Goal: Contribute content: Contribute content

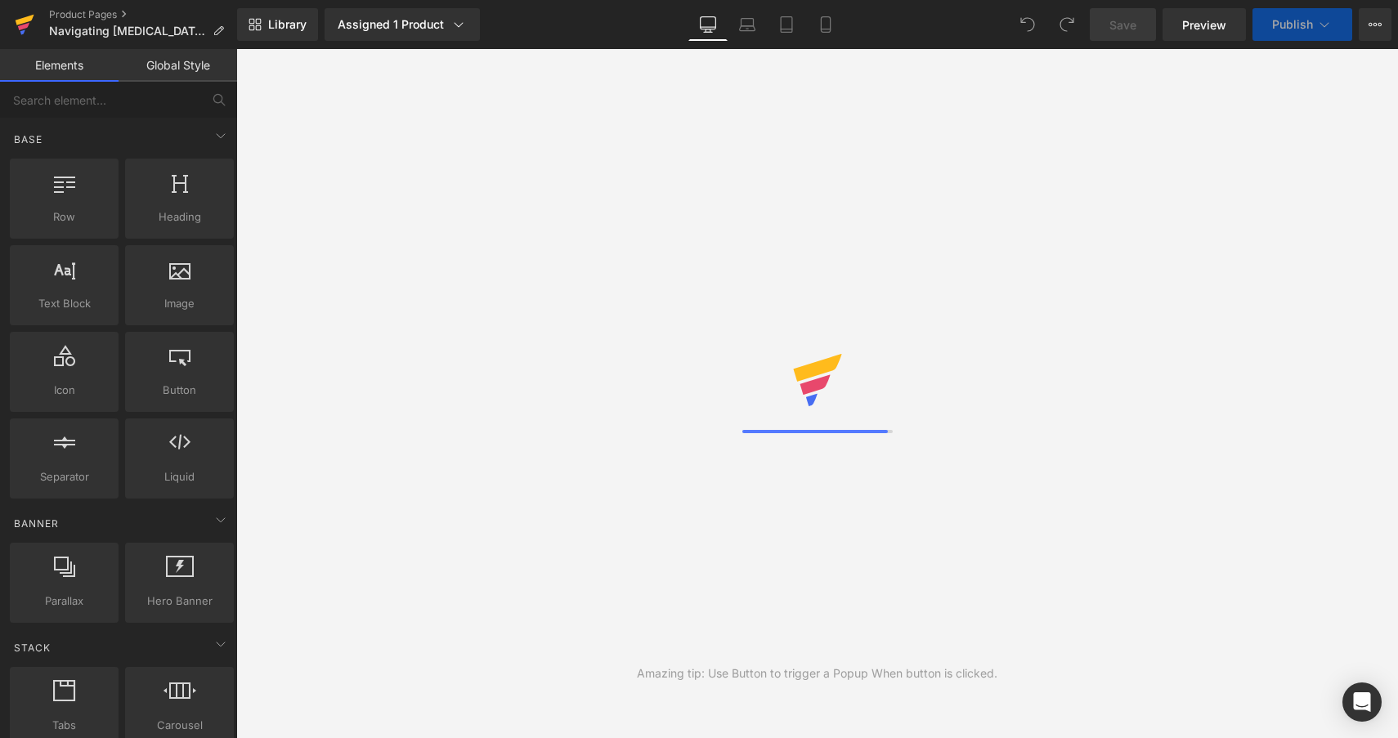
click at [22, 26] on icon at bounding box center [23, 26] width 11 height 7
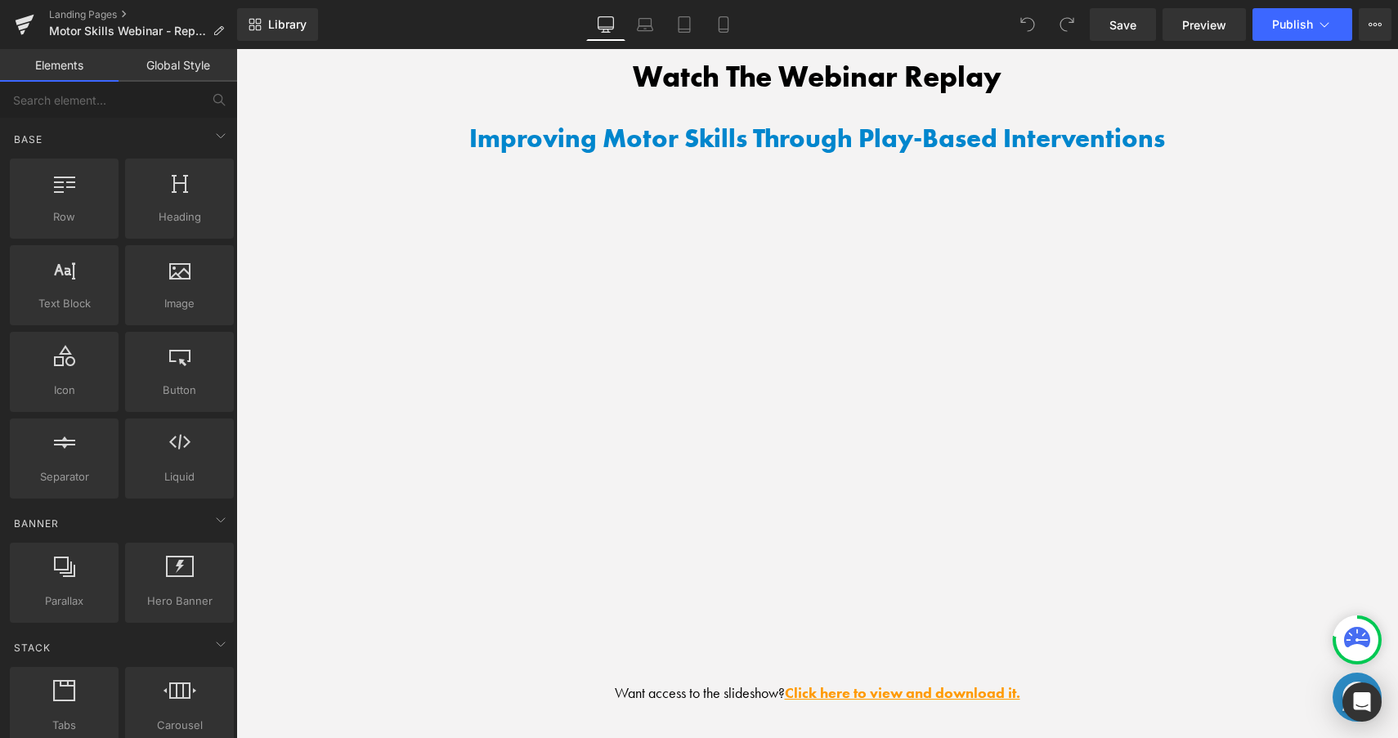
scroll to position [1653, 0]
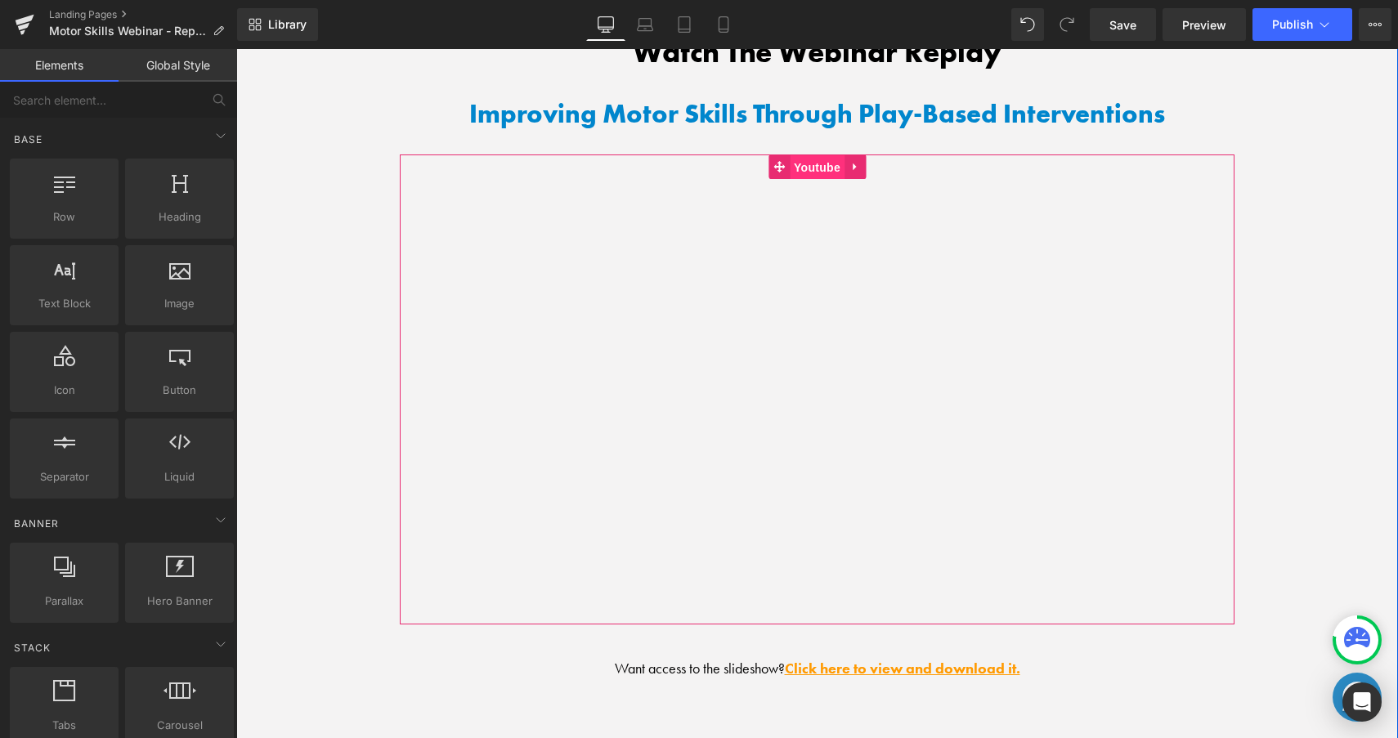
click at [824, 161] on span "Youtube" at bounding box center [817, 167] width 55 height 25
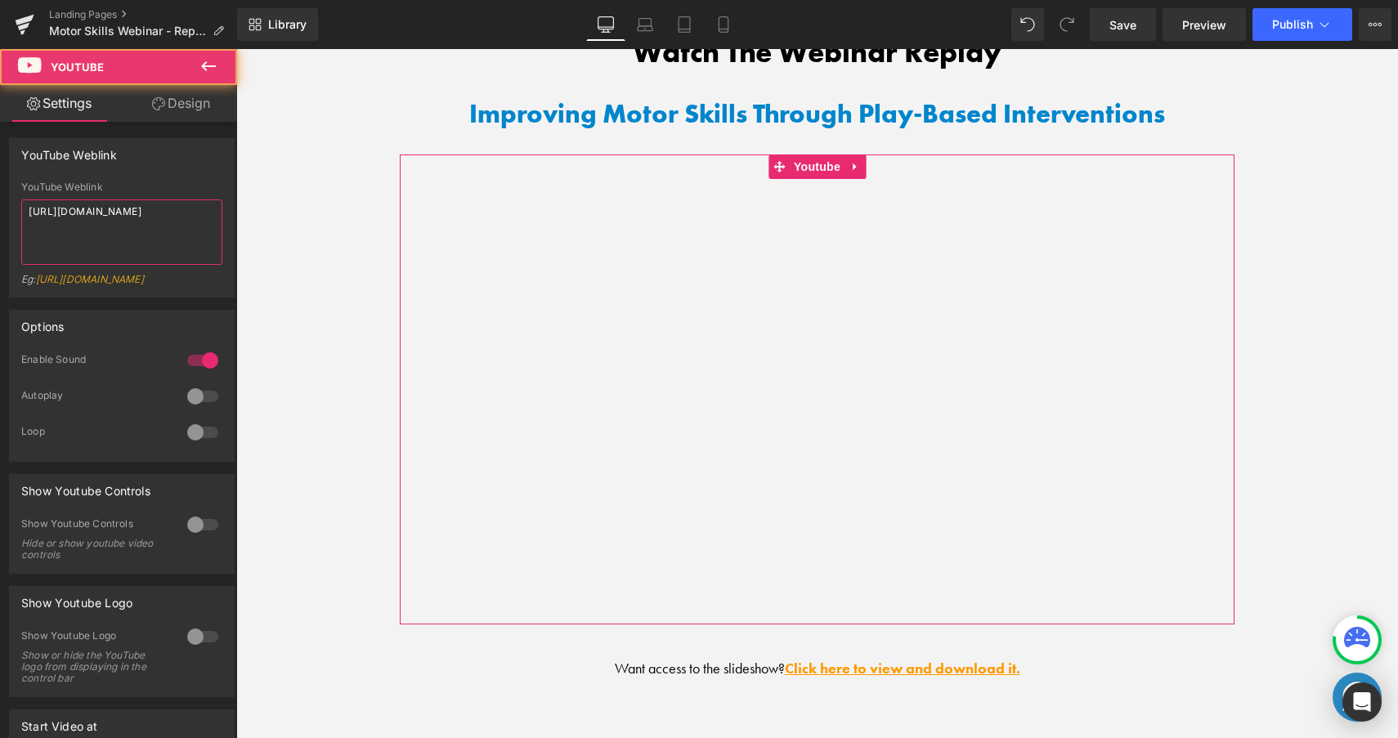
click at [181, 213] on textarea "https://youtu.be/rgsspNBZXew" at bounding box center [121, 231] width 201 height 65
paste textarea "www.youtube.com/watch?v=LRBETL18LnU"
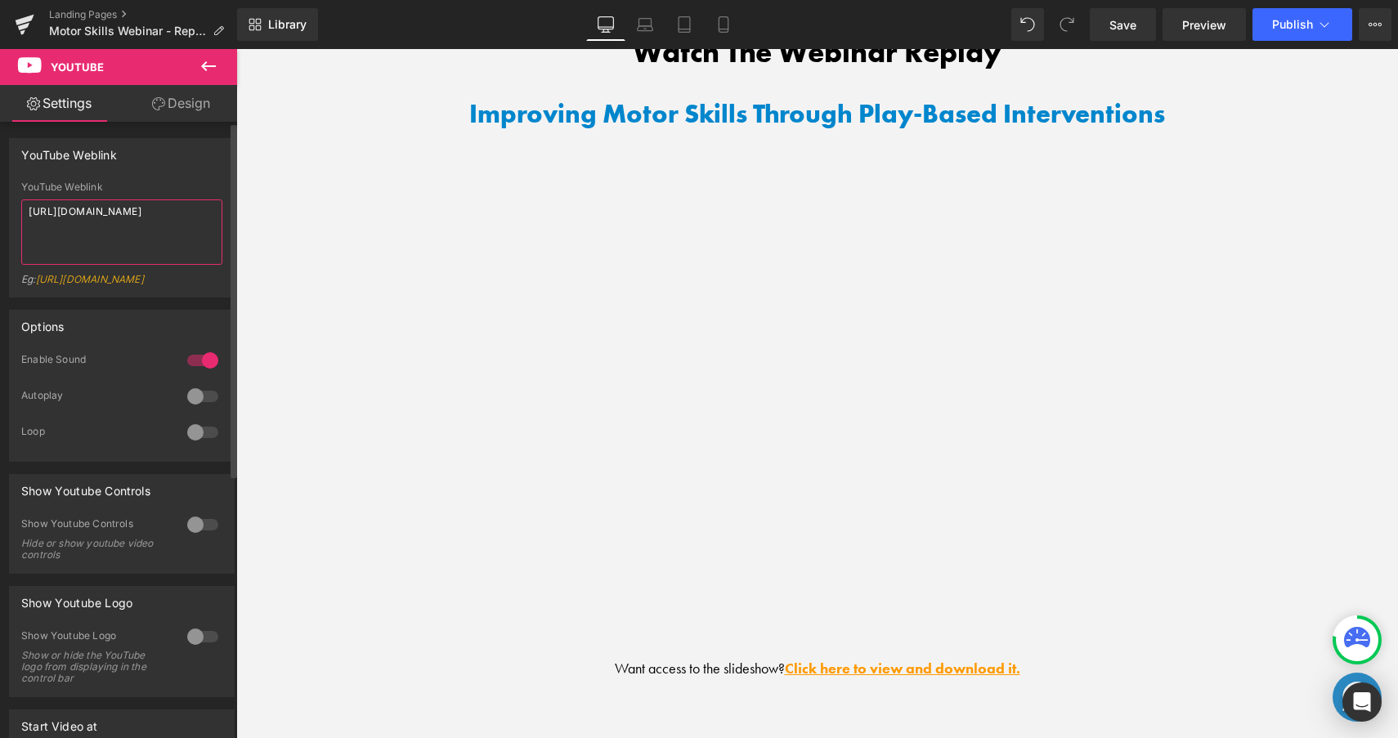
type textarea "https://www.youtube.com/watch?v=LRBETL18LnU"
click at [196, 170] on div "YouTube Weblink YouTube Weblink https://www.youtube.com/watch?v=LRBETL18LnU Eg:…" at bounding box center [122, 217] width 226 height 159
click at [1126, 24] on span "Save" at bounding box center [1122, 24] width 27 height 17
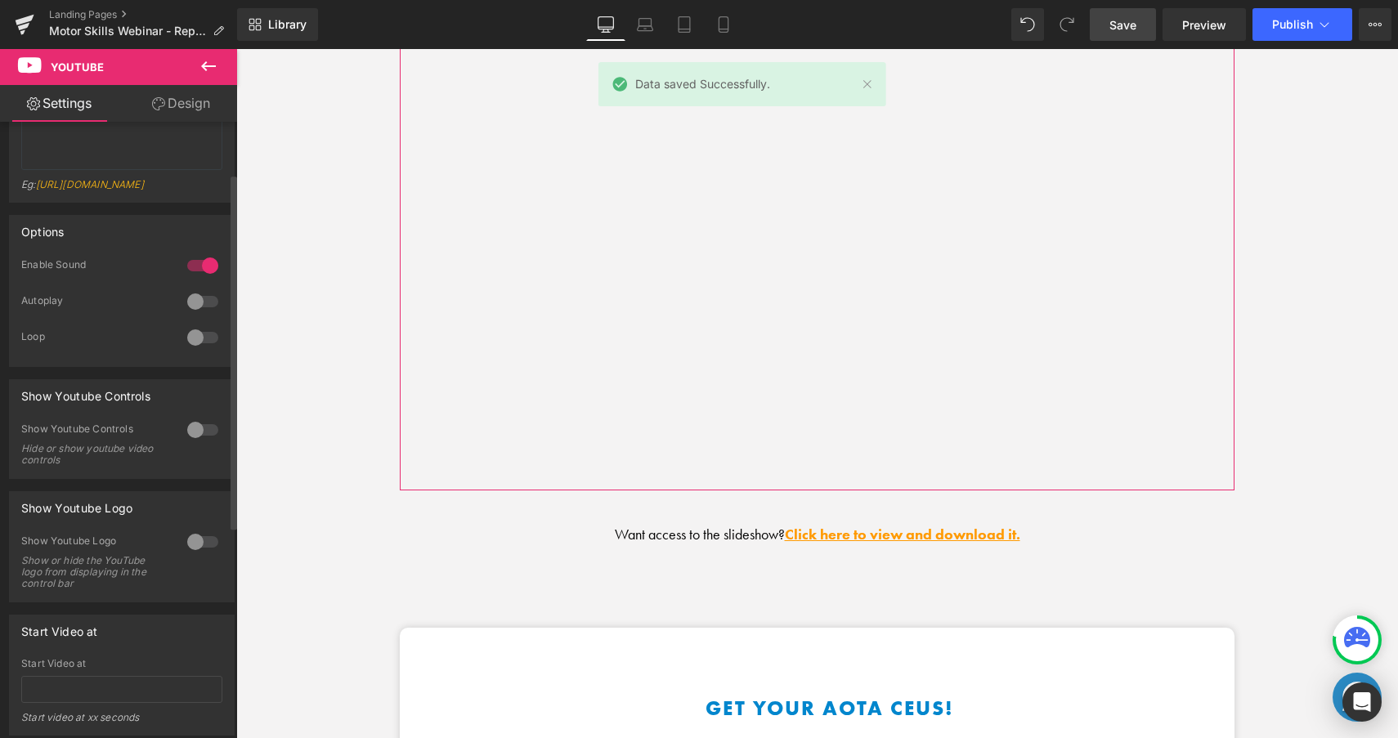
scroll to position [97, 0]
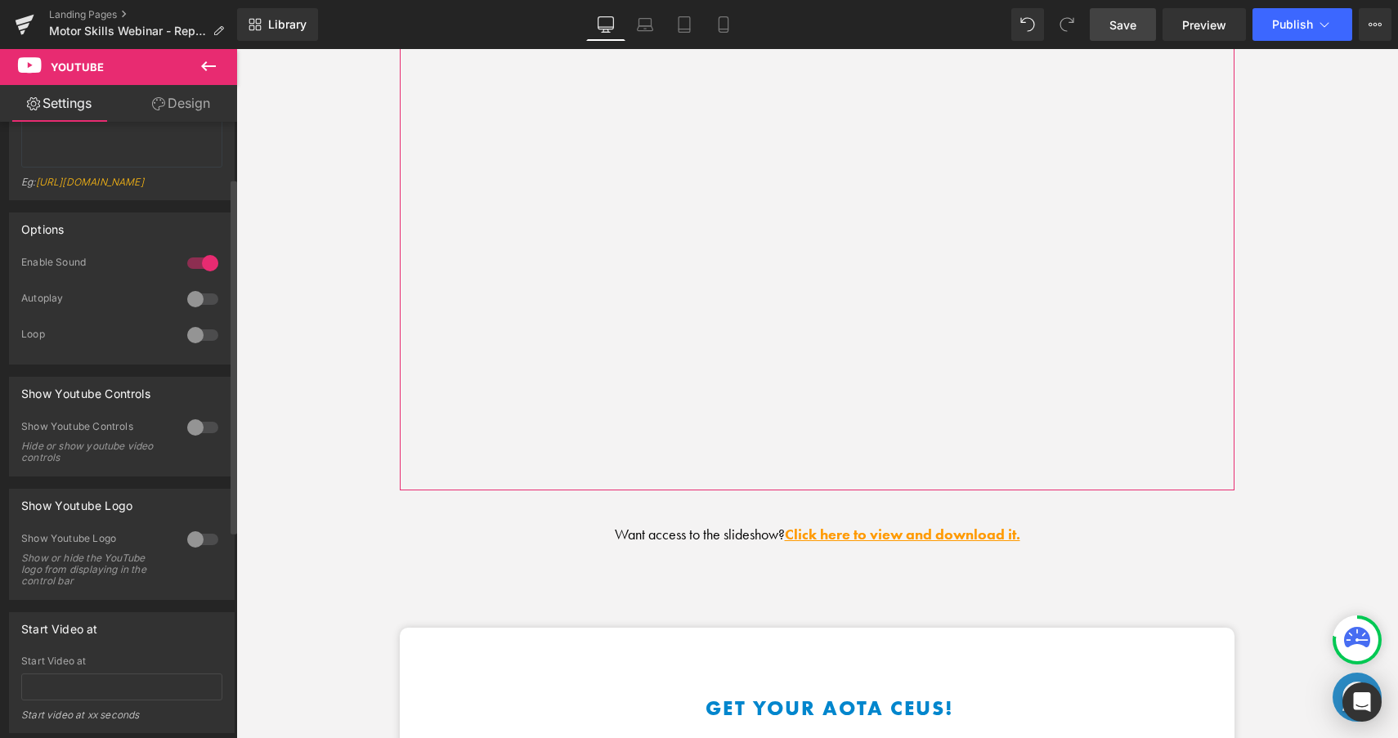
click at [198, 433] on div at bounding box center [202, 427] width 39 height 26
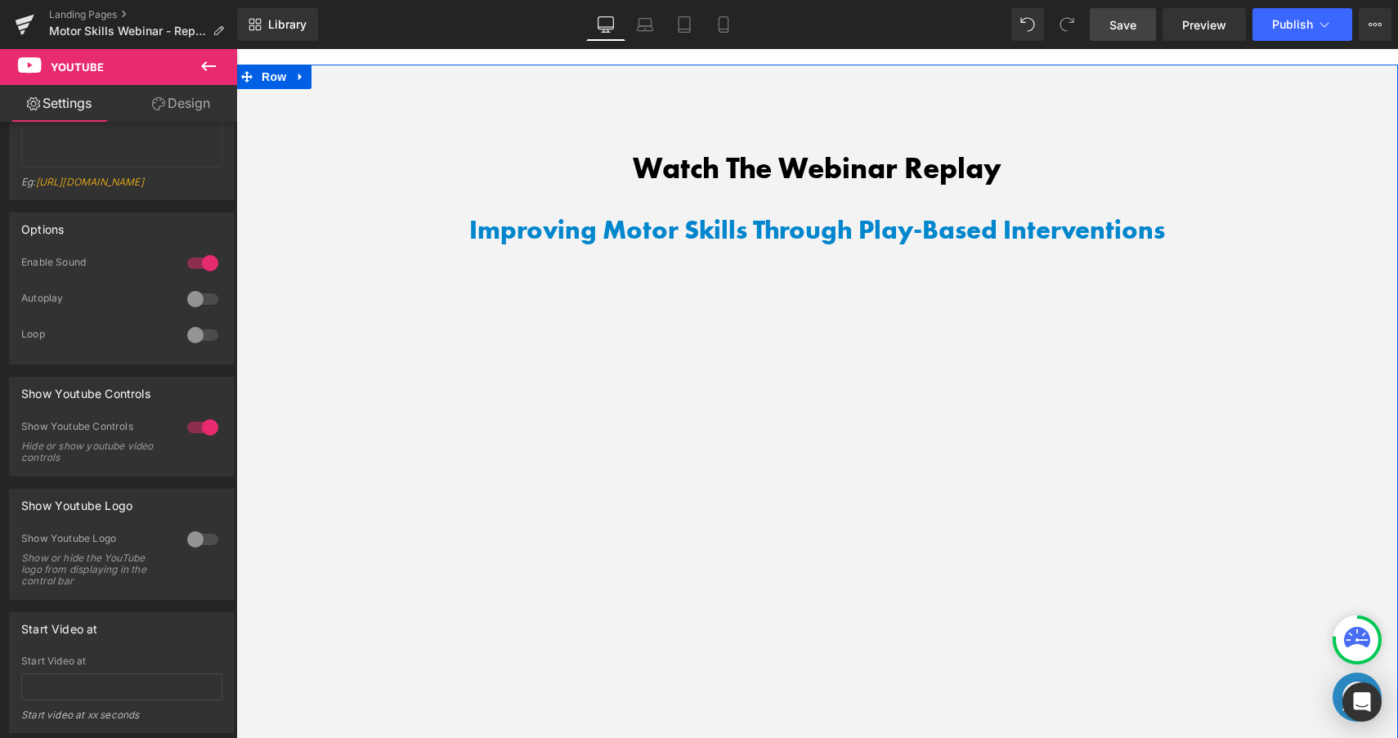
scroll to position [1471, 0]
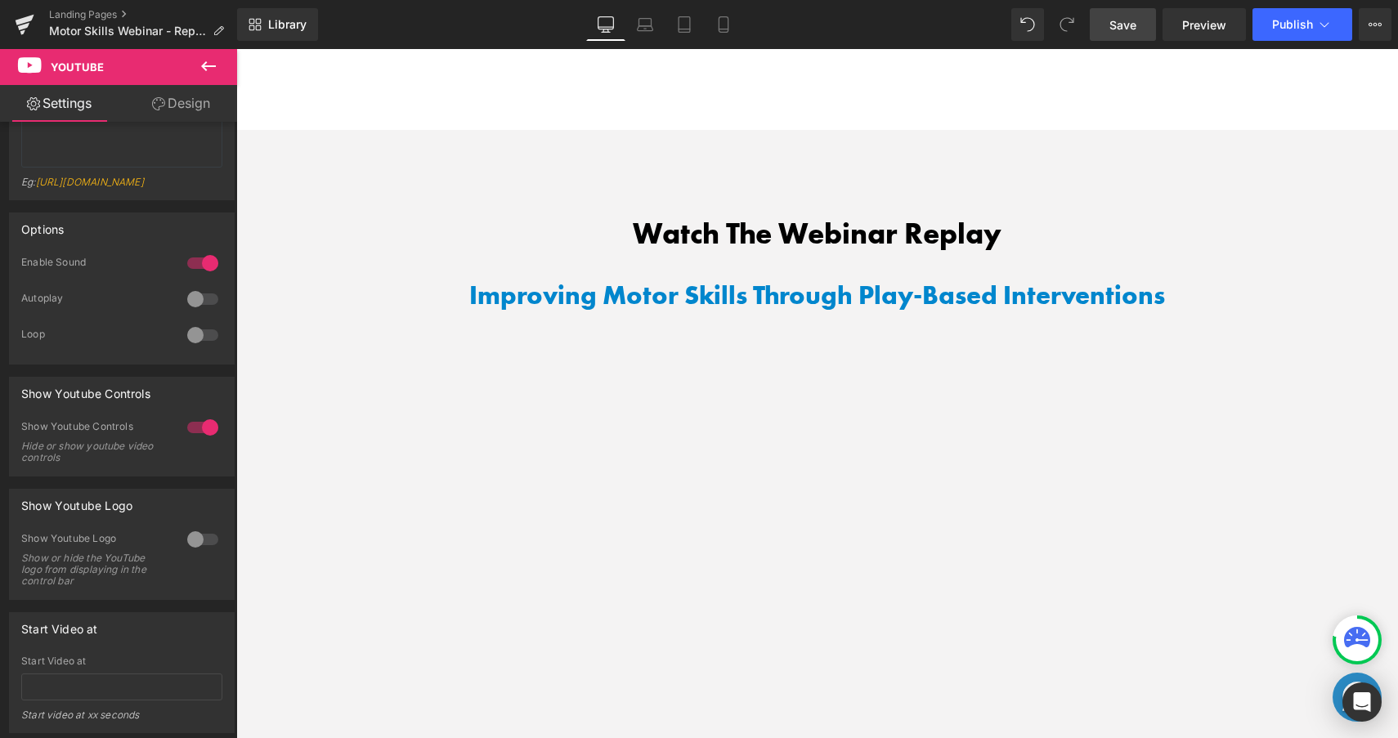
click at [1118, 27] on span "Save" at bounding box center [1122, 24] width 27 height 17
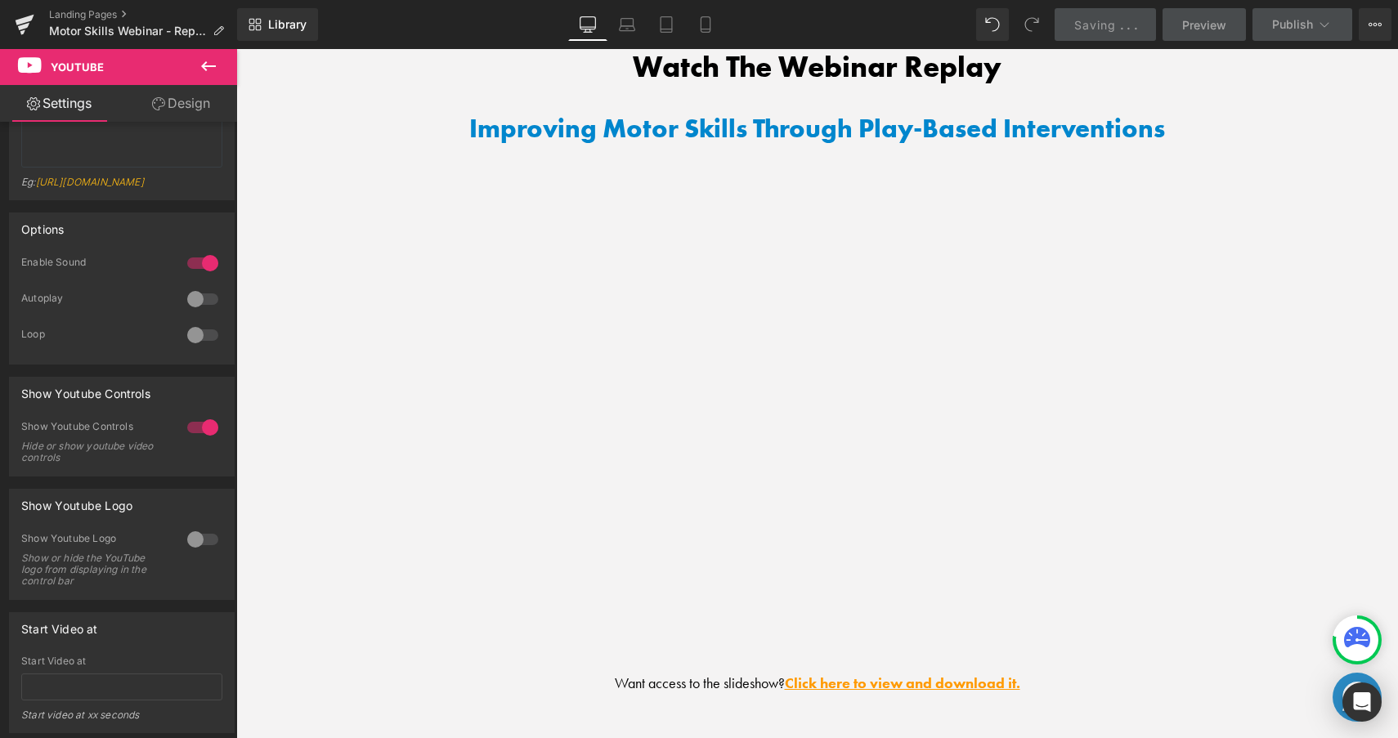
scroll to position [2434, 0]
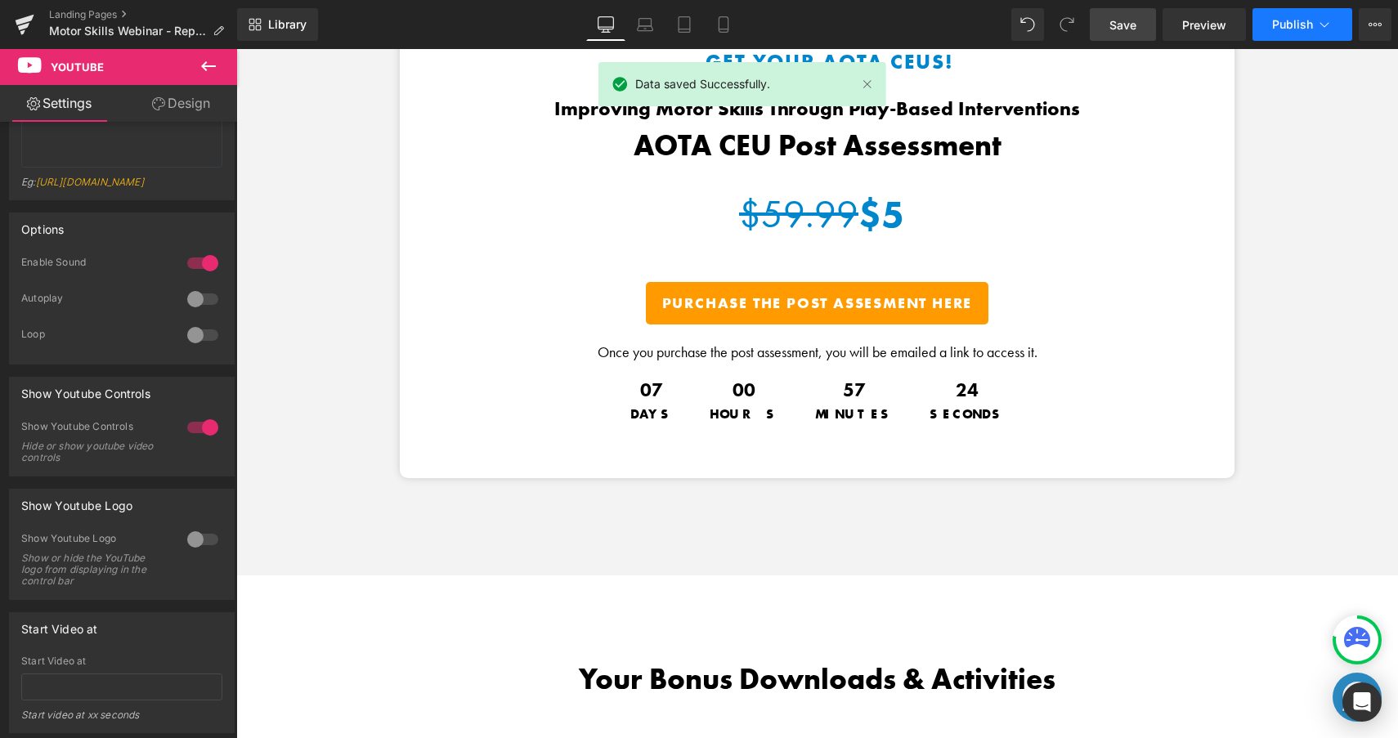
click at [1296, 20] on span "Publish" at bounding box center [1292, 24] width 41 height 13
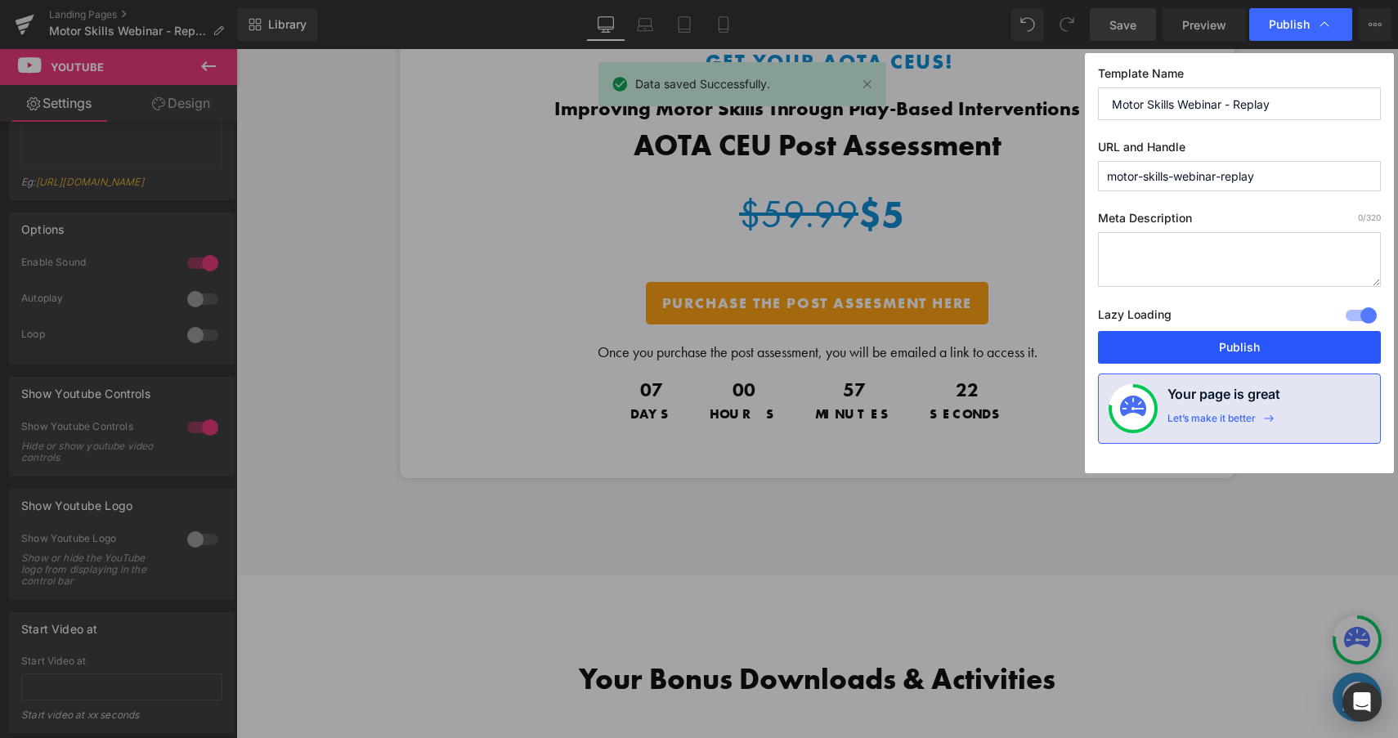
click at [1260, 355] on button "Publish" at bounding box center [1239, 347] width 283 height 33
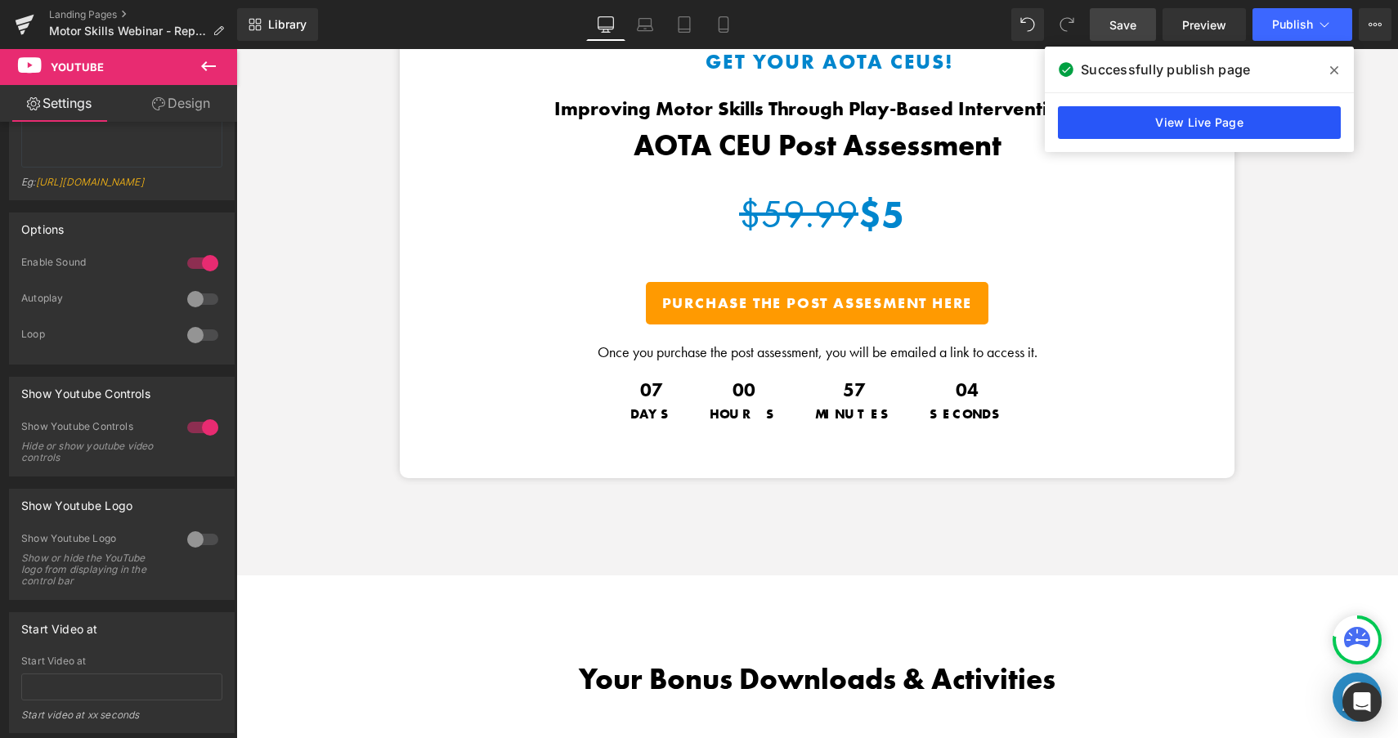
click at [1226, 128] on link "View Live Page" at bounding box center [1199, 122] width 283 height 33
click at [236, 0] on html "Image Image Ready for the Full Motor Skills Course? Text Block Click here to le…" at bounding box center [817, 320] width 1162 height 5409
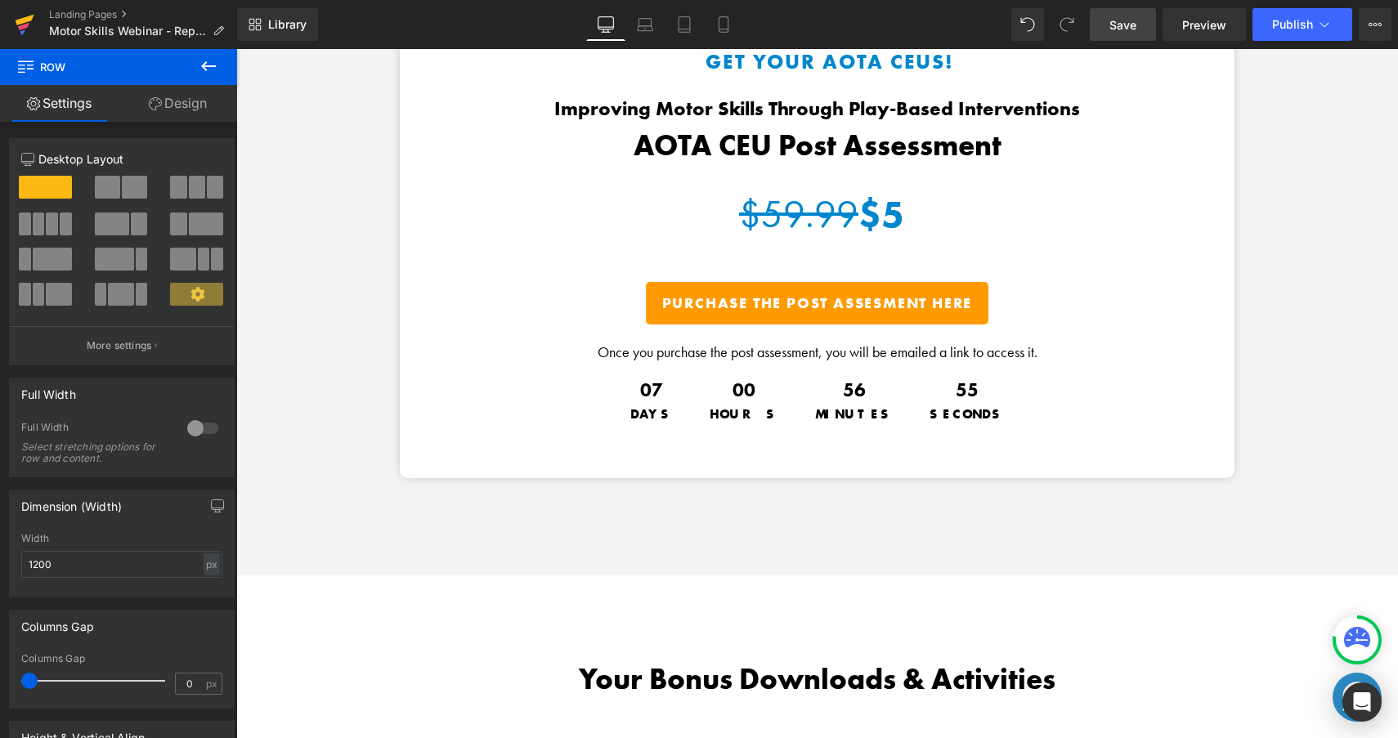
click at [30, 18] on icon at bounding box center [25, 20] width 19 height 11
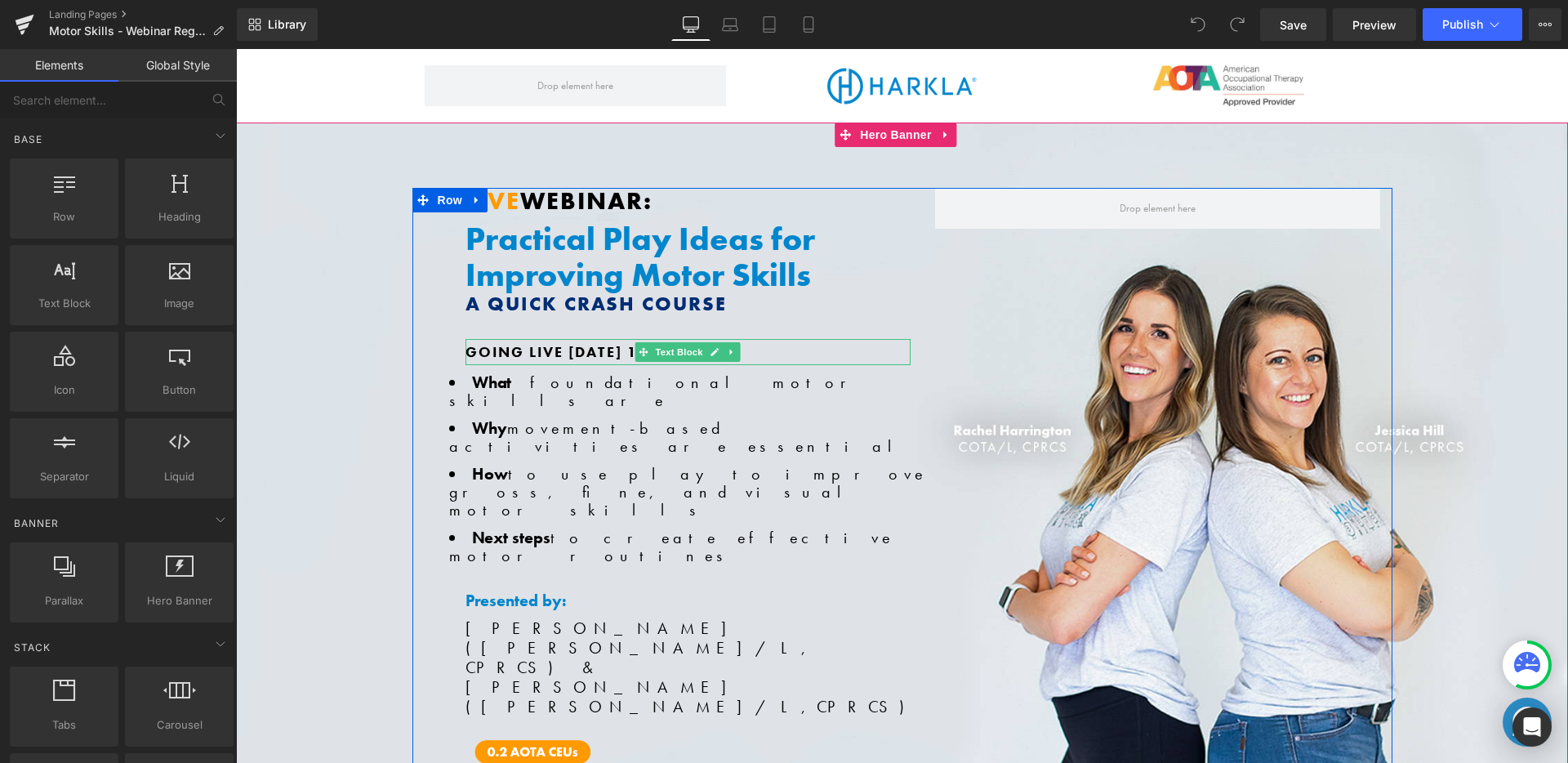
click at [580, 351] on strong "Going Live [DATE] 1PM MT:" at bounding box center [582, 352] width 232 height 19
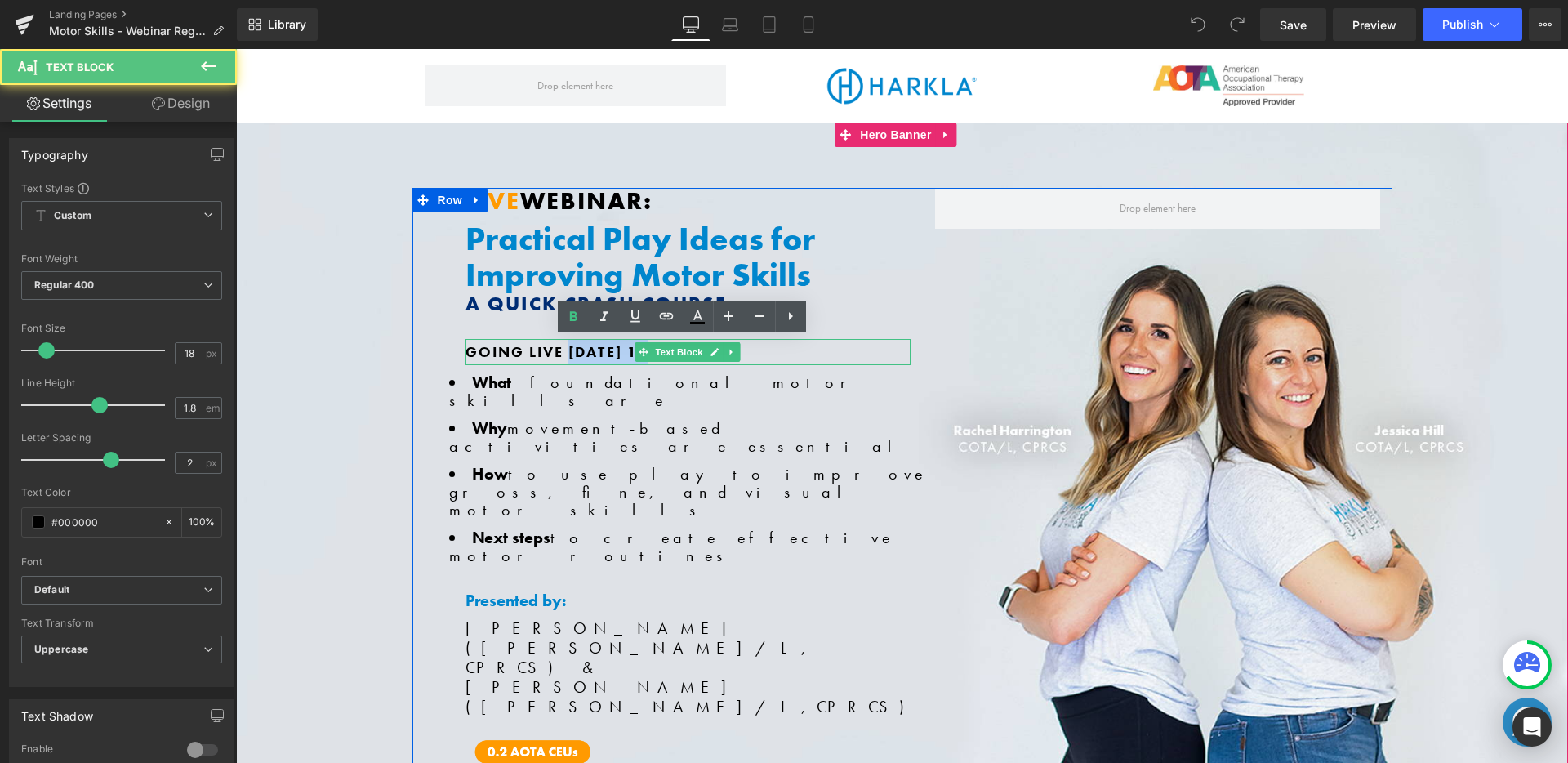
click at [580, 351] on strong "Going Live [DATE] 1PM MT:" at bounding box center [582, 352] width 232 height 19
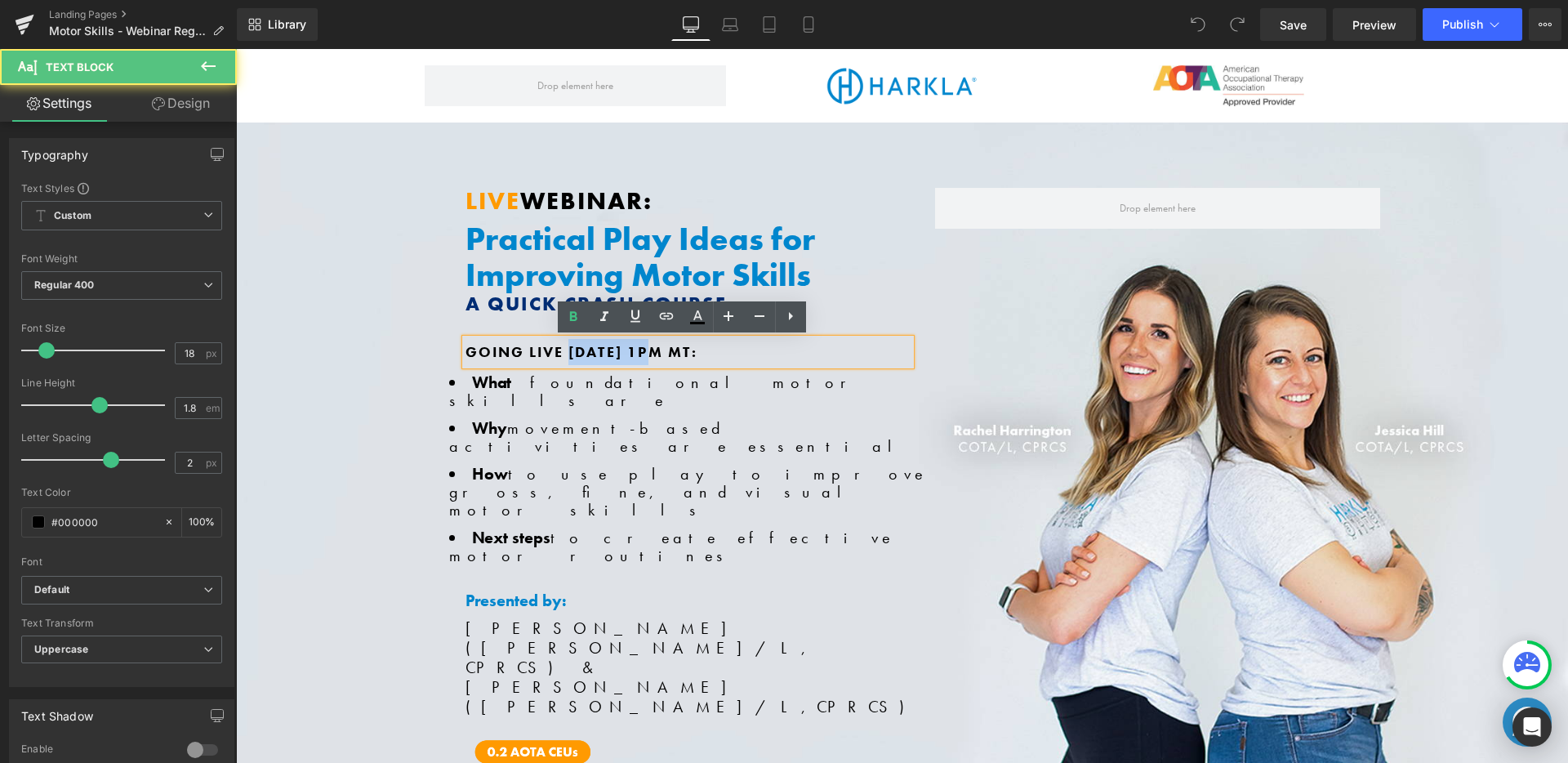
click at [580, 351] on strong "Going Live [DATE] 1PM MT:" at bounding box center [582, 352] width 232 height 19
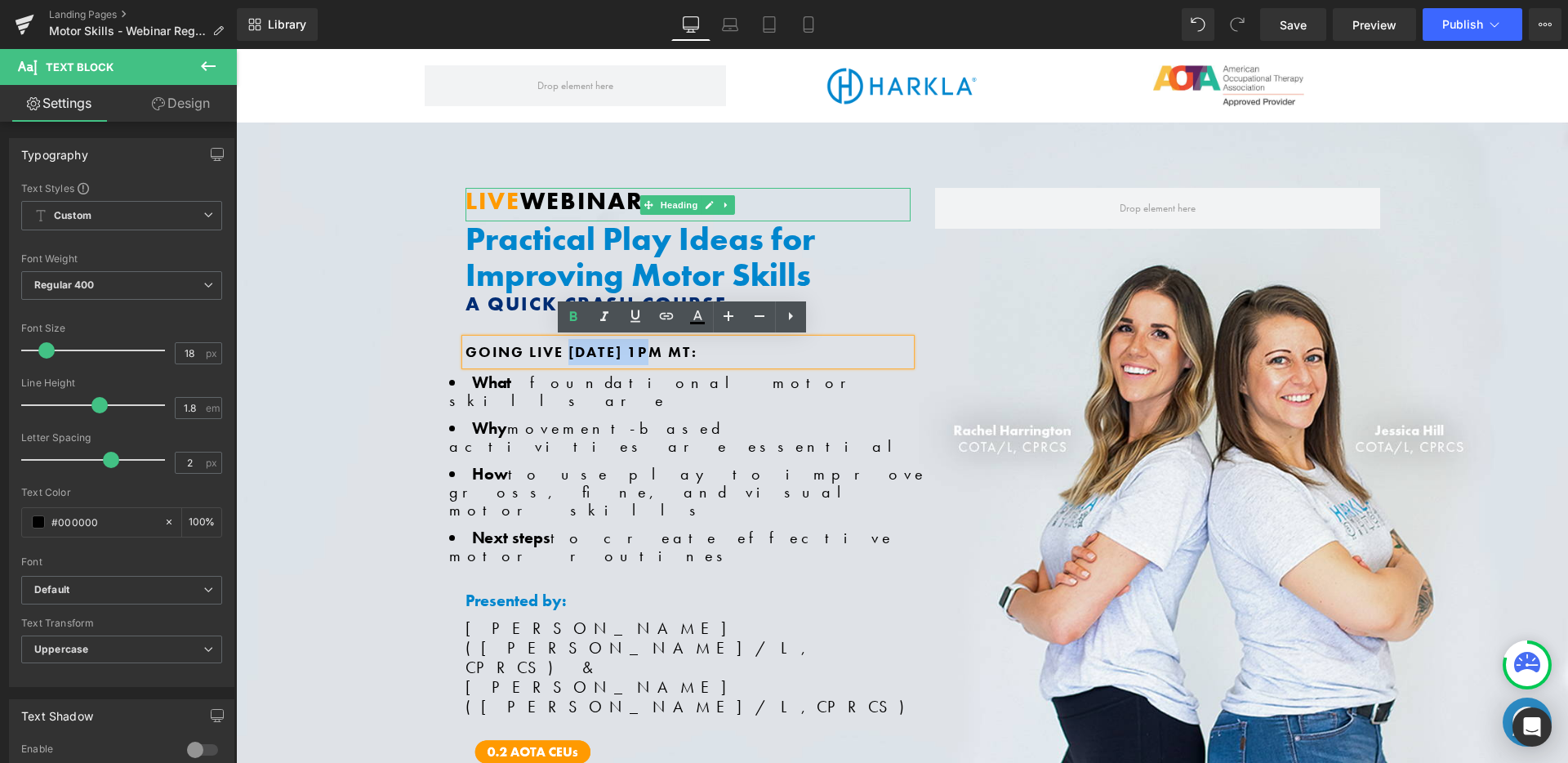
click at [522, 205] on span "WEBINAR:" at bounding box center [587, 201] width 132 height 31
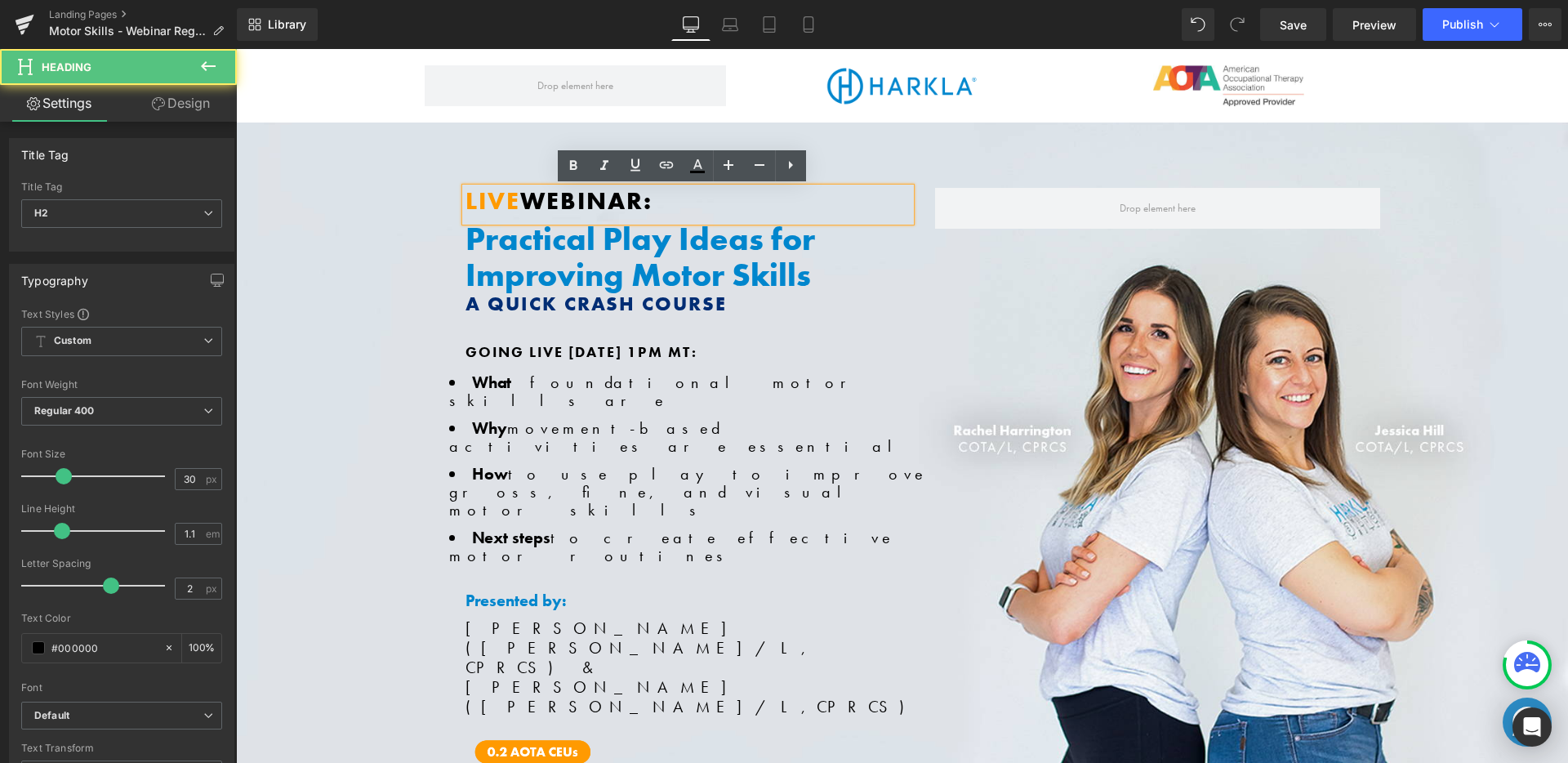
click at [522, 199] on span "WEBINAR:" at bounding box center [587, 201] width 132 height 31
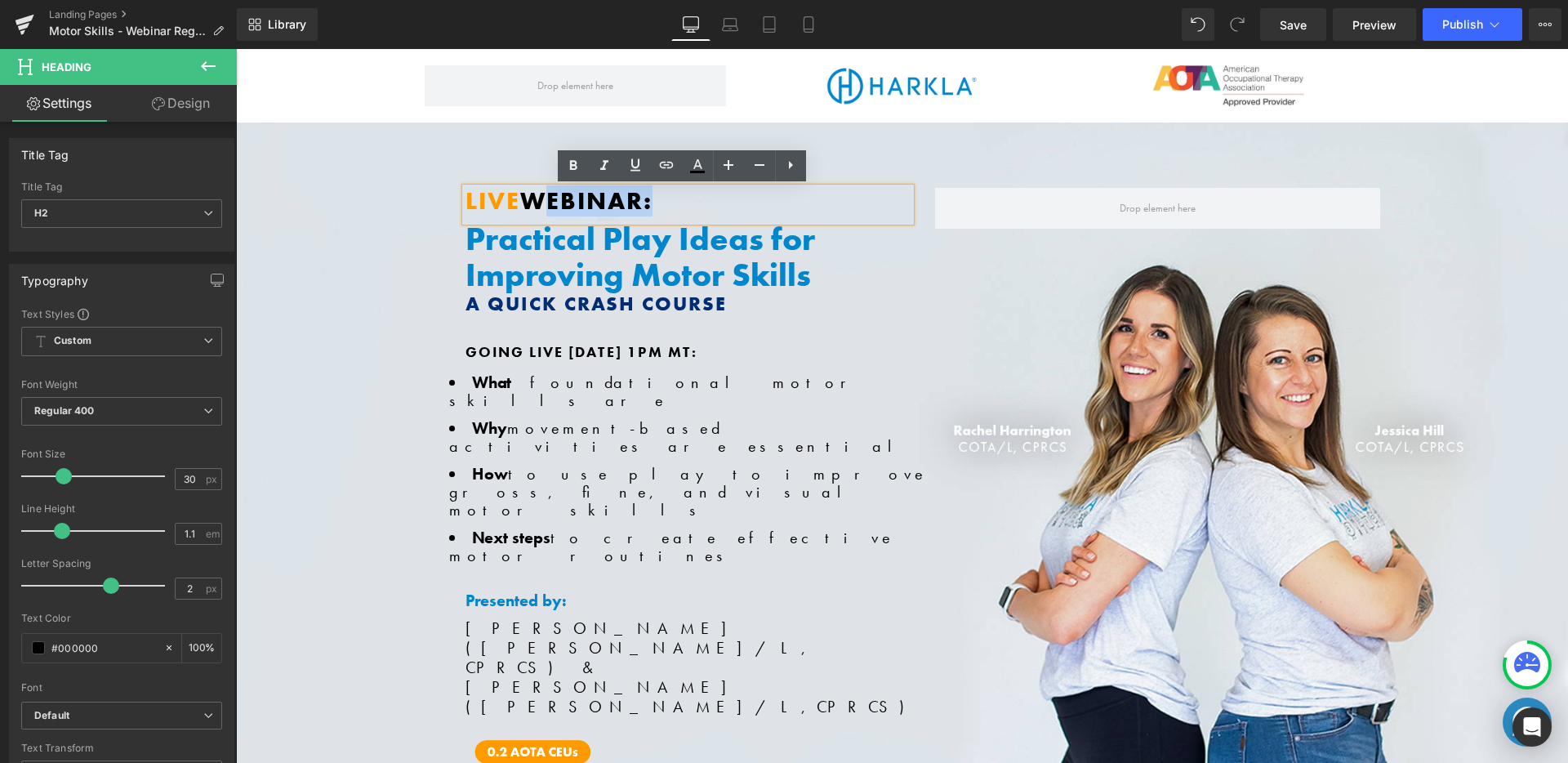
click at [522, 199] on span "WEBINAR:" at bounding box center [587, 201] width 132 height 31
click at [511, 200] on font "LIVE" at bounding box center [493, 201] width 55 height 31
drag, startPoint x: 511, startPoint y: 200, endPoint x: 473, endPoint y: 201, distance: 38.0
click at [473, 201] on font "LIVE" at bounding box center [493, 201] width 55 height 31
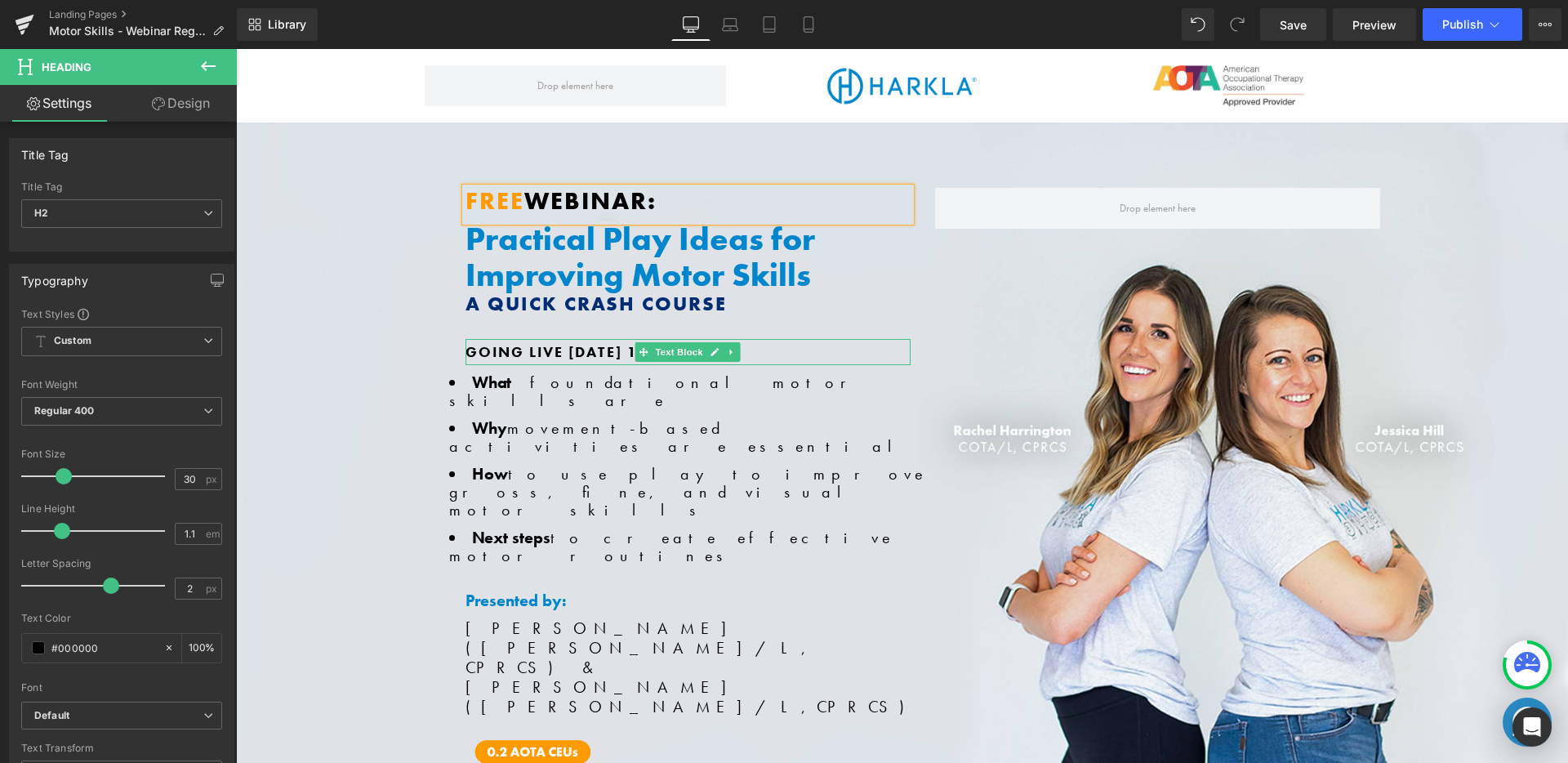
click at [522, 346] on strong "Going Live [DATE] 1PM MT:" at bounding box center [582, 352] width 232 height 19
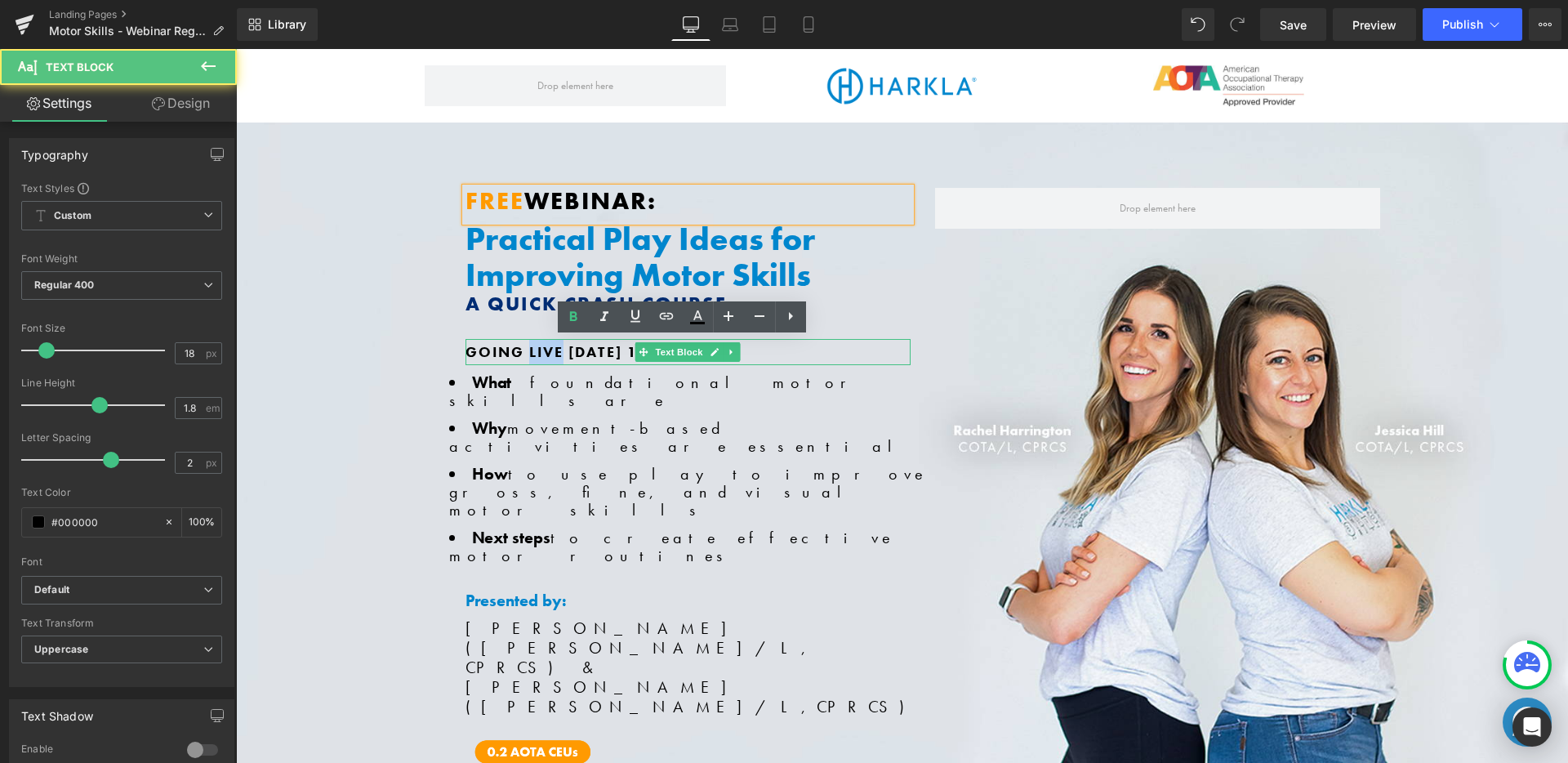
click at [522, 346] on strong "Going Live [DATE] 1PM MT:" at bounding box center [582, 352] width 232 height 19
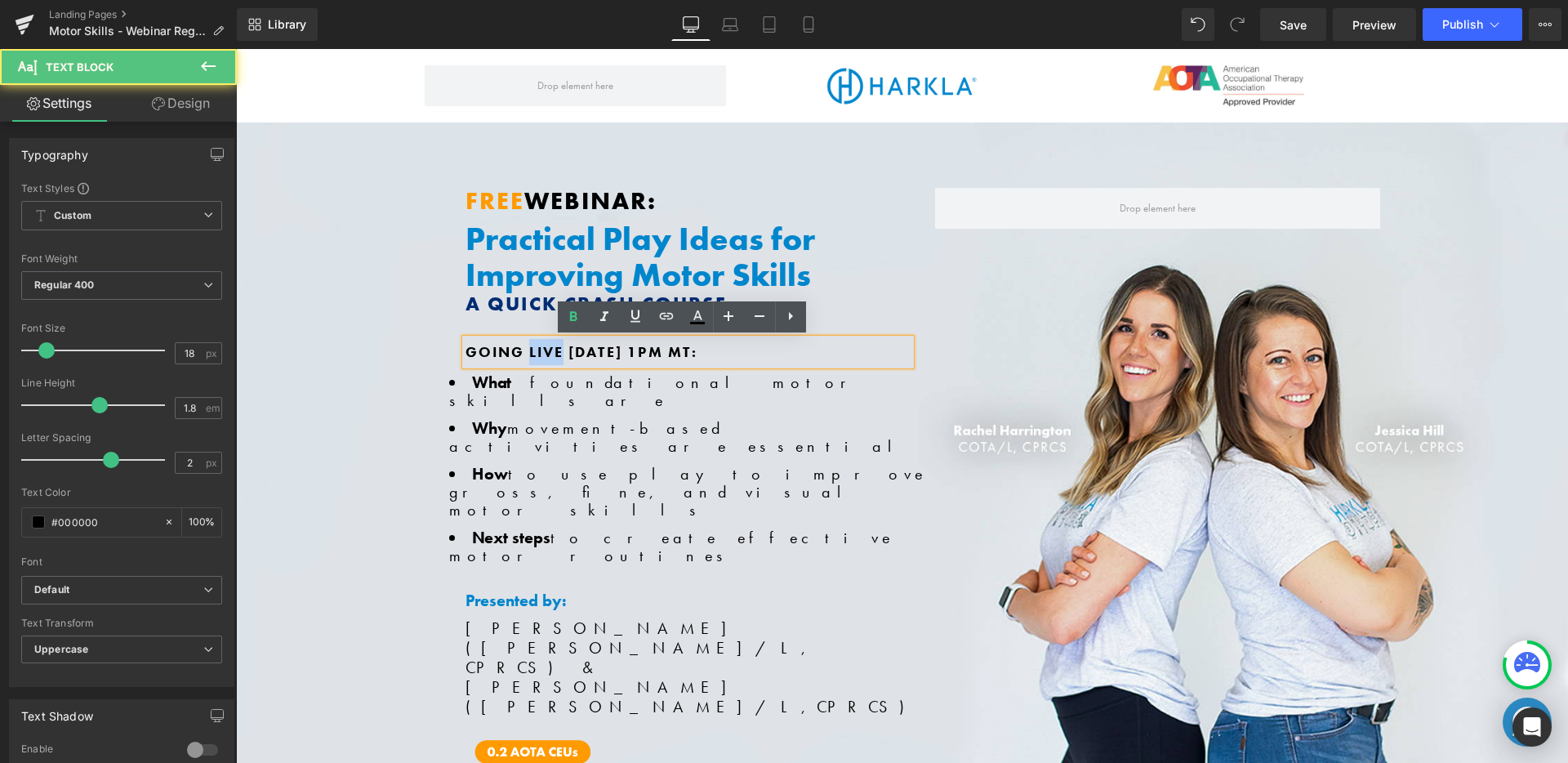
click at [522, 346] on strong "Going Live [DATE] 1PM MT:" at bounding box center [582, 352] width 232 height 19
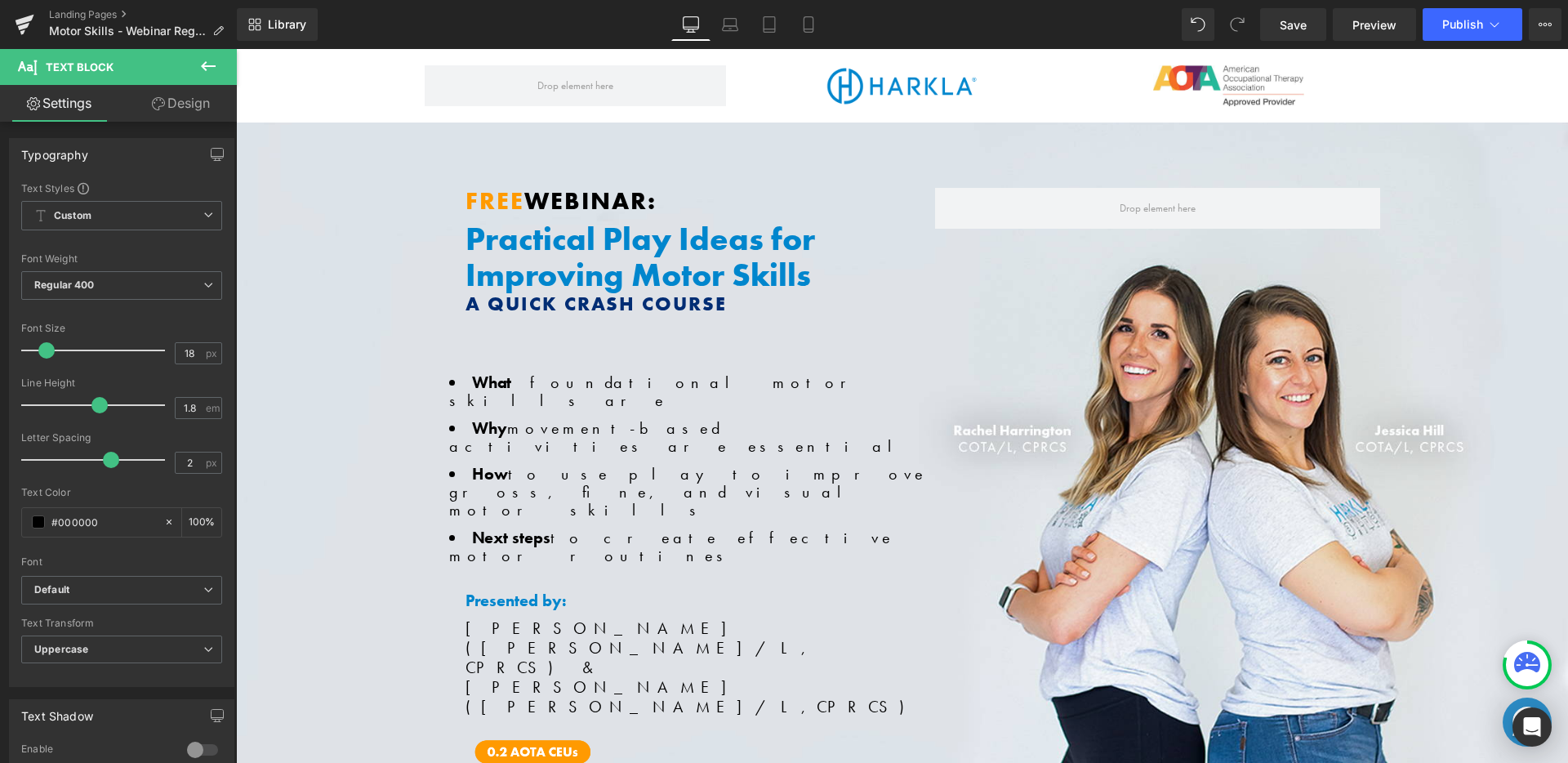
click at [558, 362] on div "Text Block" at bounding box center [689, 352] width 446 height 26
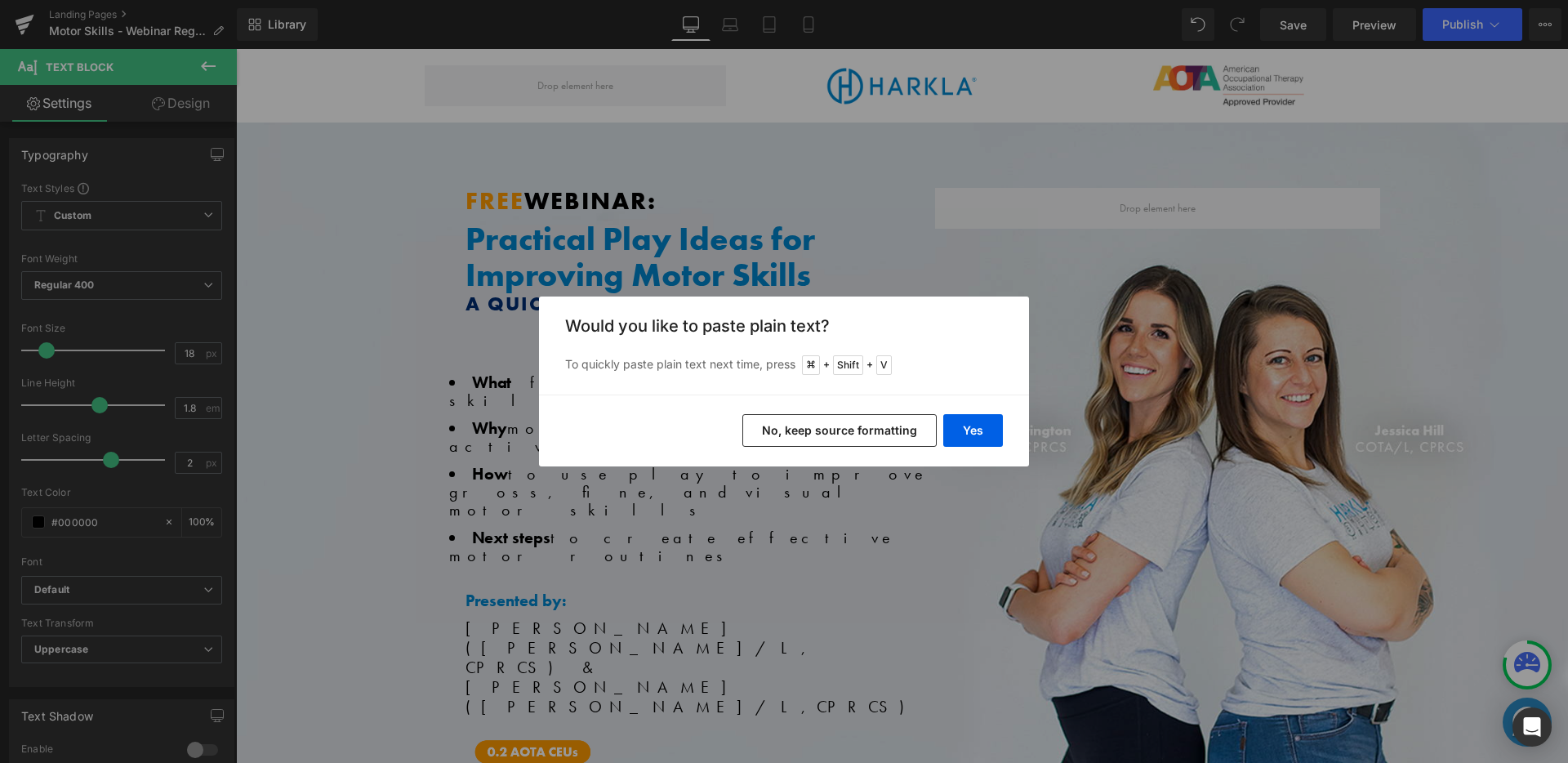
click at [884, 430] on button "No, keep source formatting" at bounding box center [839, 430] width 195 height 33
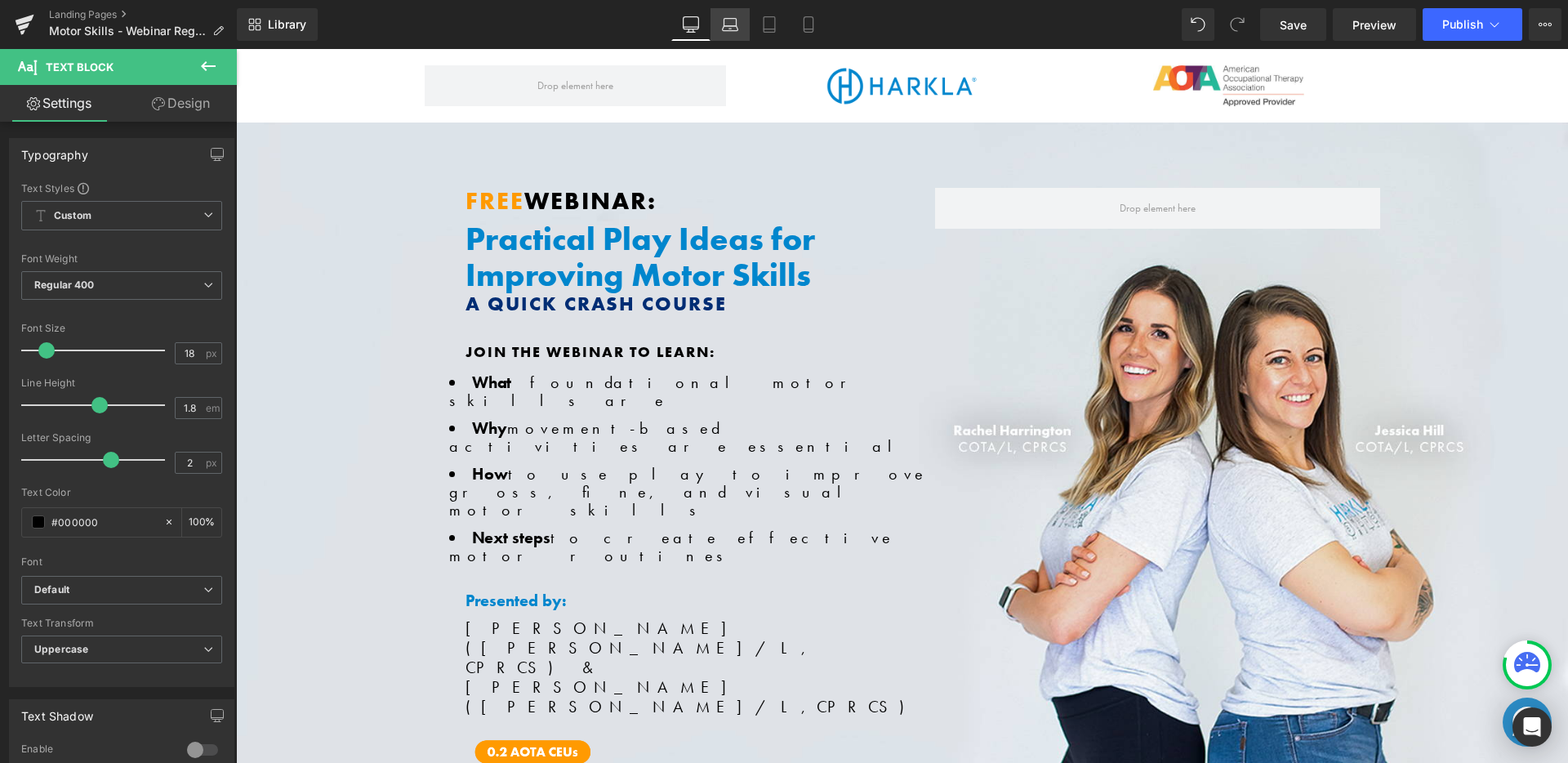
click at [737, 23] on icon at bounding box center [731, 22] width 12 height 7
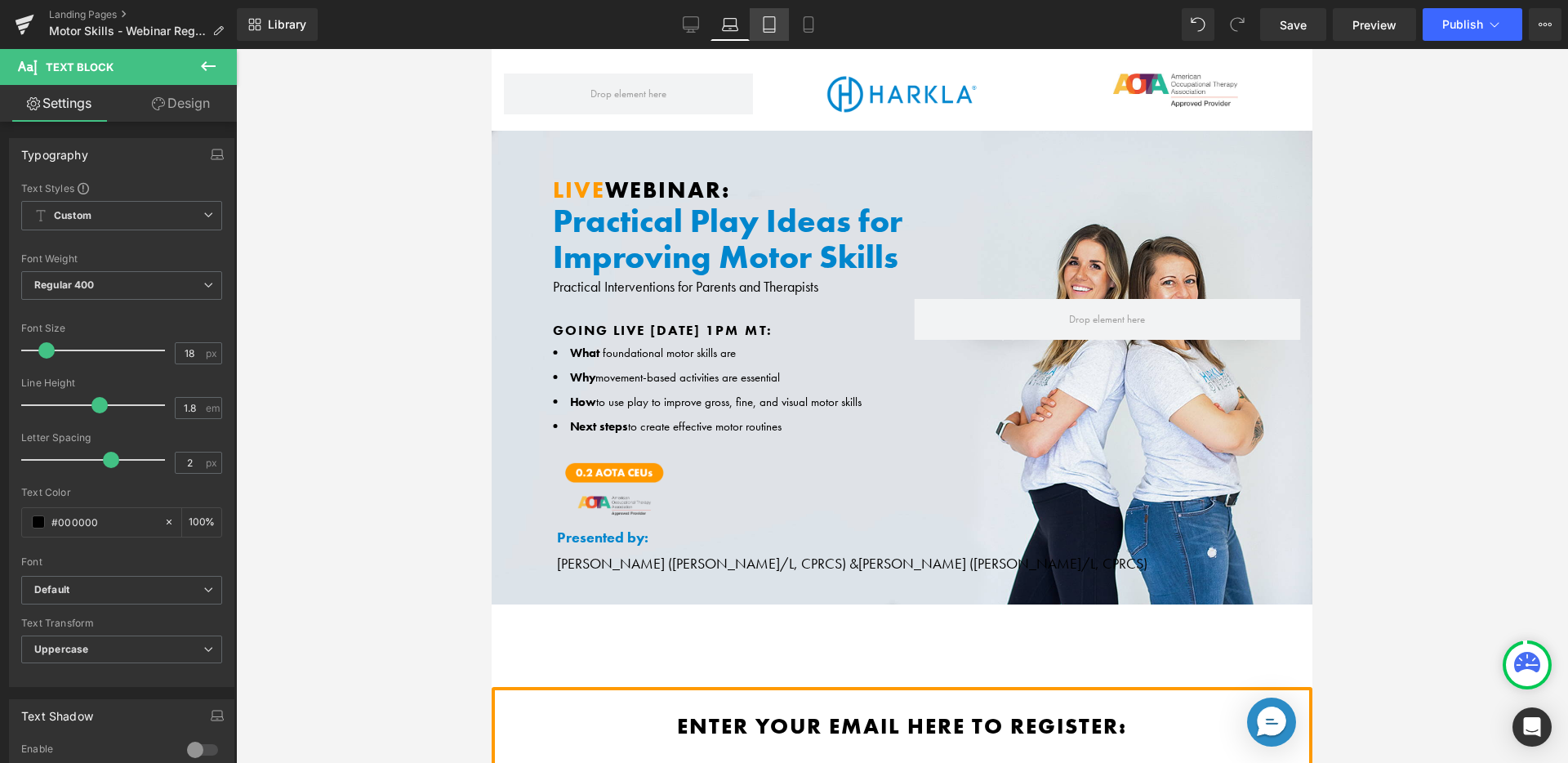
click at [774, 26] on icon at bounding box center [770, 24] width 16 height 16
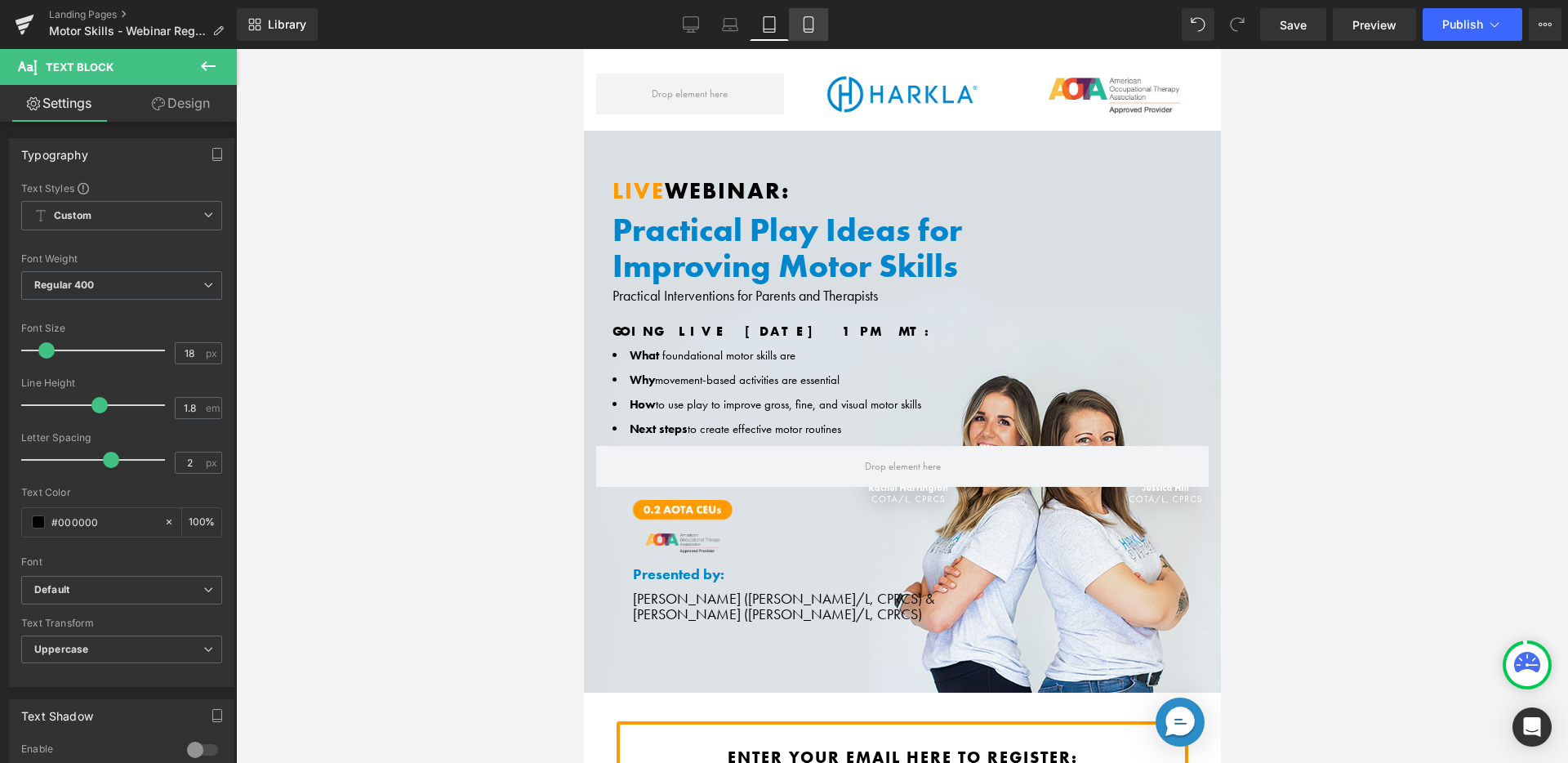
click at [794, 29] on link "Mobile" at bounding box center [808, 24] width 39 height 33
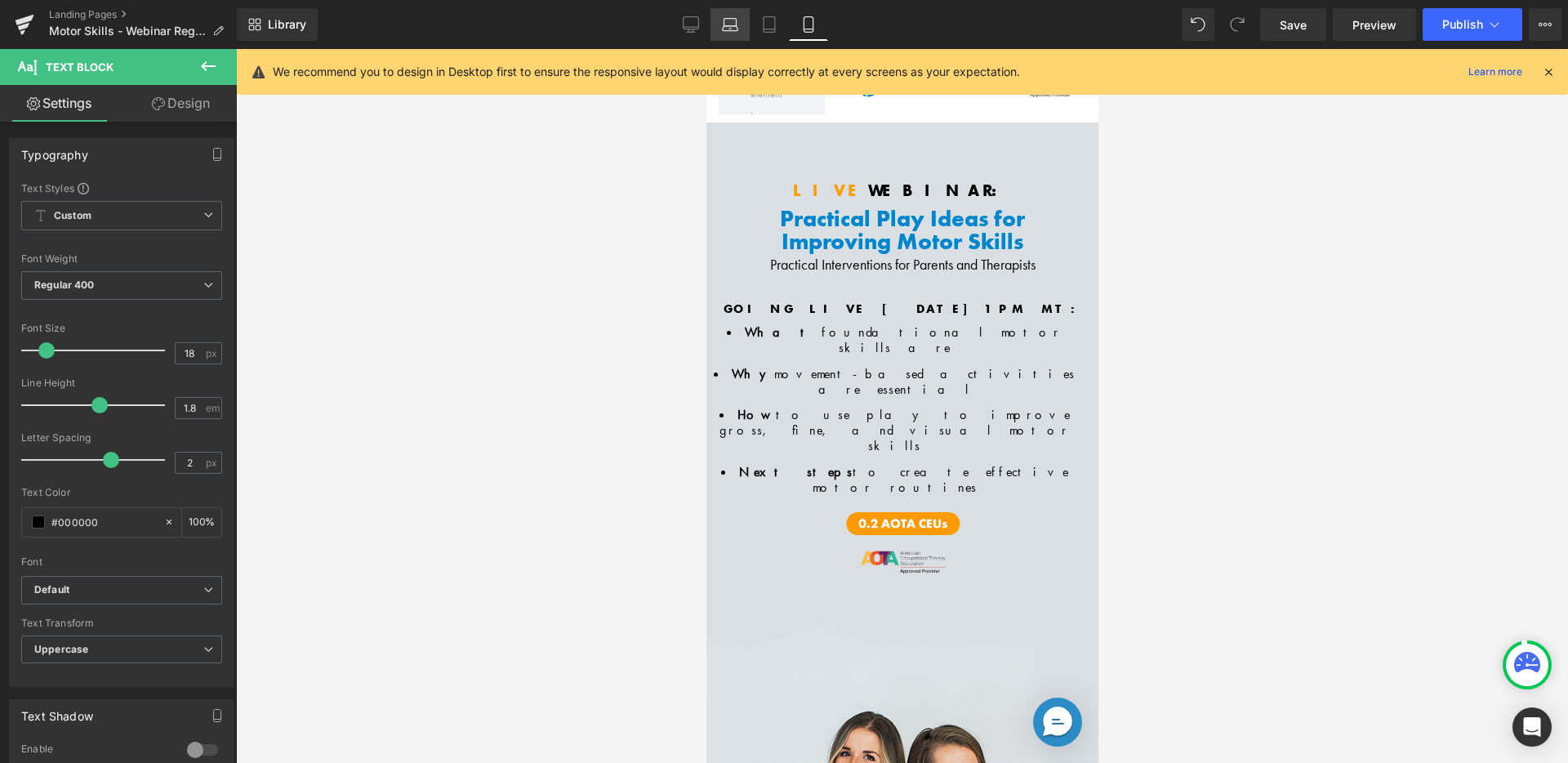
click at [745, 28] on link "Laptop" at bounding box center [730, 24] width 39 height 33
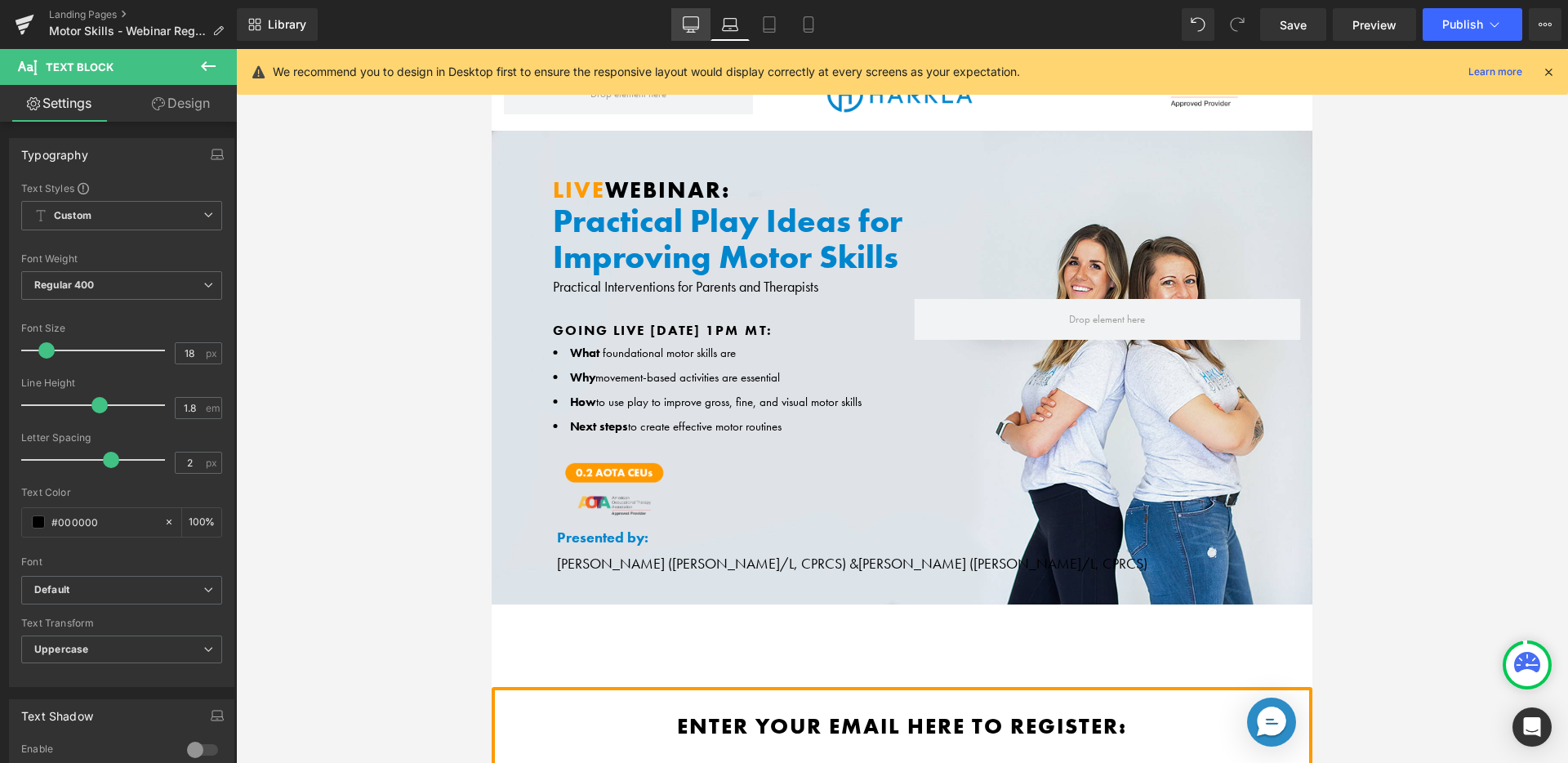
click at [688, 25] on icon at bounding box center [691, 24] width 16 height 16
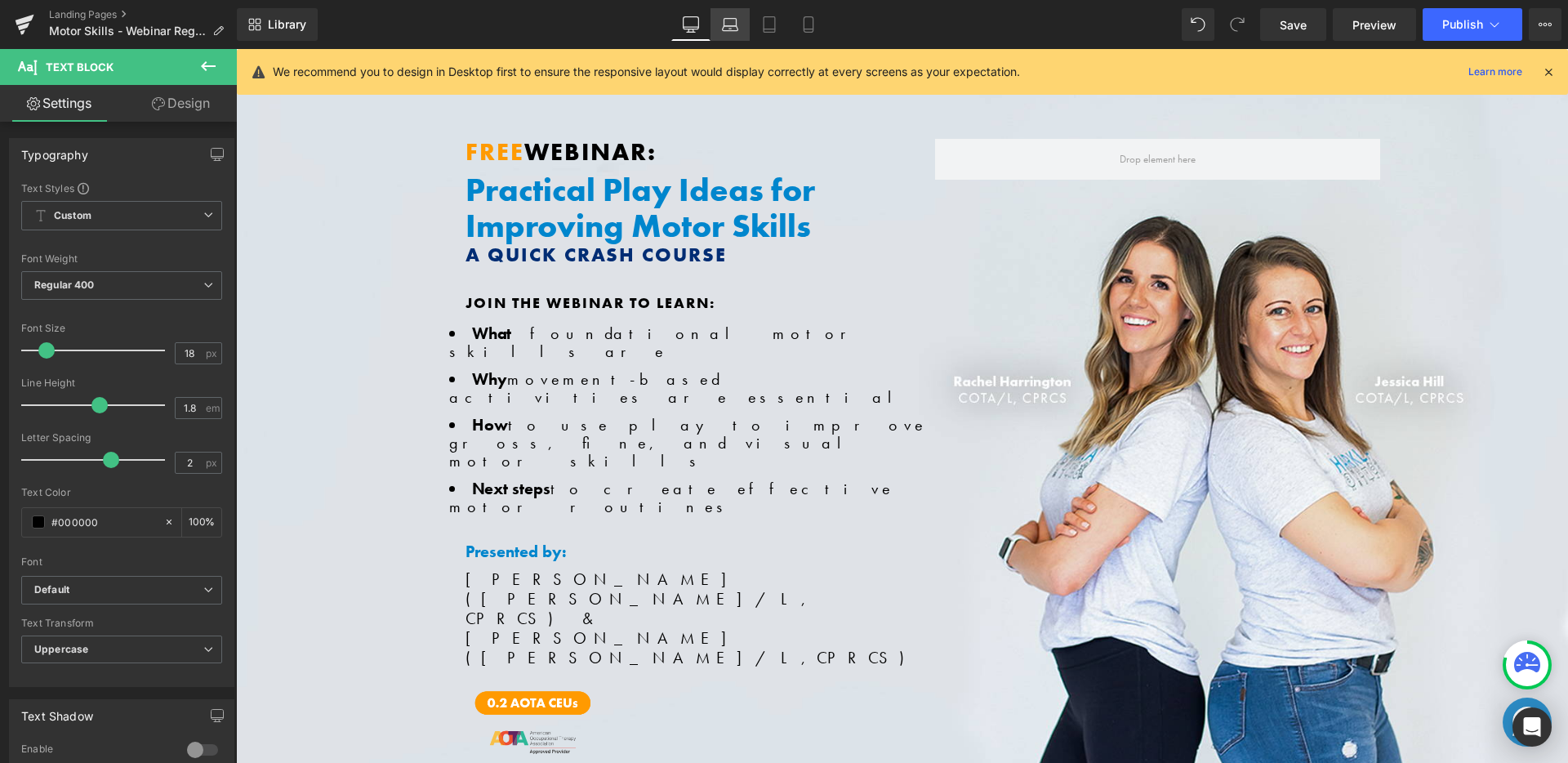
click at [734, 21] on icon at bounding box center [731, 24] width 16 height 16
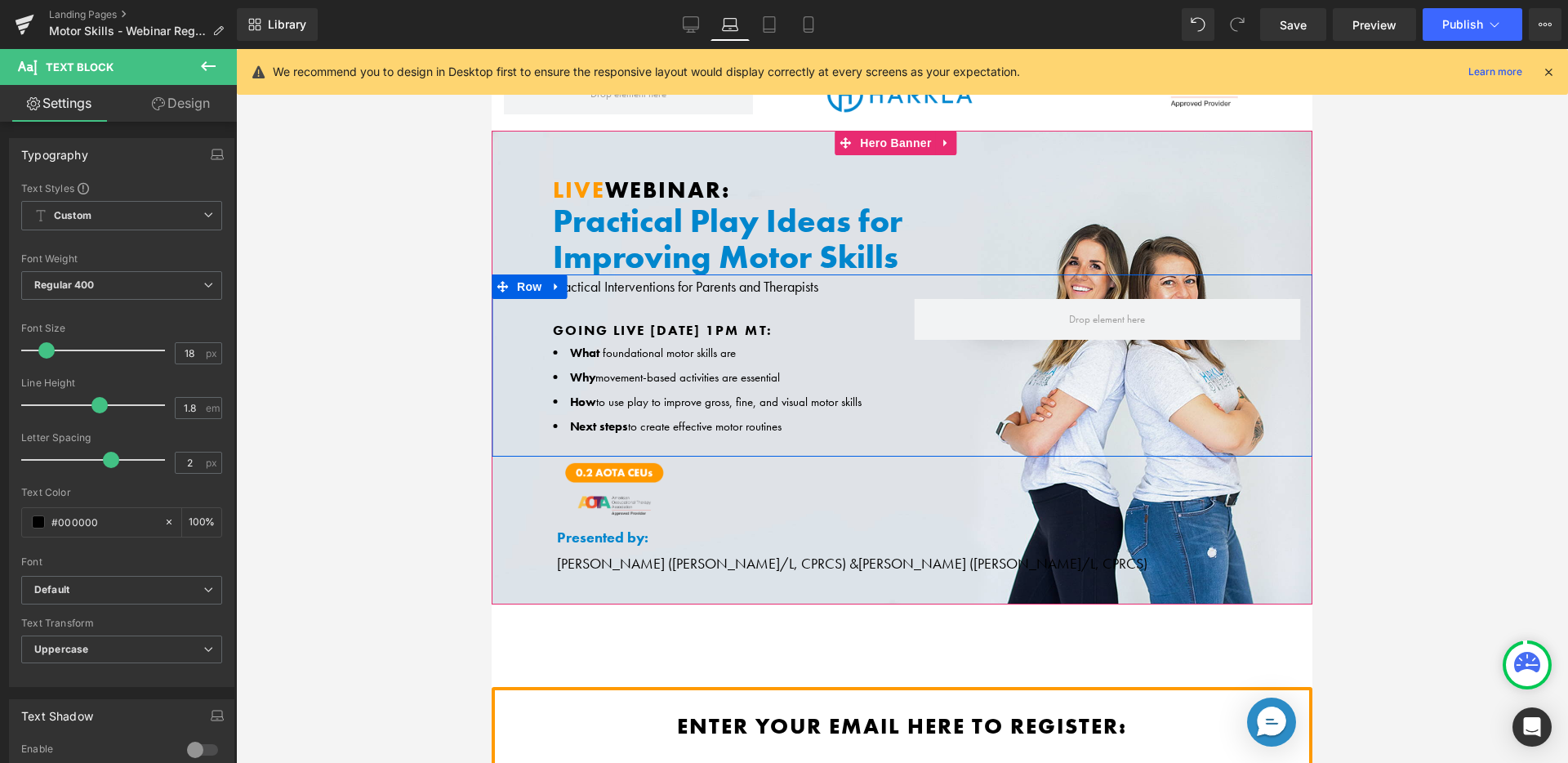
click at [618, 329] on span "Going Live [DATE] 1PM MT:" at bounding box center [663, 330] width 220 height 18
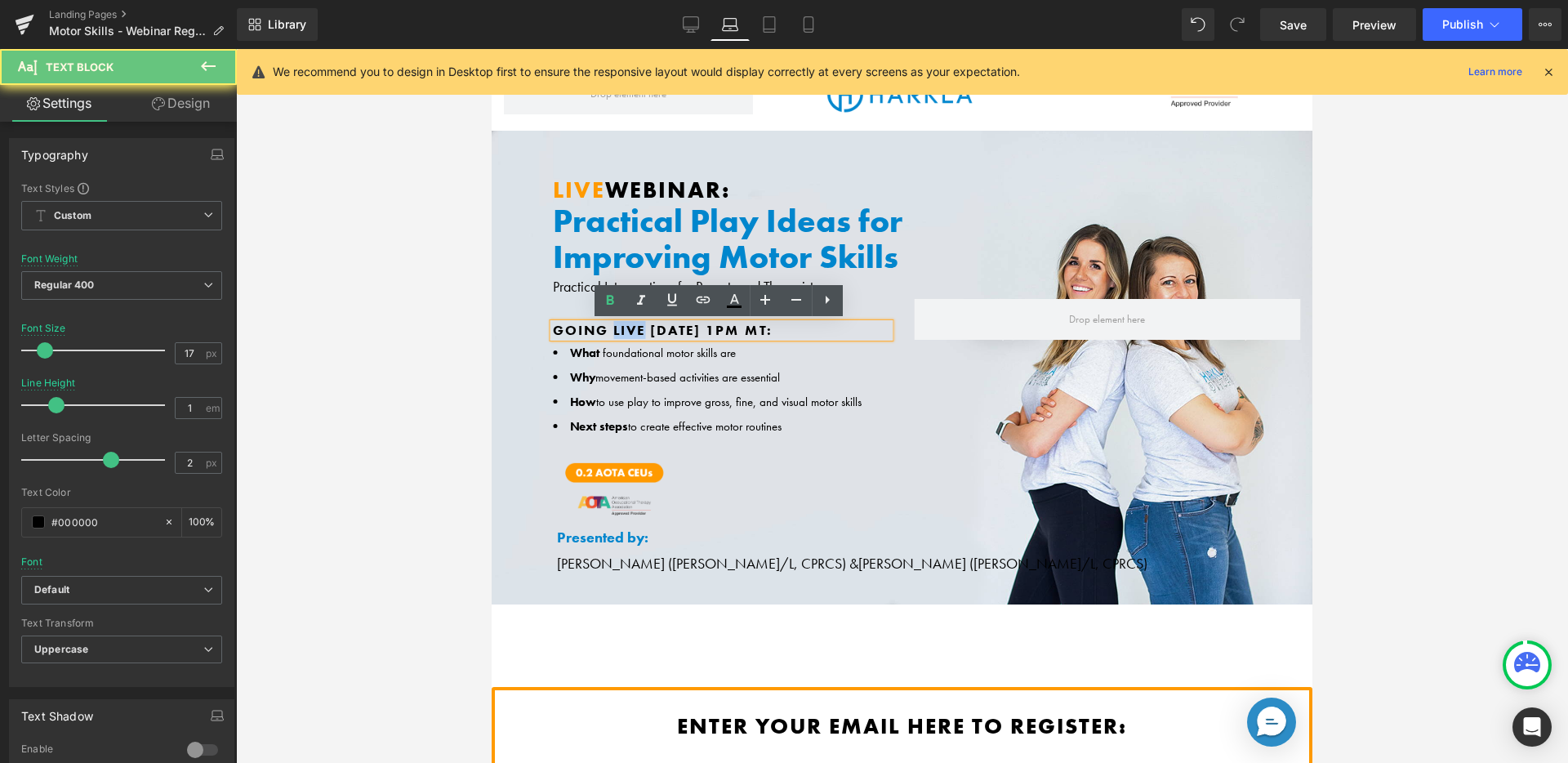
click at [618, 329] on span "Going Live [DATE] 1PM MT:" at bounding box center [663, 330] width 220 height 18
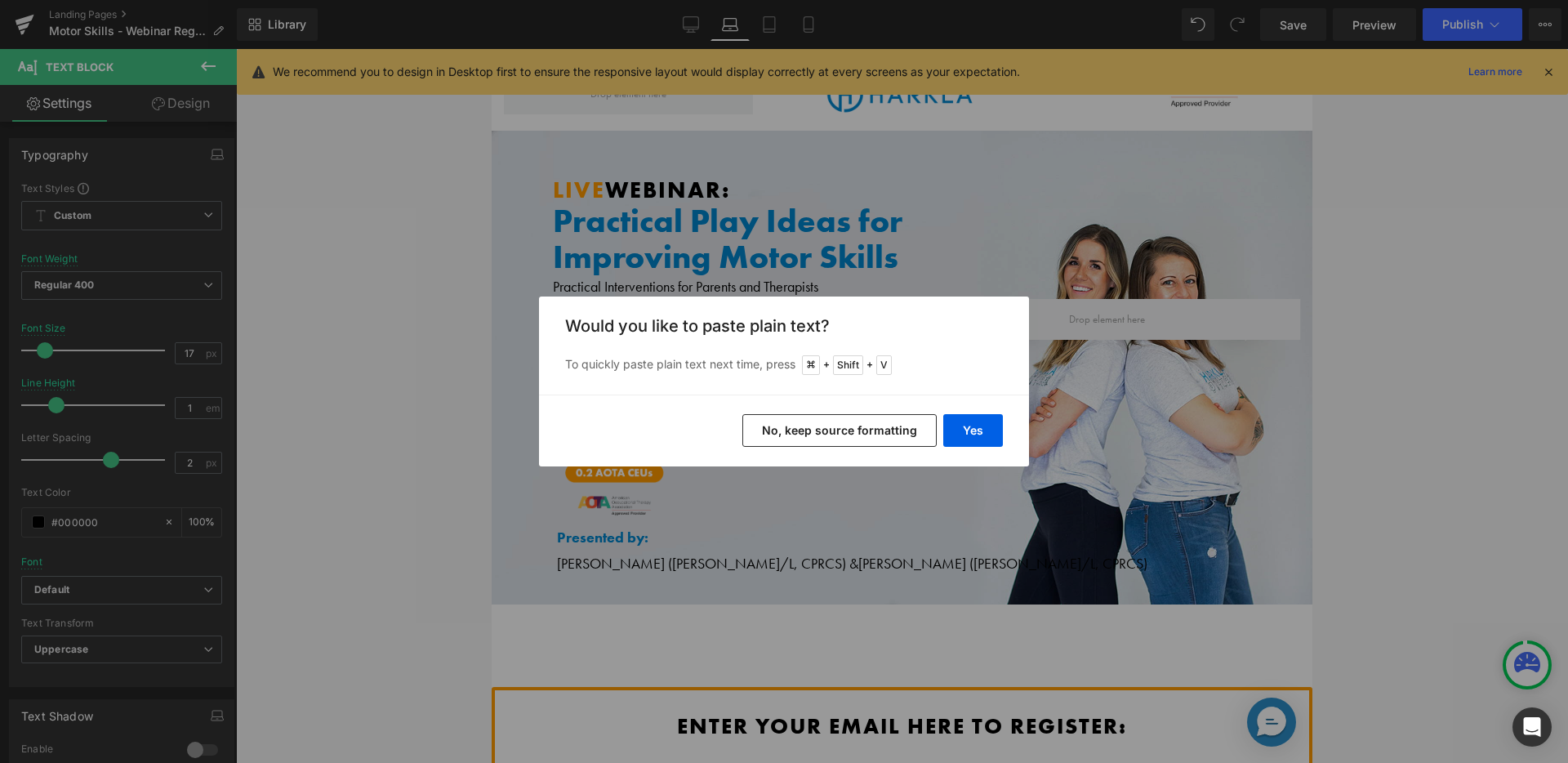
click at [835, 429] on button "No, keep source formatting" at bounding box center [839, 430] width 195 height 33
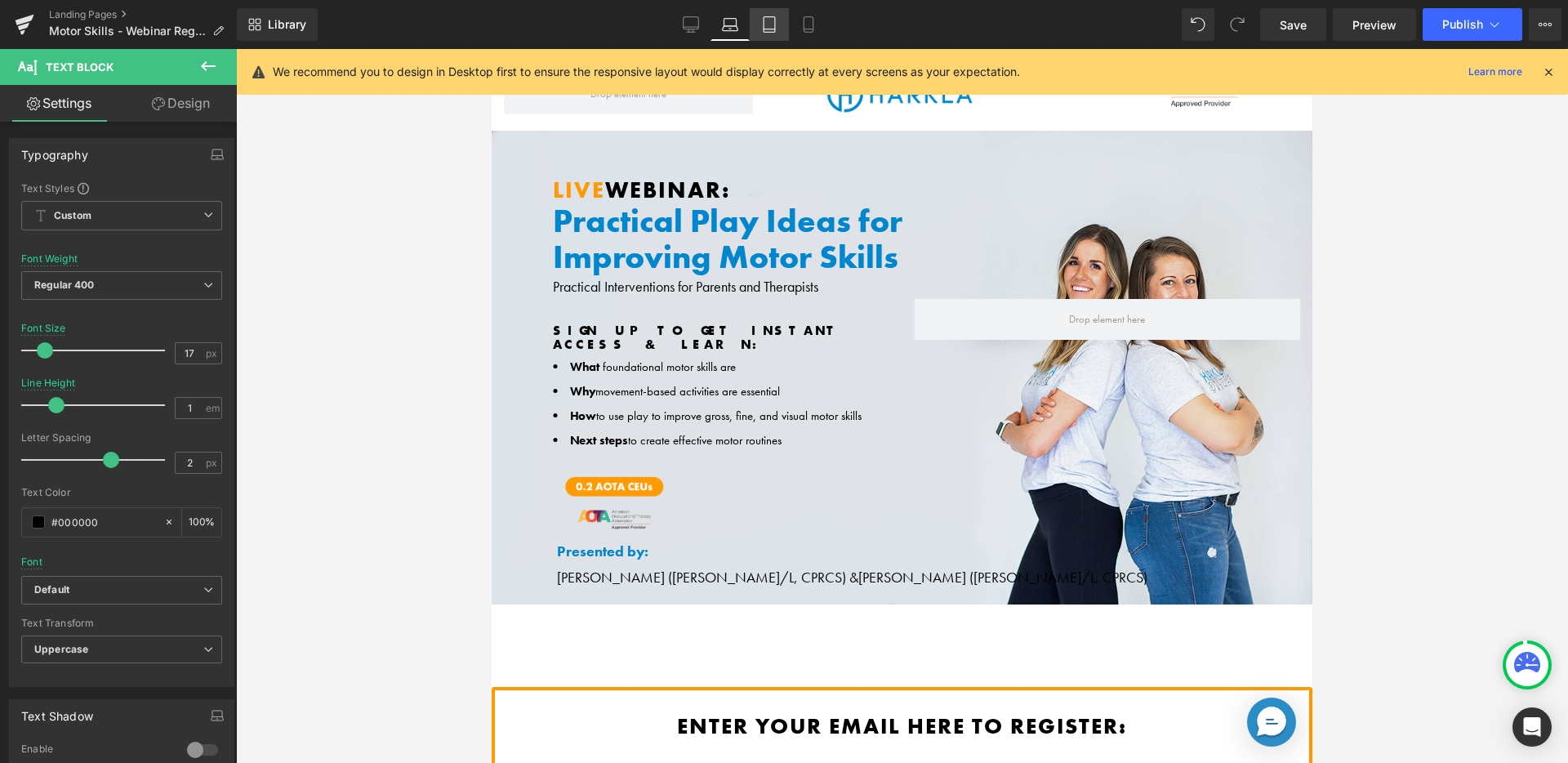
click at [762, 22] on link "Tablet" at bounding box center [769, 24] width 39 height 33
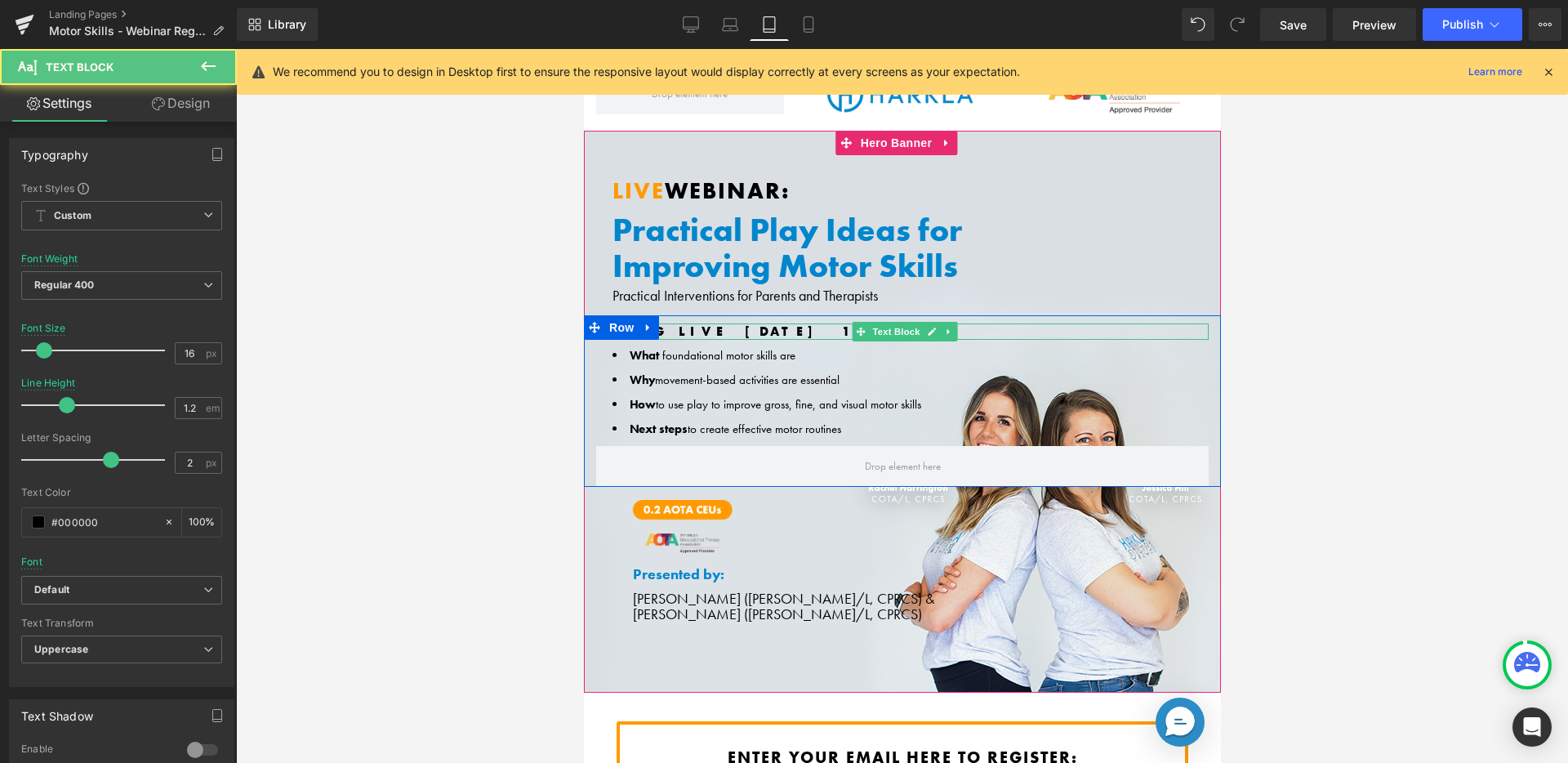
click at [714, 329] on b "Going Live [DATE] 1PM MT:" at bounding box center [776, 331] width 329 height 17
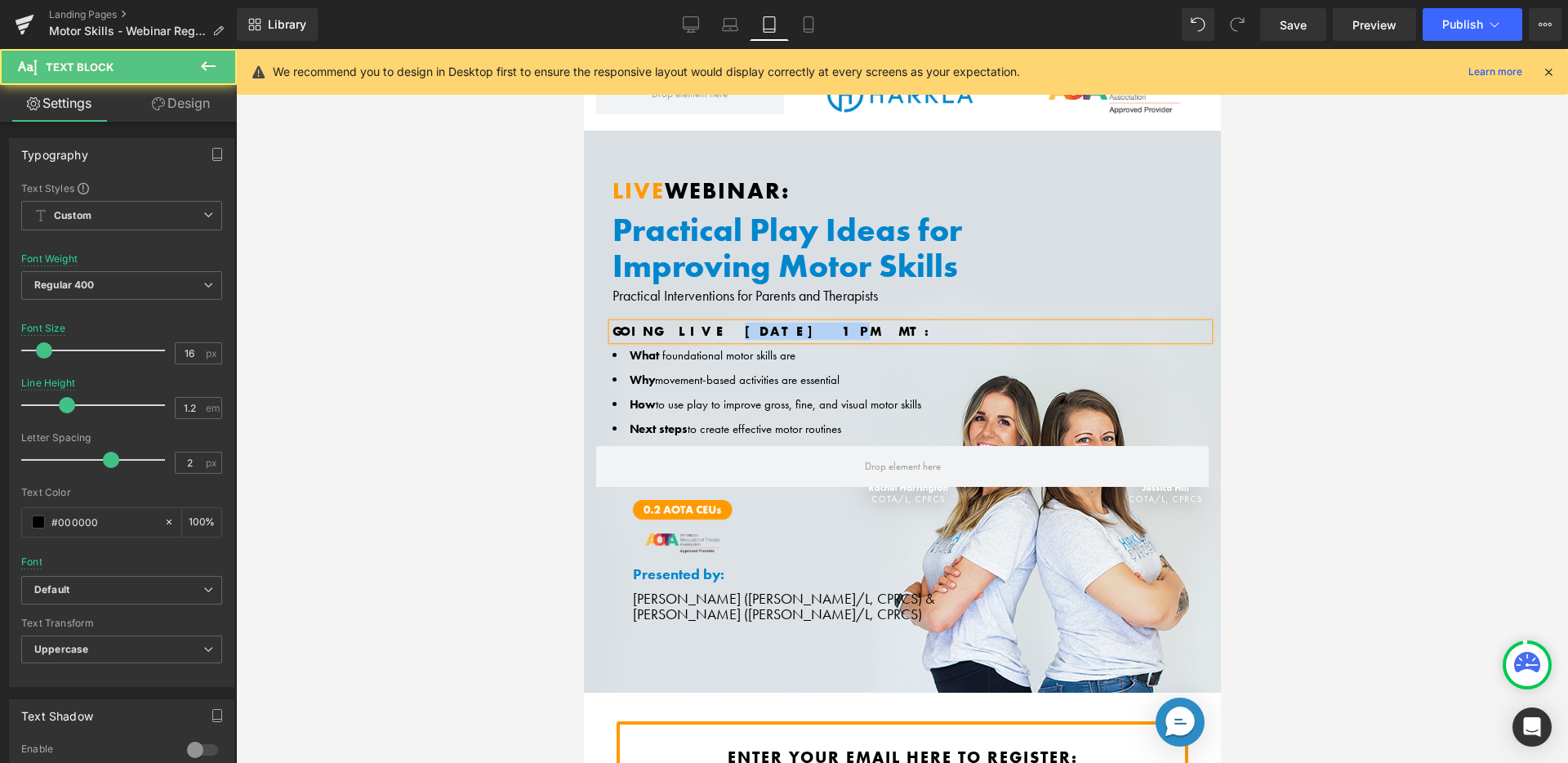
click at [714, 329] on b "Going Live [DATE] 1PM MT:" at bounding box center [776, 331] width 329 height 17
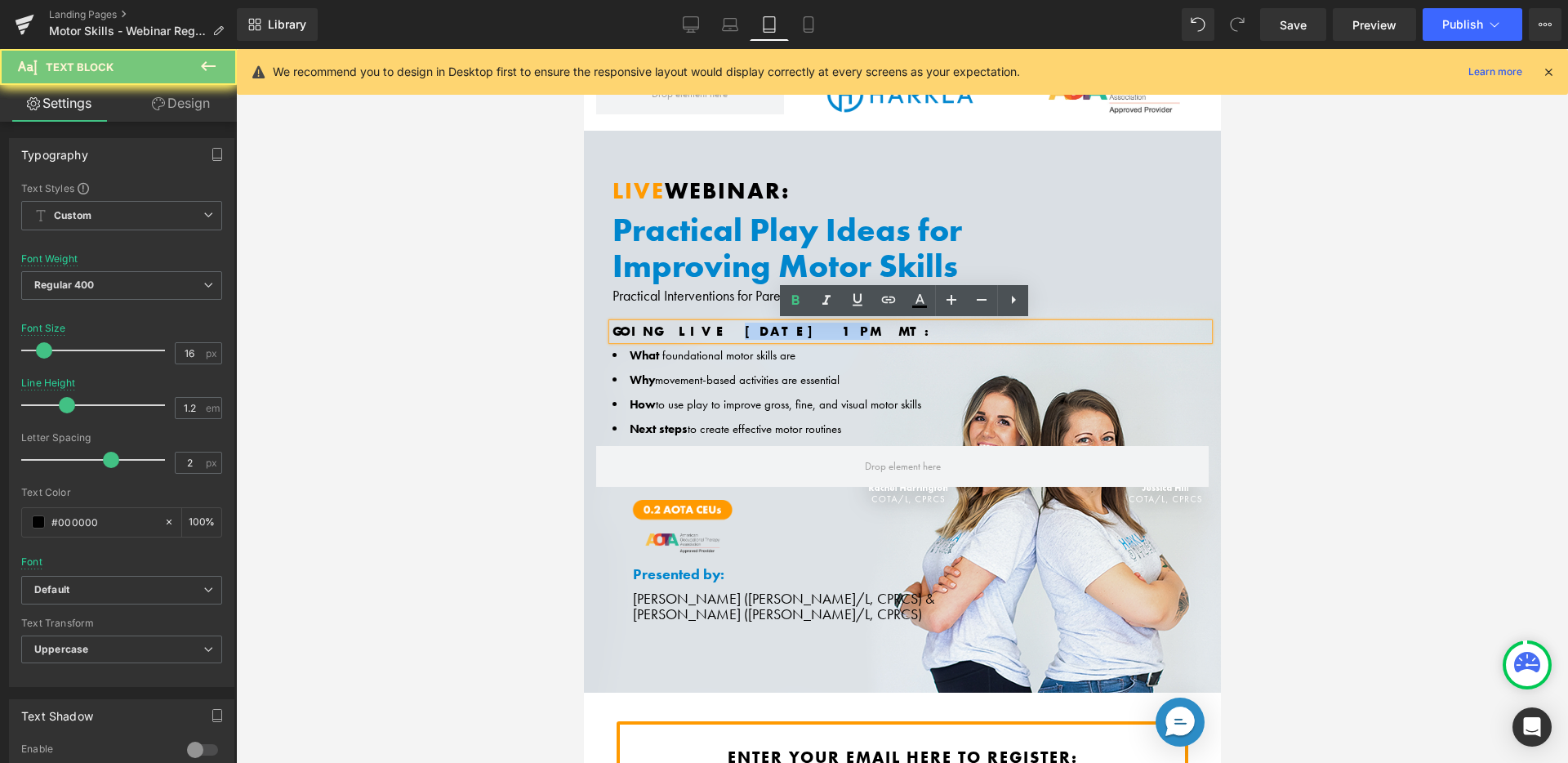
click at [714, 329] on b "Going Live [DATE] 1PM MT:" at bounding box center [776, 331] width 329 height 17
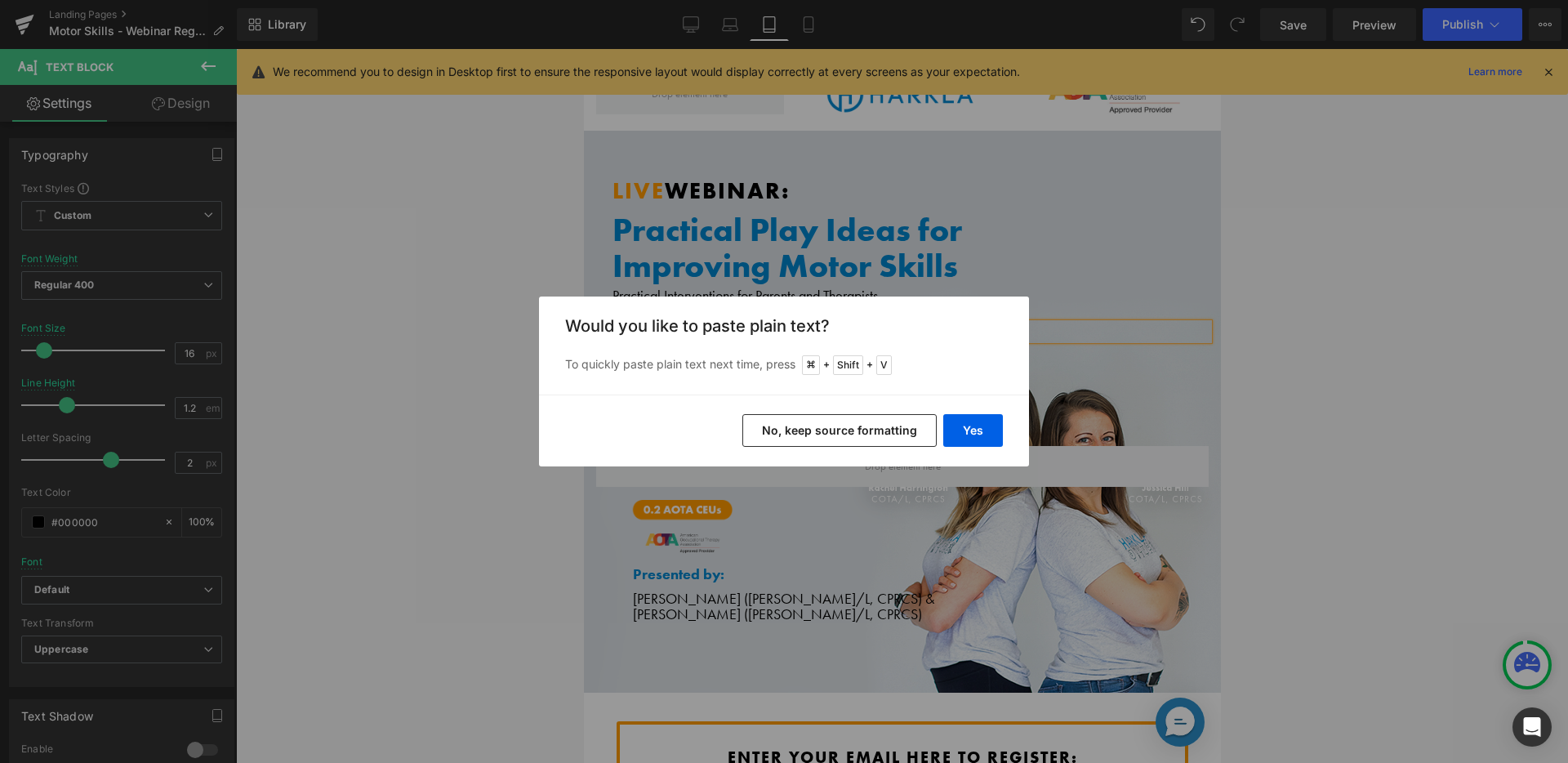
click at [873, 428] on button "No, keep source formatting" at bounding box center [839, 430] width 195 height 33
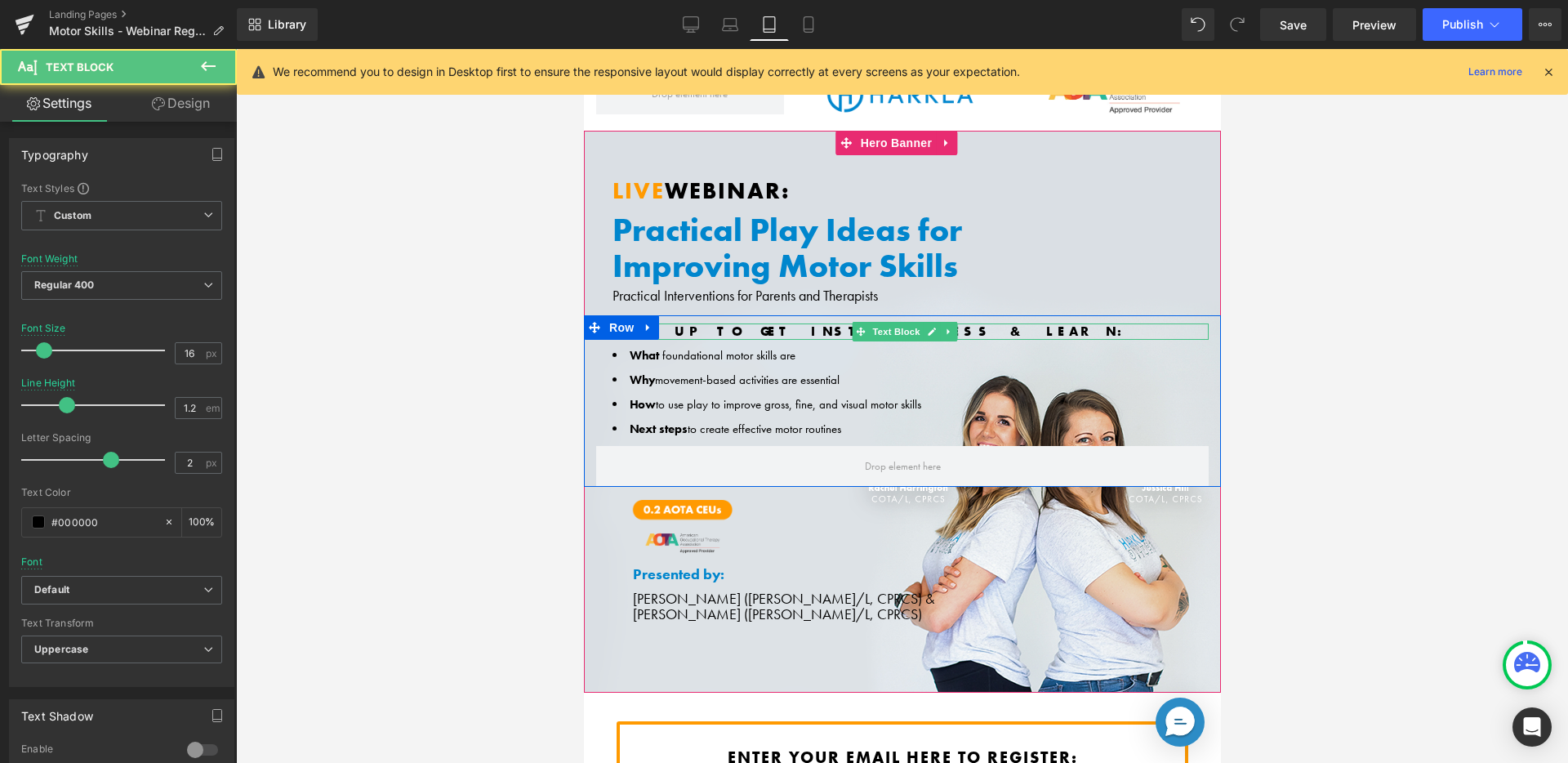
click at [821, 328] on span "SIGN UP TO GET INSTANT ACCESS & LEARN:" at bounding box center [872, 331] width 522 height 17
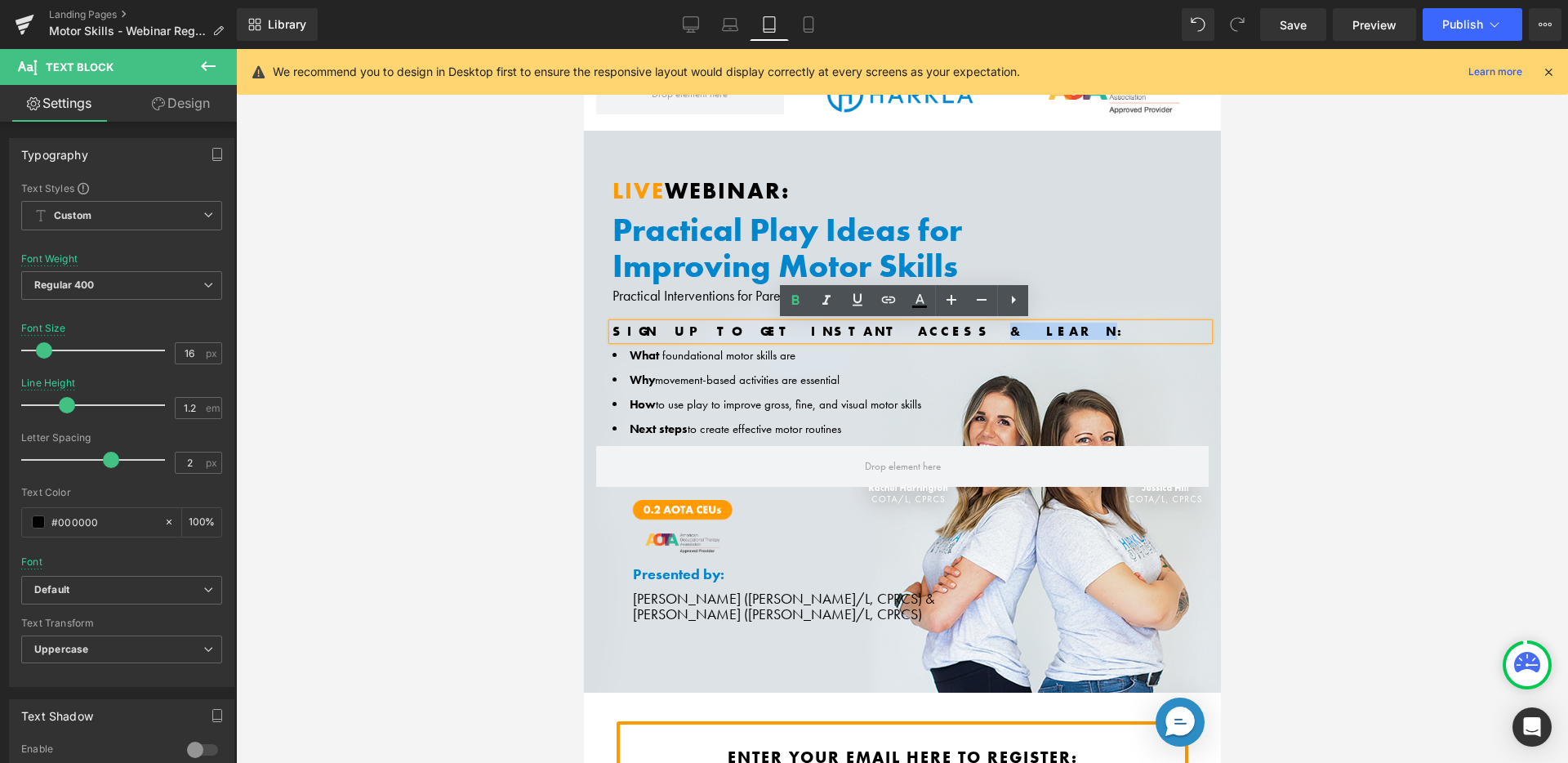
drag, startPoint x: 867, startPoint y: 328, endPoint x: 928, endPoint y: 328, distance: 61.0
click at [928, 328] on span "SIGN UP TO GET INSTANT ACCESS & LEARN:" at bounding box center [872, 331] width 522 height 17
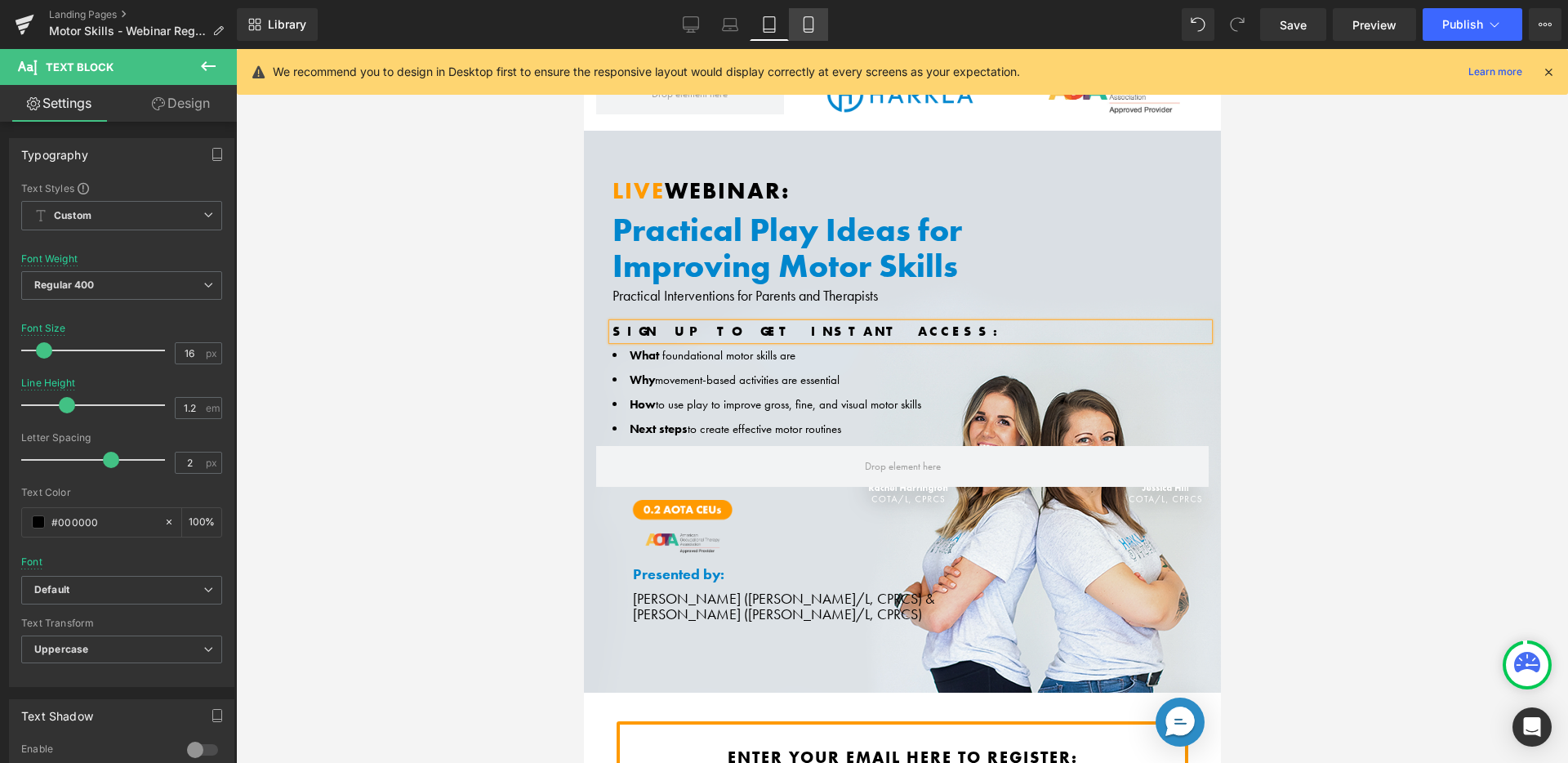
click at [805, 17] on icon at bounding box center [807, 25] width 9 height 16
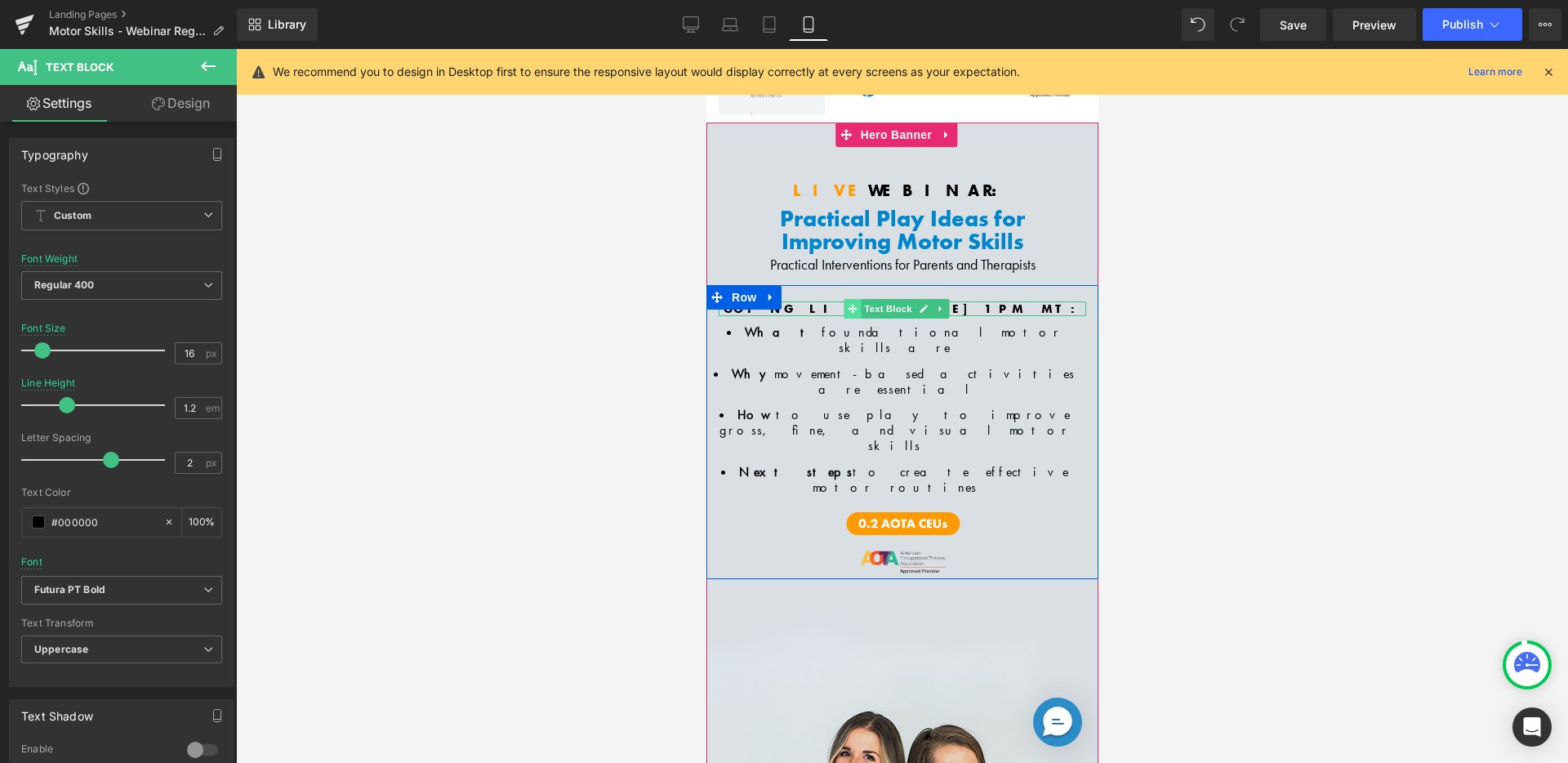
click at [848, 306] on icon at bounding box center [851, 309] width 9 height 9
click at [822, 302] on div at bounding box center [902, 304] width 368 height 4
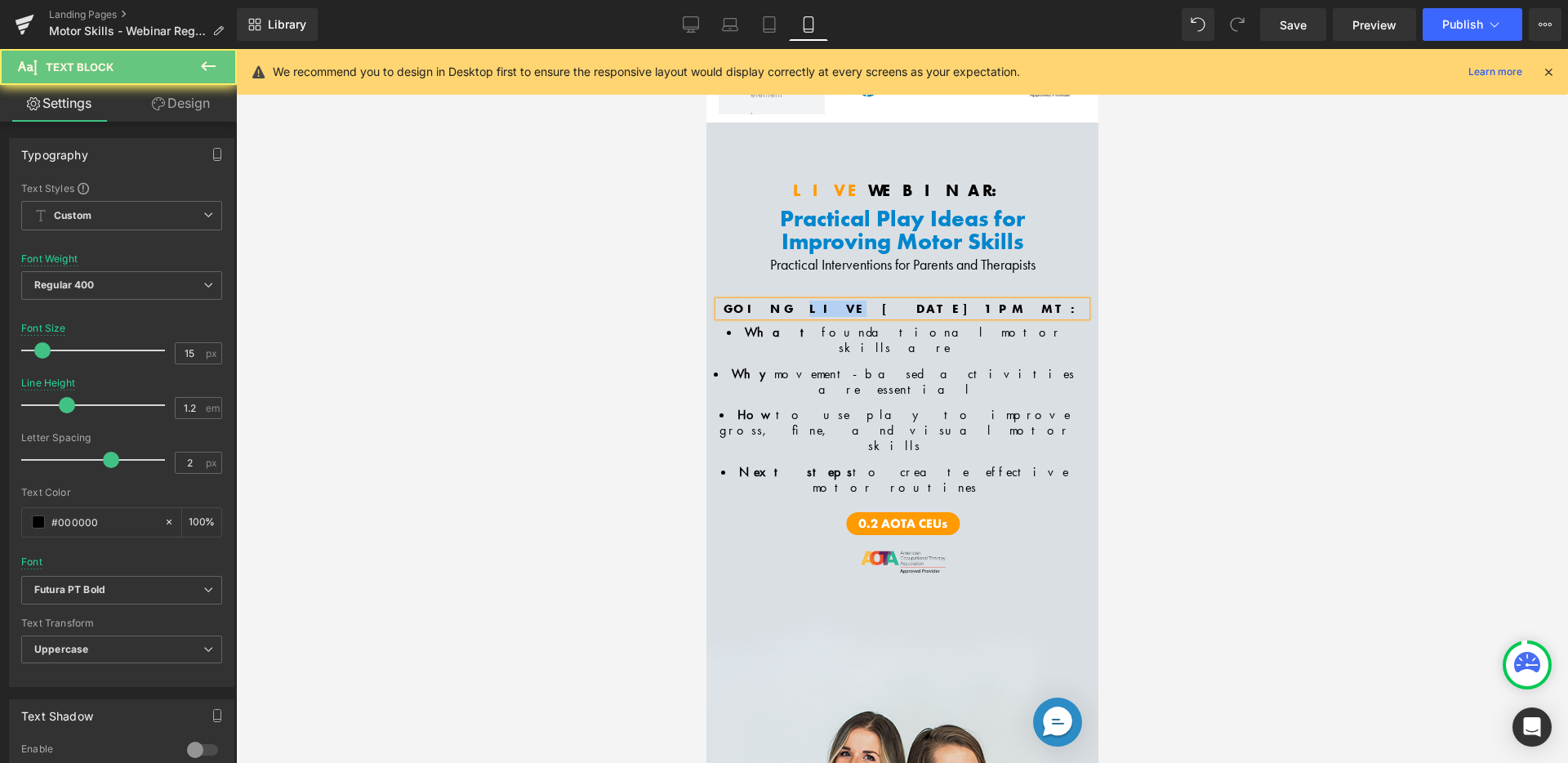
click at [822, 302] on b "Going Live [DATE] 1PM MT:" at bounding box center [901, 309] width 358 height 16
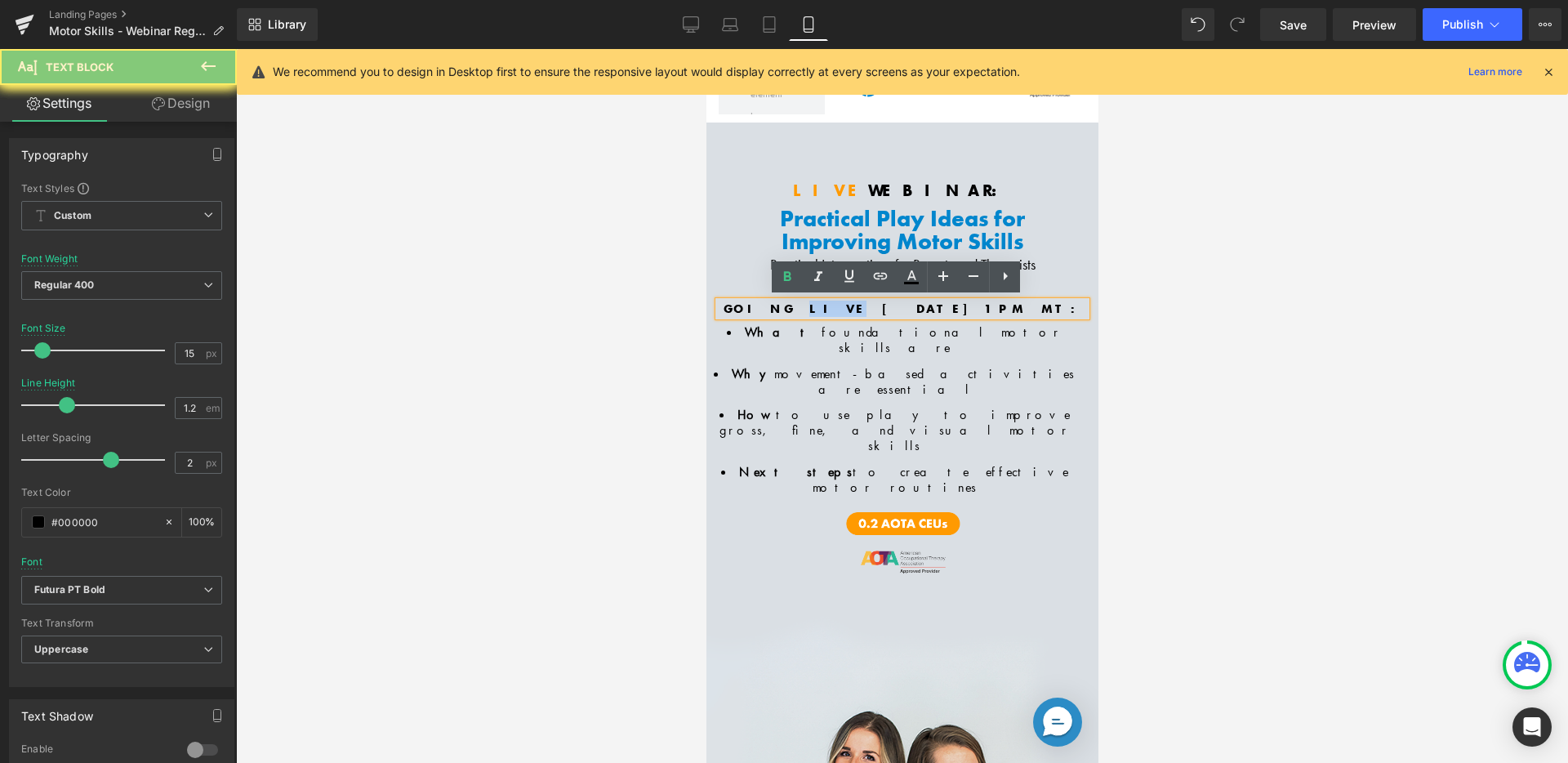
click at [822, 302] on b "Going Live [DATE] 1PM MT:" at bounding box center [901, 309] width 358 height 16
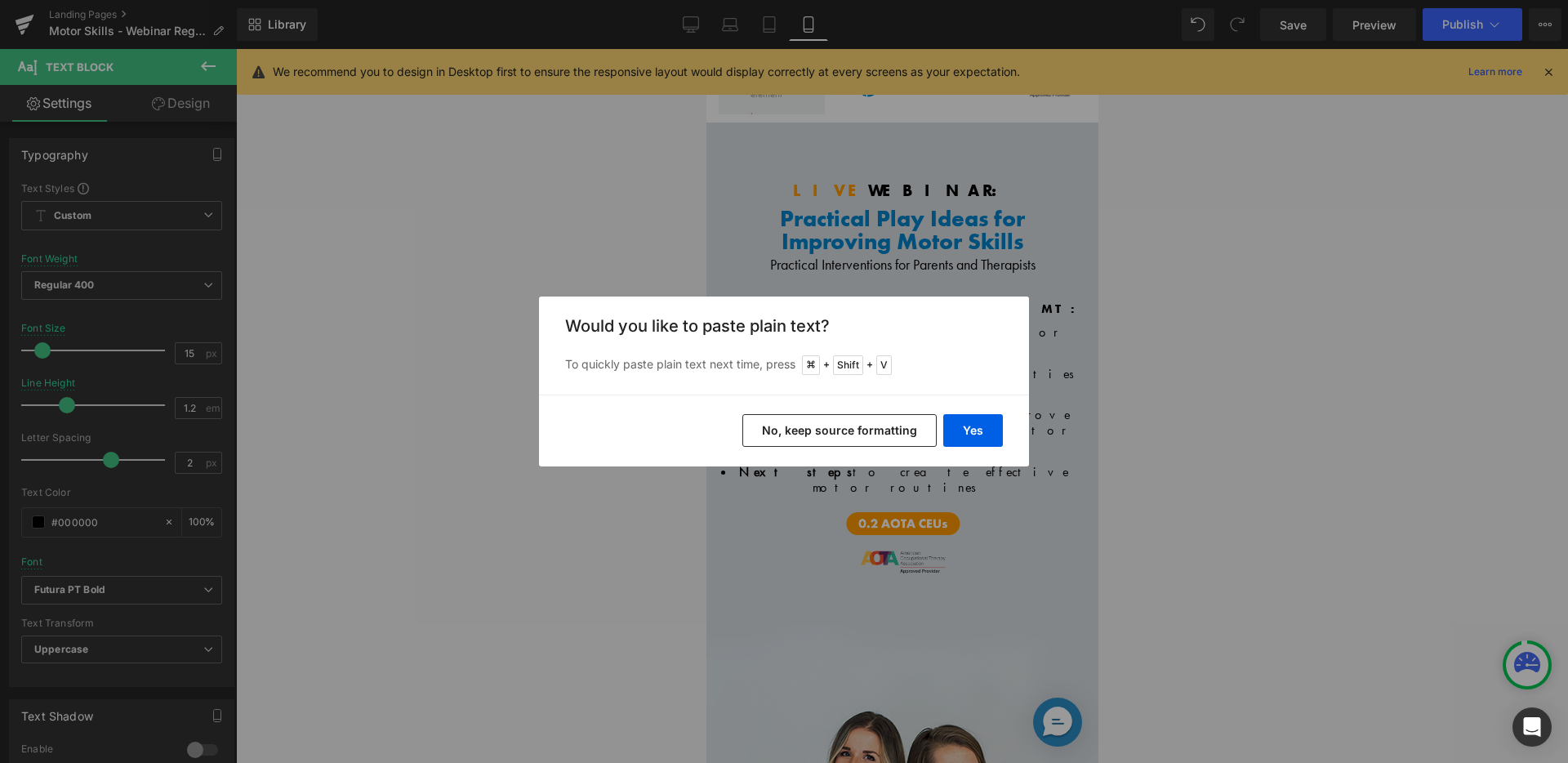
click at [906, 437] on button "No, keep source formatting" at bounding box center [839, 430] width 195 height 33
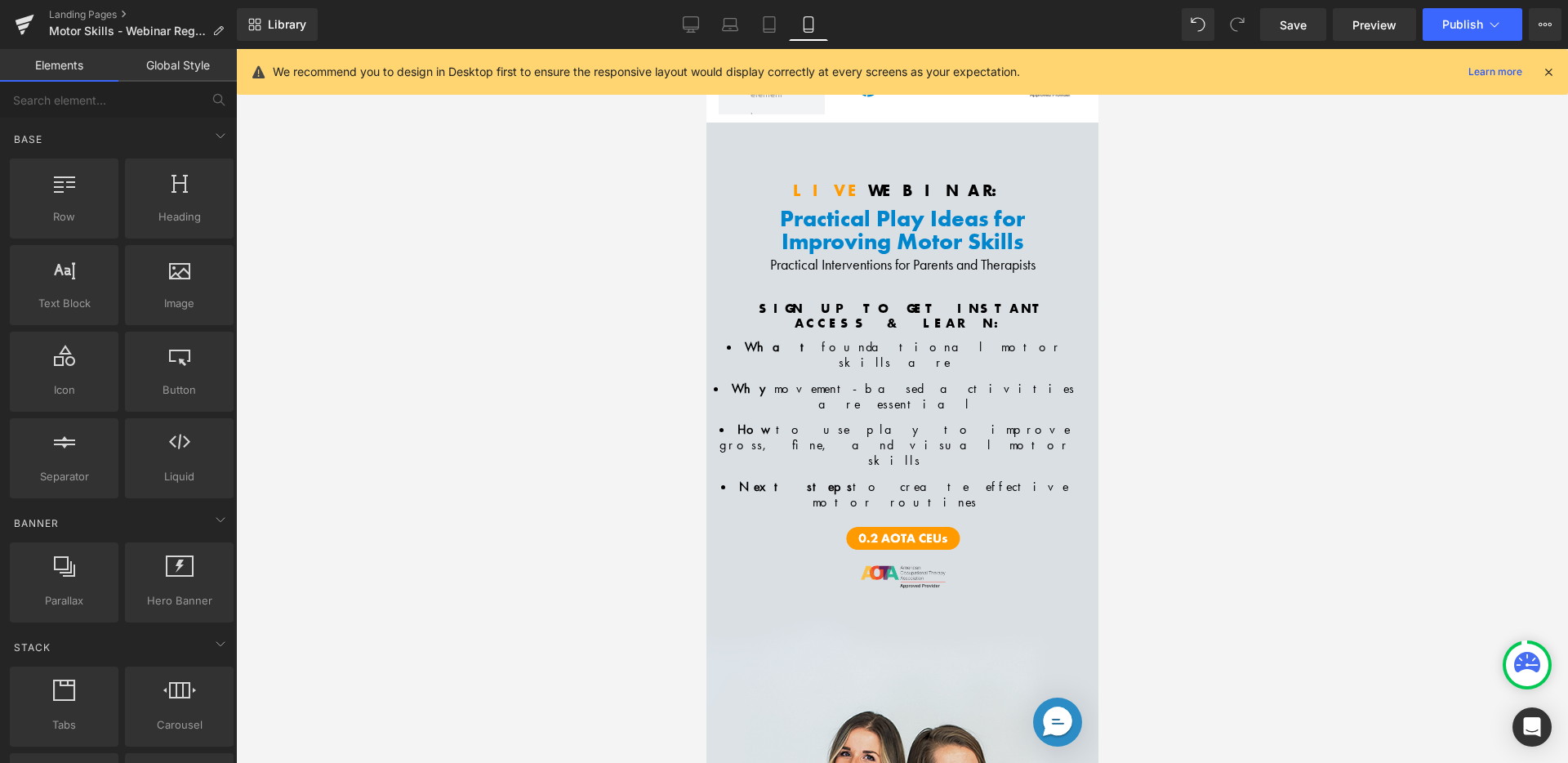
click at [1260, 331] on div at bounding box center [901, 406] width 1332 height 714
click at [882, 180] on span "Webinar:" at bounding box center [939, 190] width 144 height 21
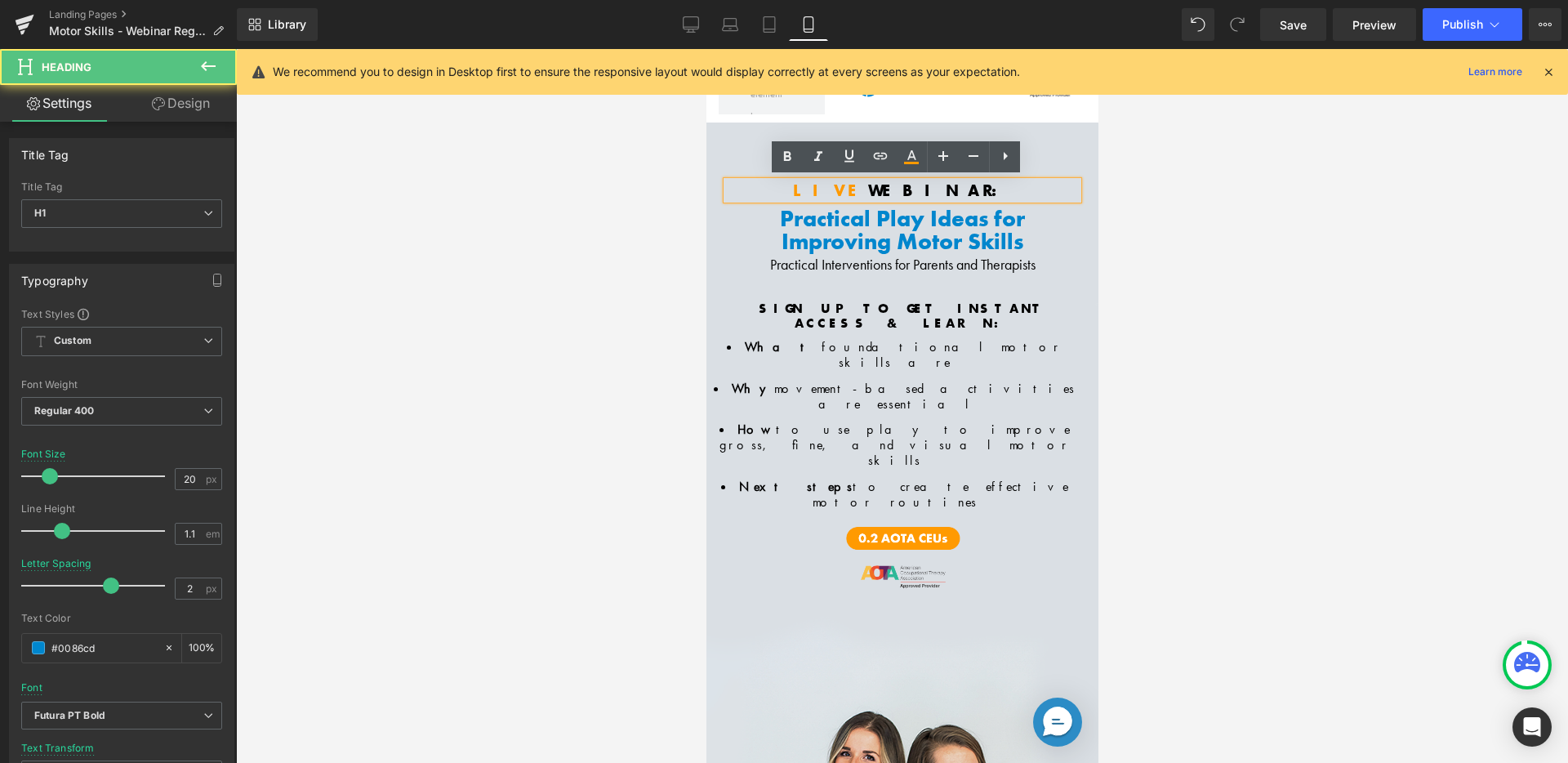
click at [848, 184] on span "LIVE" at bounding box center [829, 190] width 75 height 21
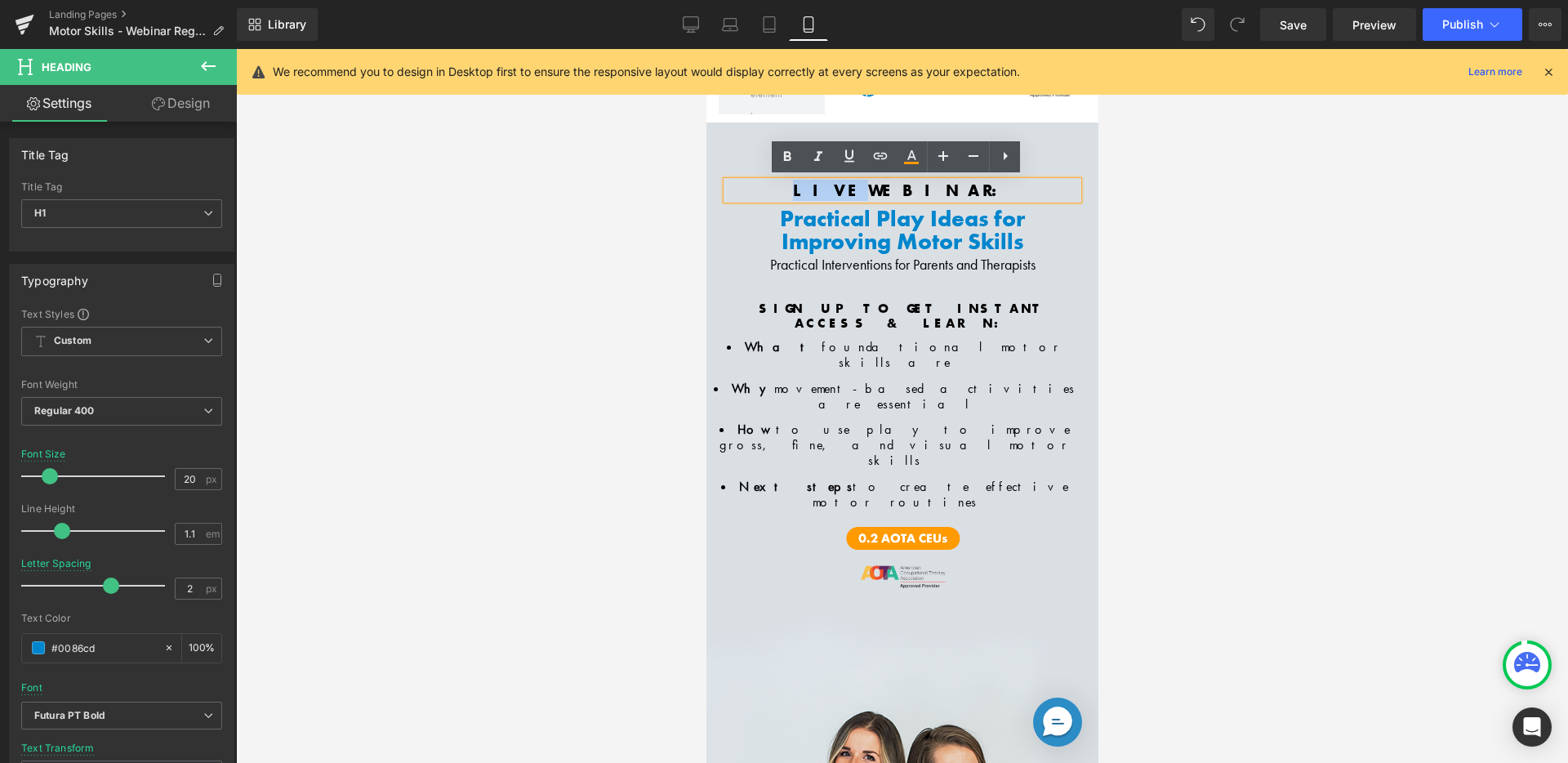
drag, startPoint x: 830, startPoint y: 186, endPoint x: 861, endPoint y: 186, distance: 31.0
click at [861, 186] on span "LIVE" at bounding box center [829, 190] width 75 height 21
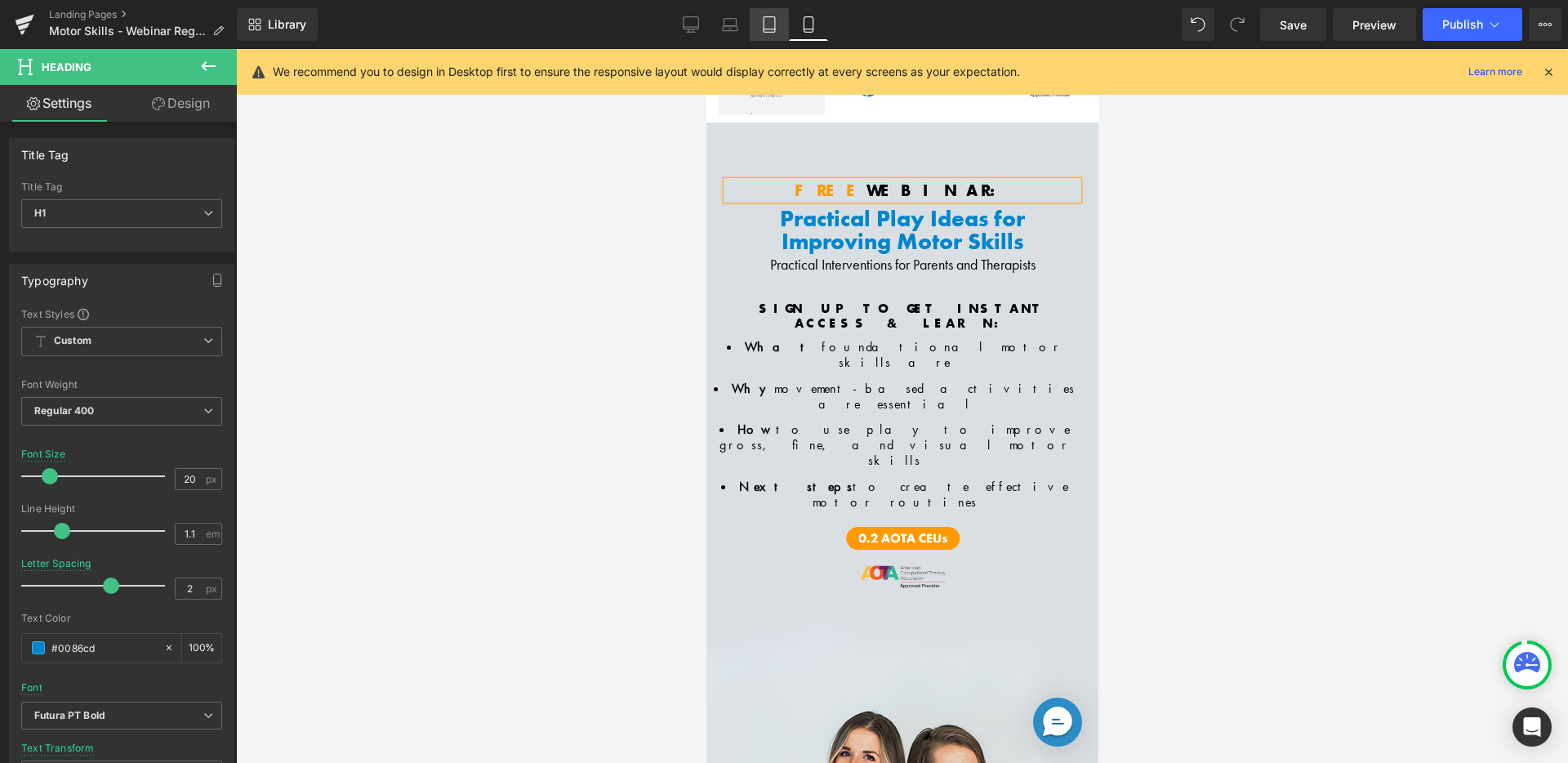
click at [774, 34] on link "Tablet" at bounding box center [769, 24] width 39 height 33
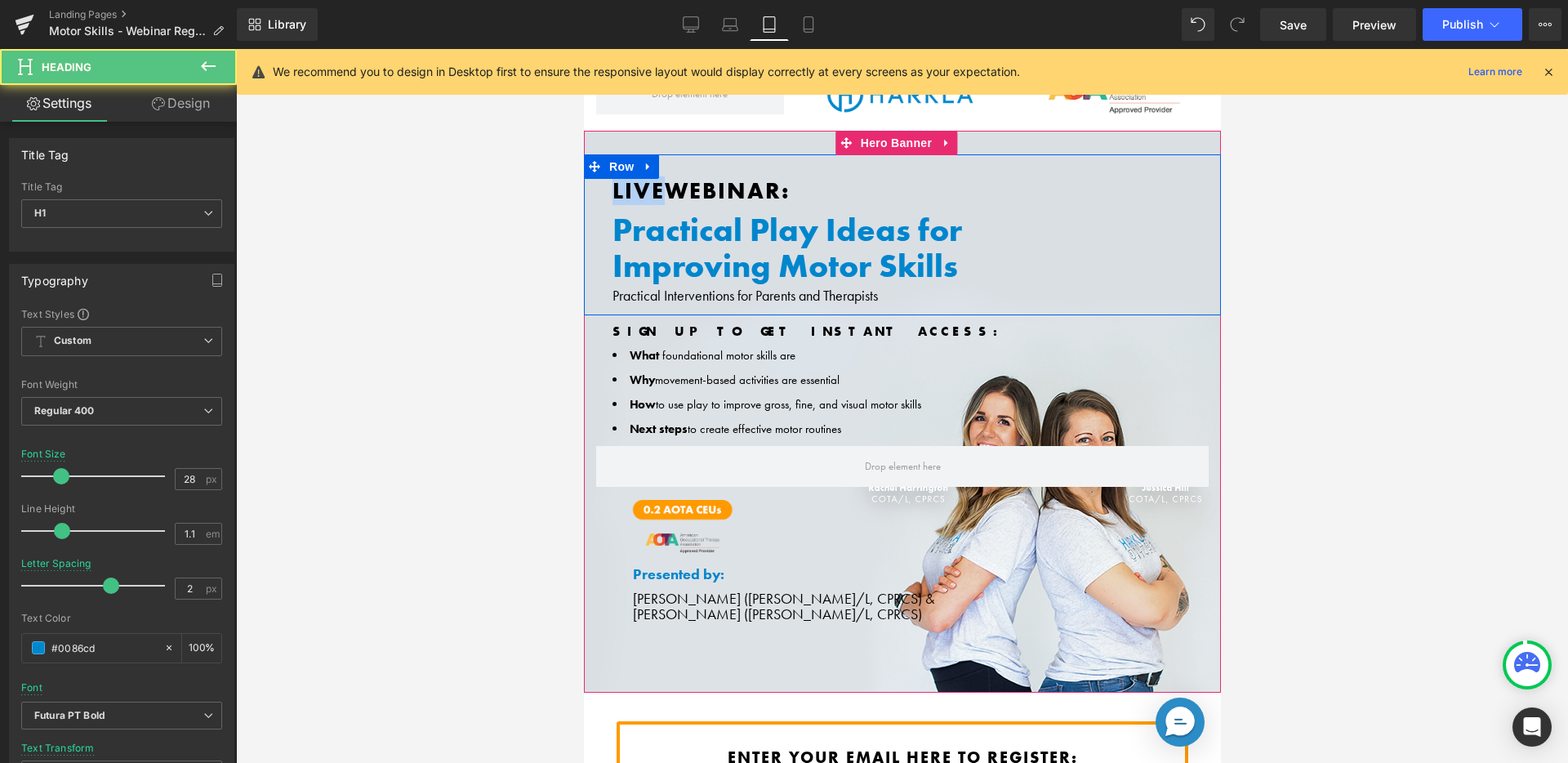
drag, startPoint x: 660, startPoint y: 193, endPoint x: 591, endPoint y: 185, distance: 69.5
click at [591, 185] on div "LIVE Webinar: Heading Practical Play Ideas for Improving Motor Skills Practical…" at bounding box center [902, 243] width 638 height 129
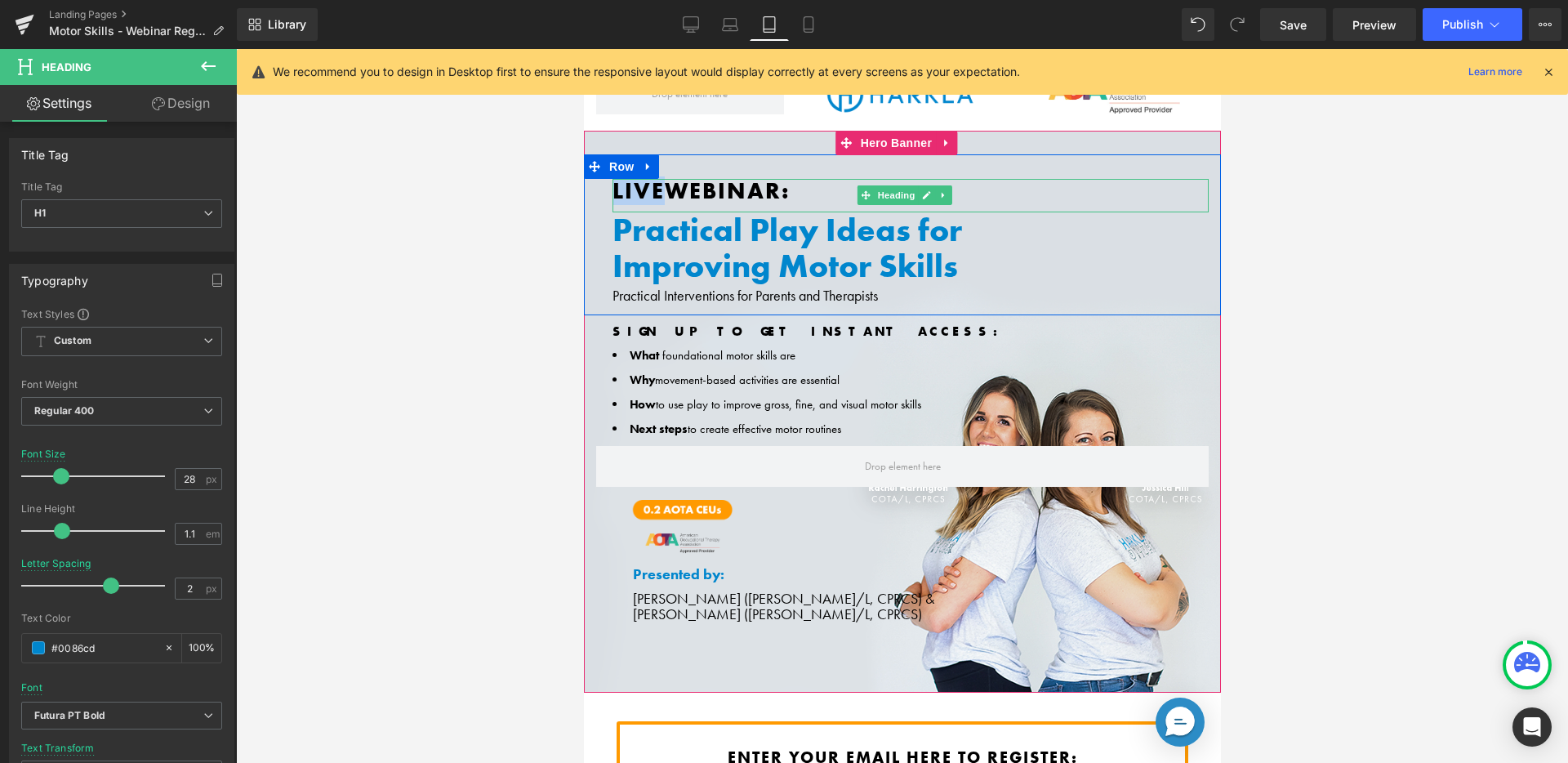
click at [643, 194] on font "LIVE" at bounding box center [638, 191] width 52 height 29
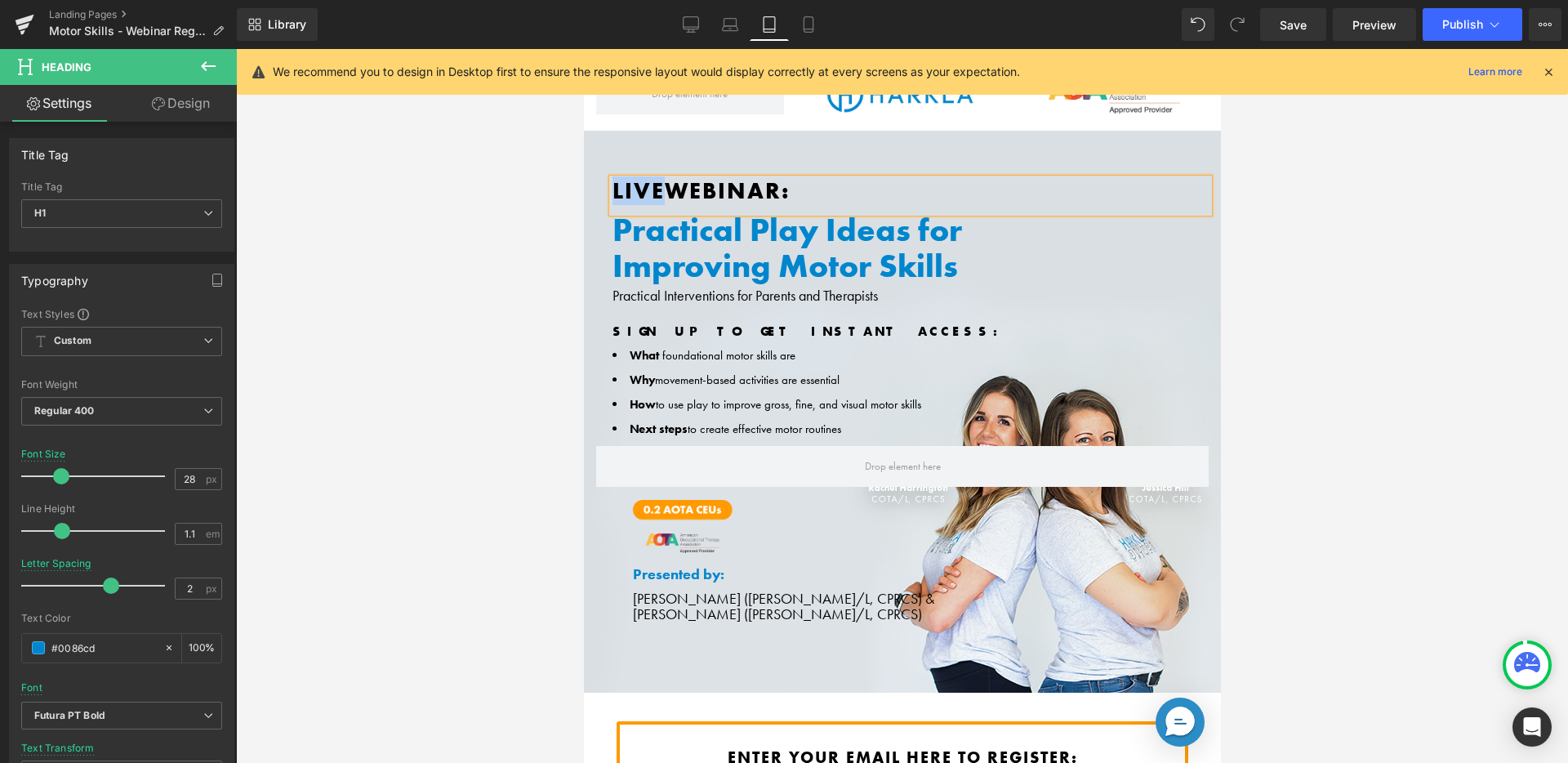
click at [643, 194] on font "LIVE" at bounding box center [638, 191] width 52 height 29
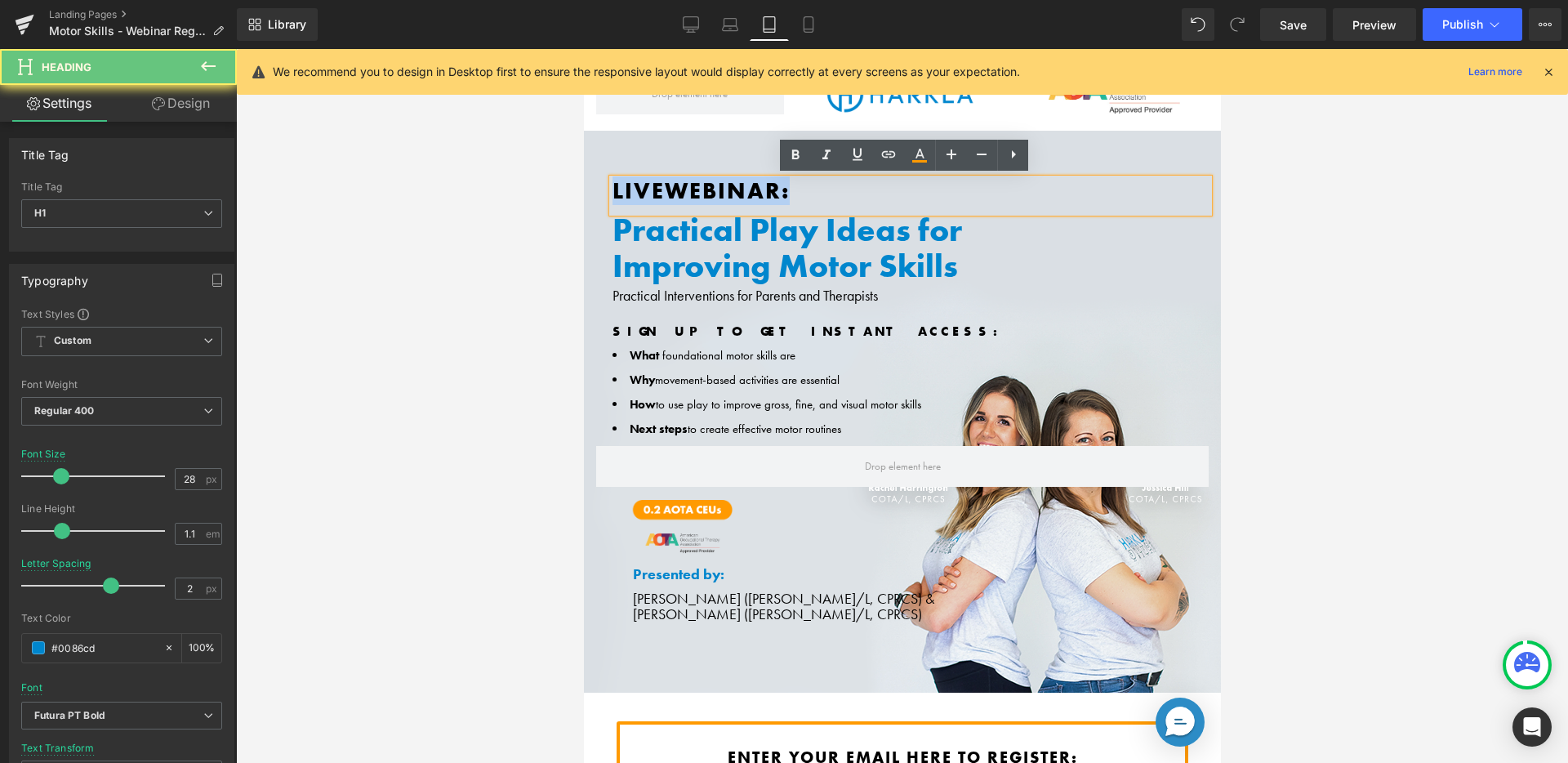
click at [643, 194] on font "LIVE" at bounding box center [638, 191] width 52 height 29
click at [670, 189] on span "Webinar:" at bounding box center [727, 191] width 125 height 29
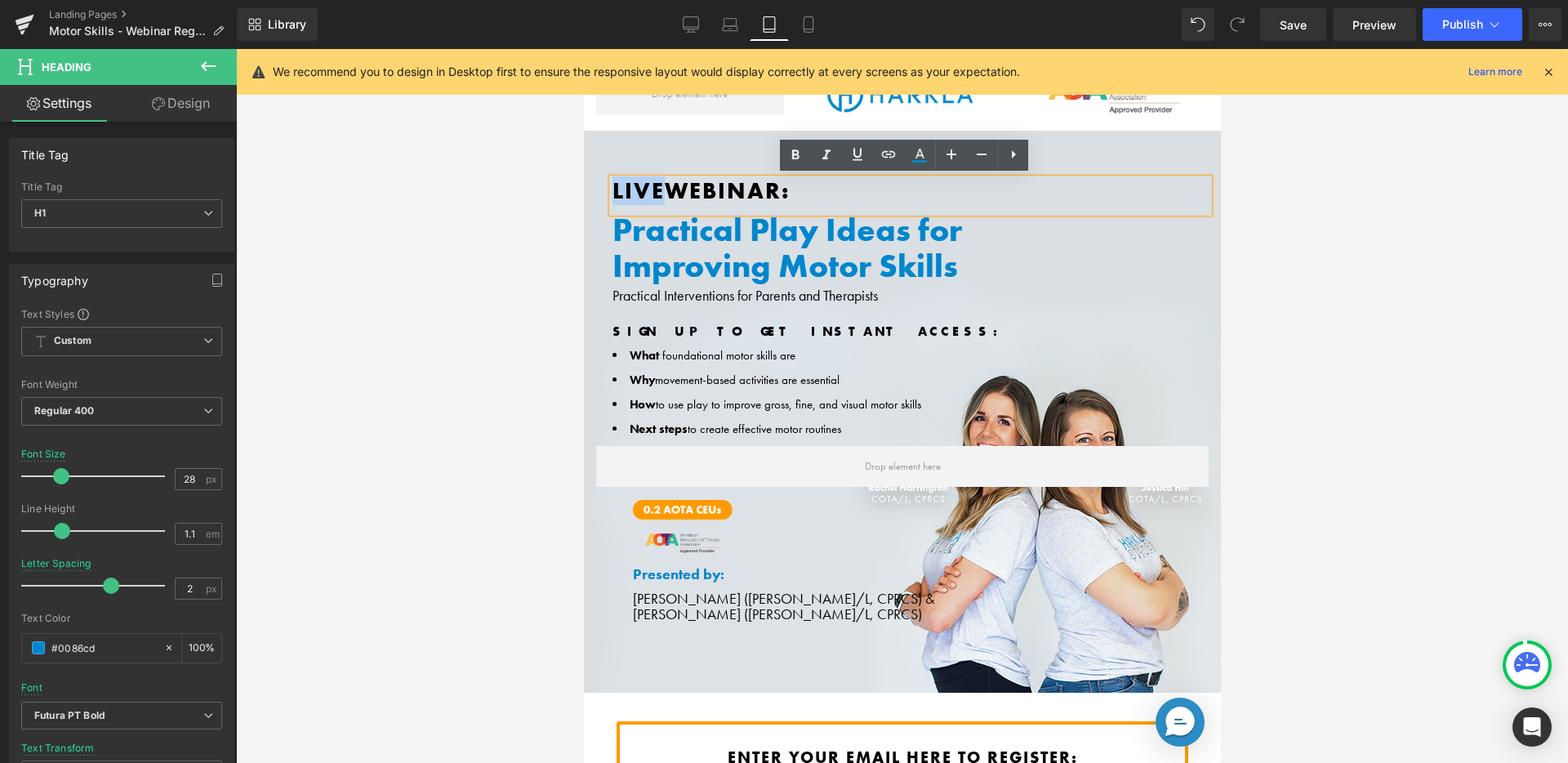
drag, startPoint x: 658, startPoint y: 190, endPoint x: 606, endPoint y: 190, distance: 52.0
click at [606, 190] on div "LIVE Webinar: Heading Practical Play Ideas for Improving Motor Skills Practical…" at bounding box center [902, 243] width 638 height 129
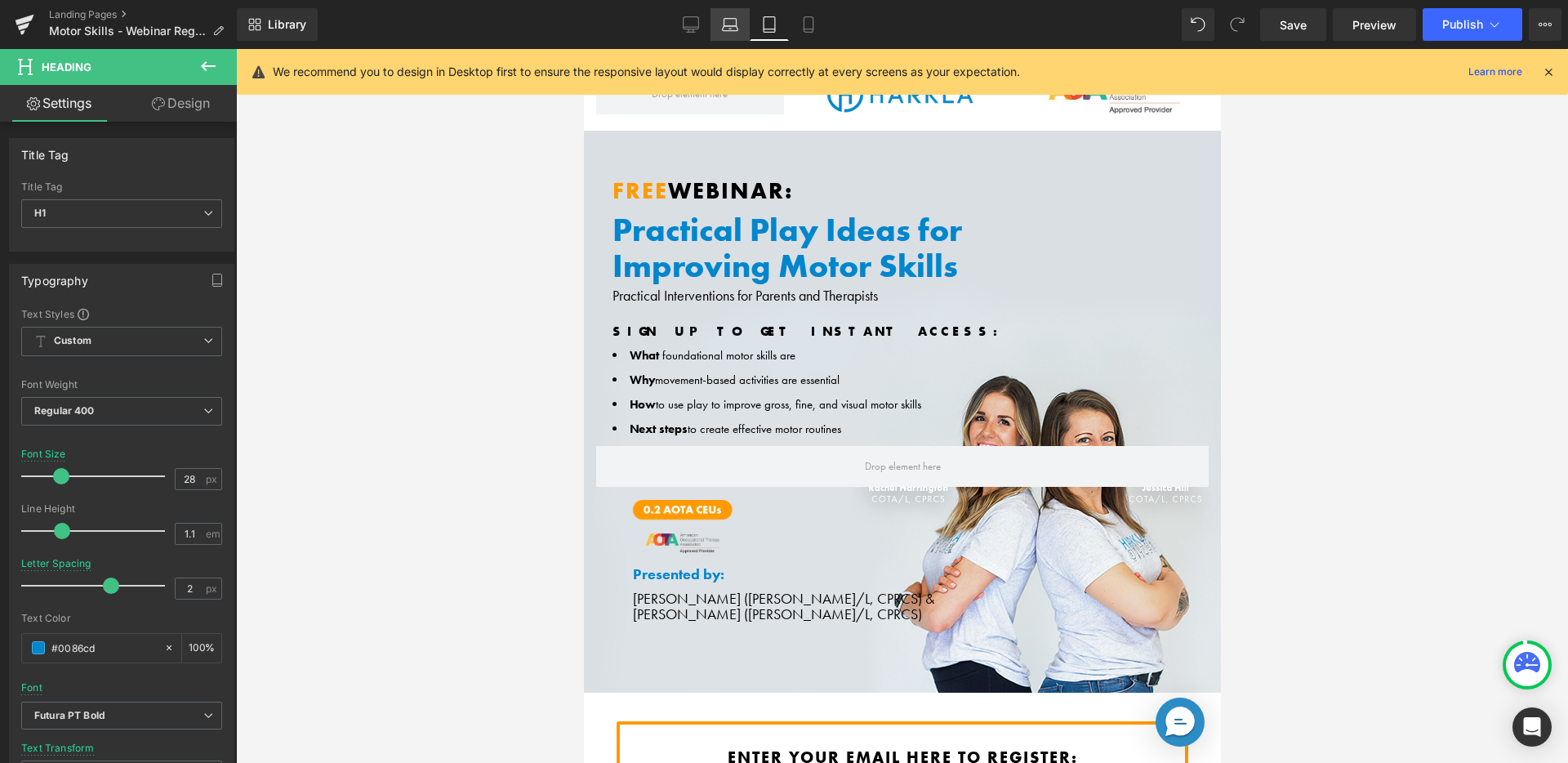
click at [720, 16] on link "Laptop" at bounding box center [730, 24] width 39 height 33
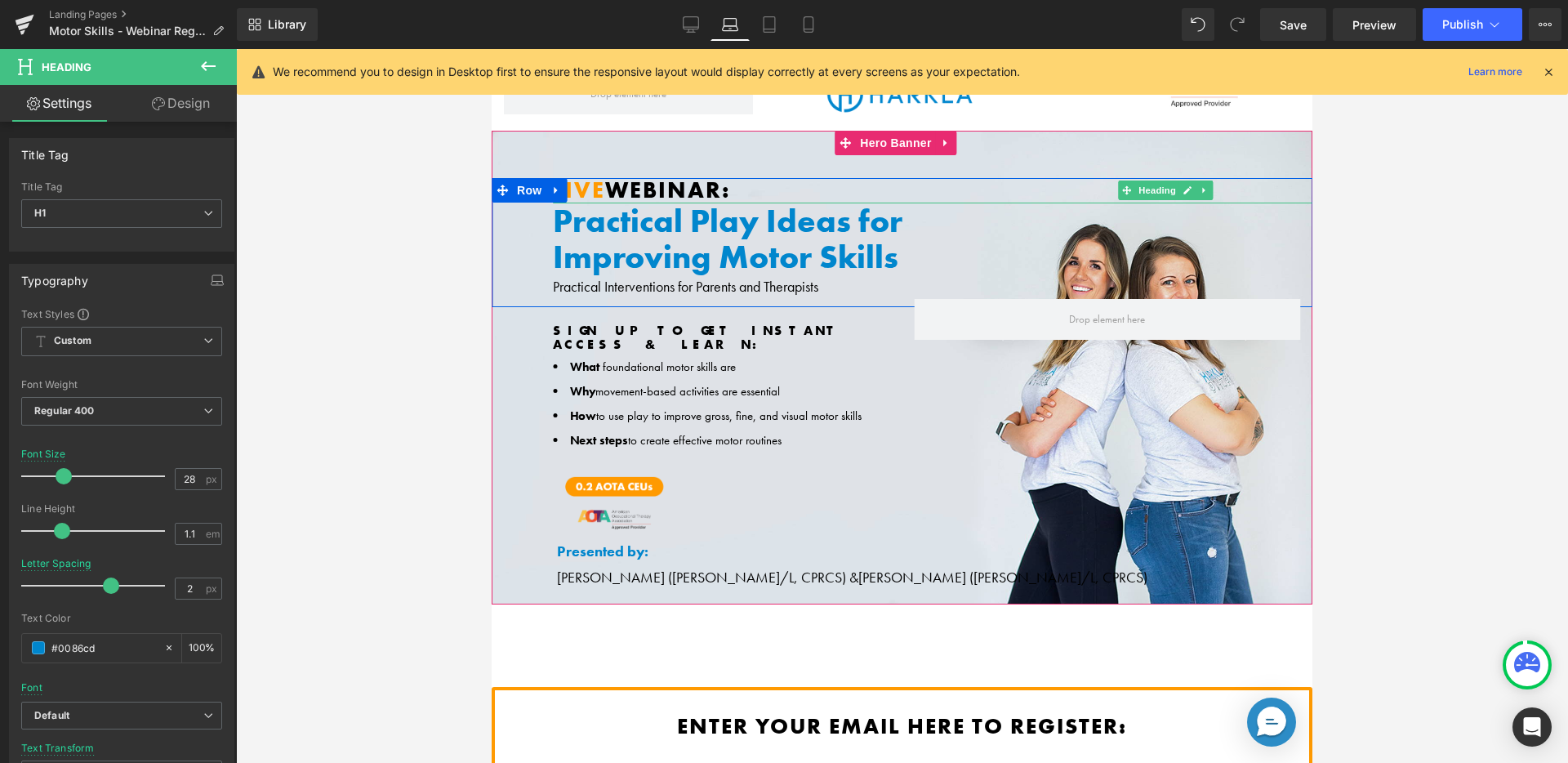
click at [594, 190] on span "LIVE" at bounding box center [579, 190] width 52 height 29
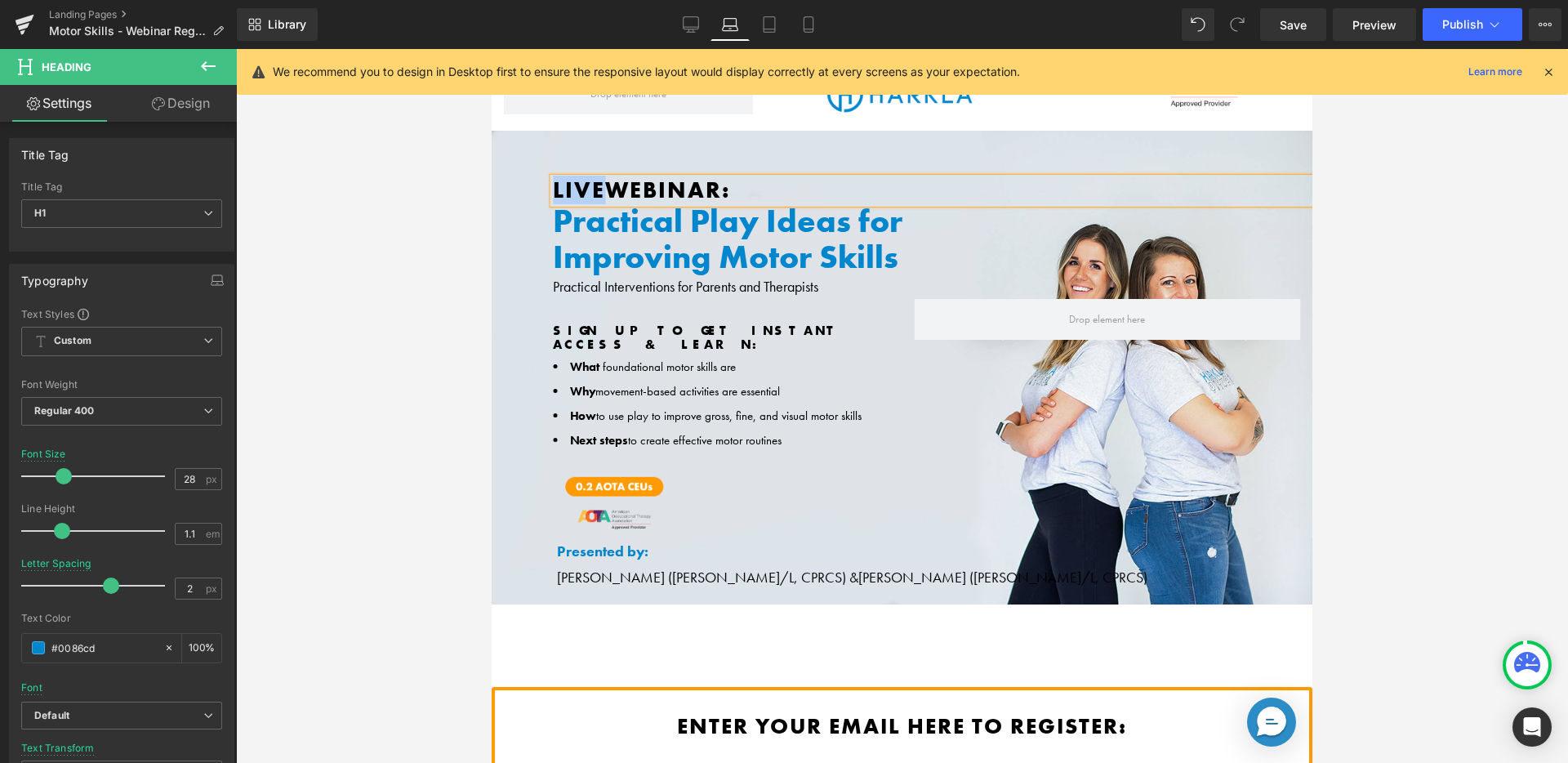
click at [594, 190] on span "LIVE" at bounding box center [579, 190] width 52 height 29
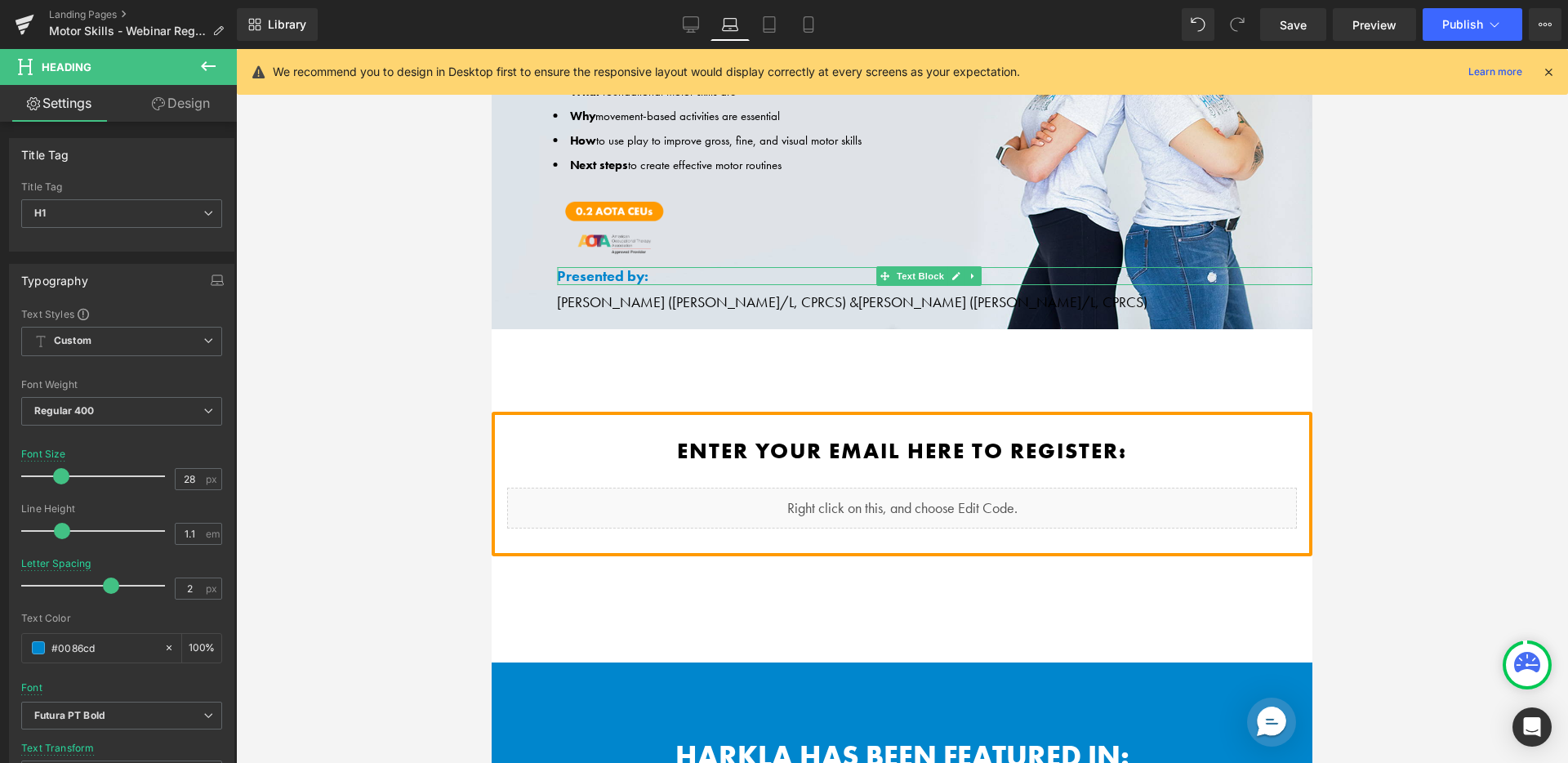
scroll to position [150, 0]
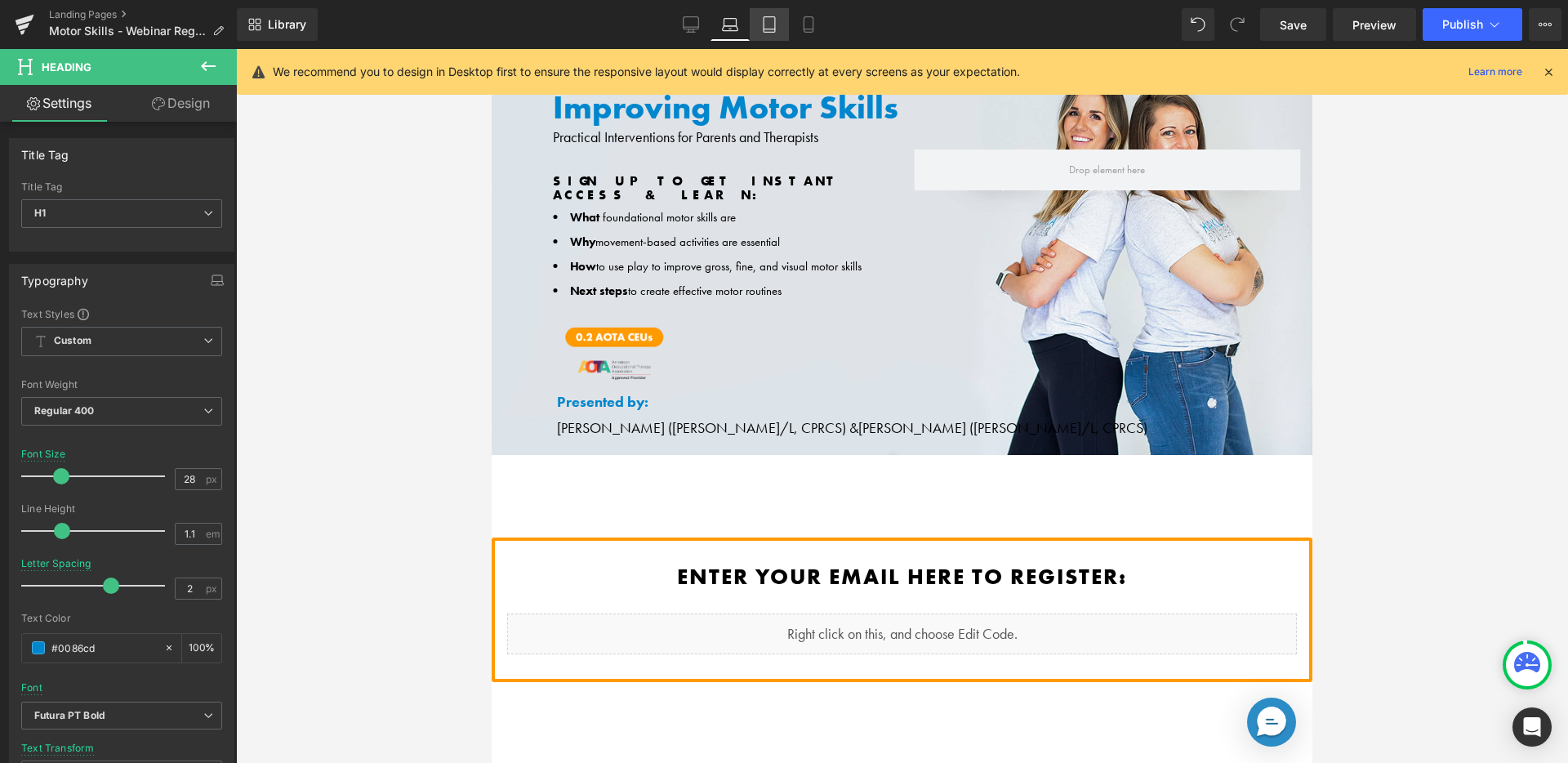
click at [781, 22] on link "Tablet" at bounding box center [769, 24] width 39 height 33
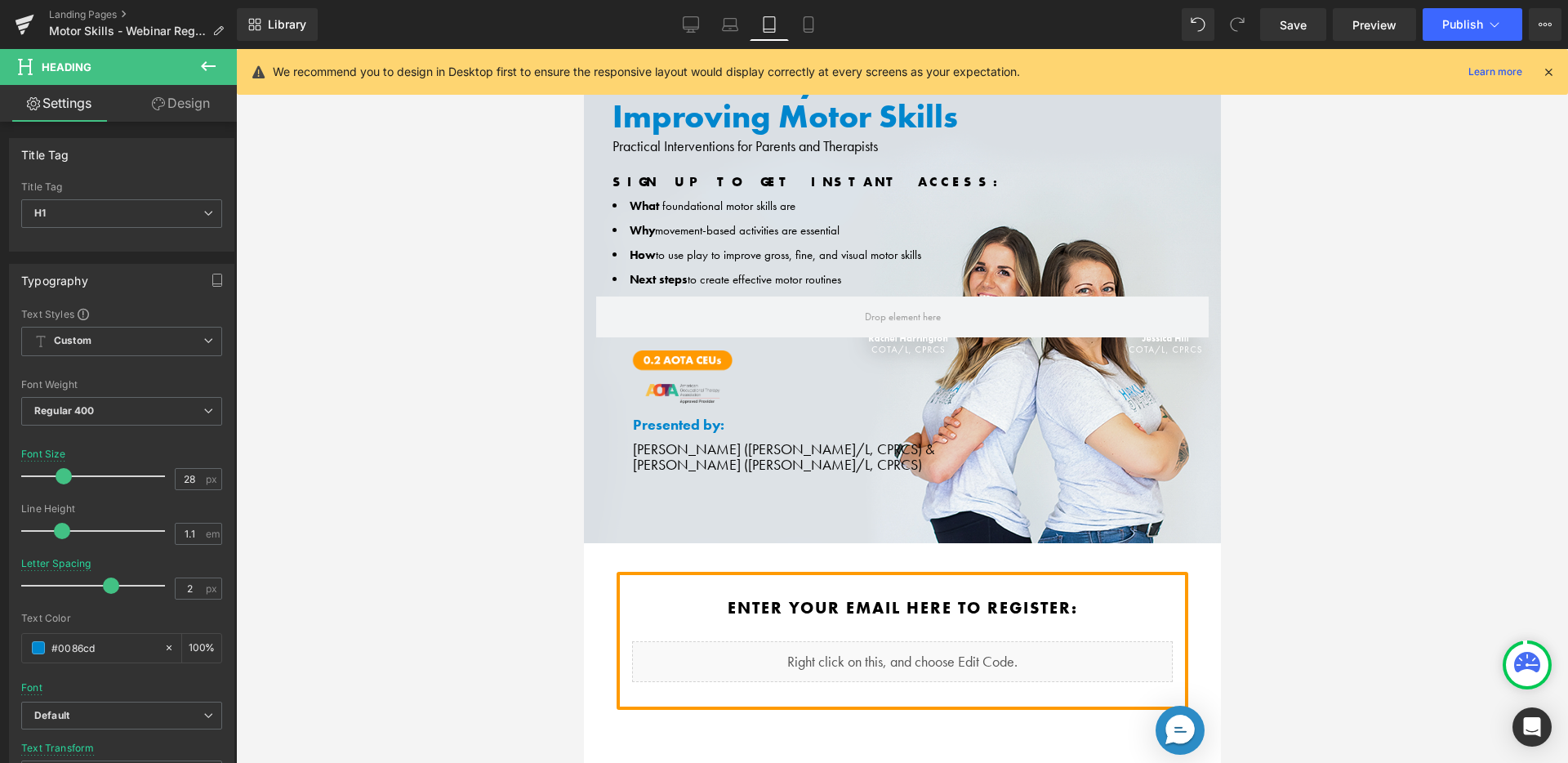
scroll to position [0, 0]
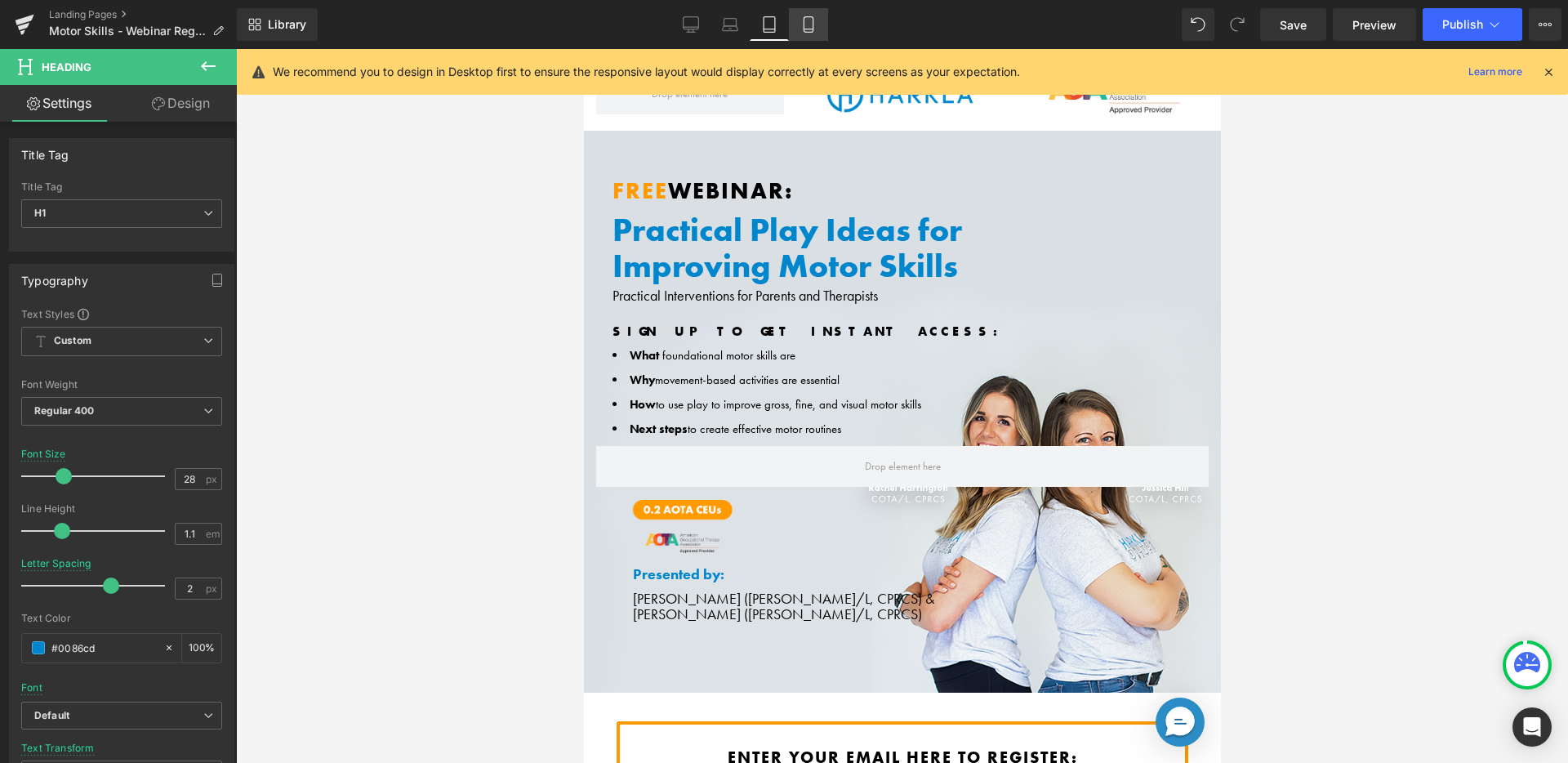
click at [806, 29] on icon at bounding box center [808, 24] width 16 height 16
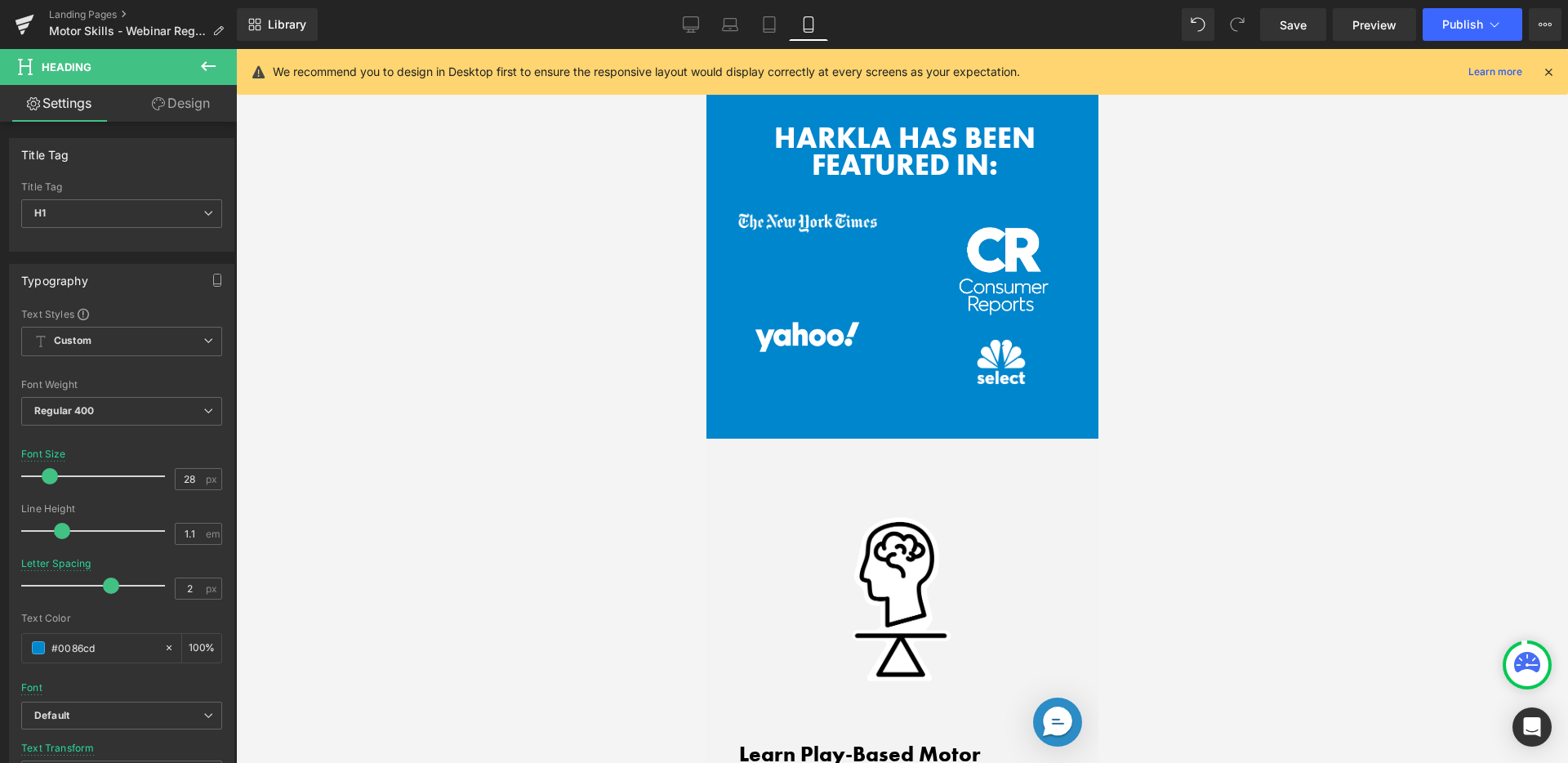
scroll to position [776, 0]
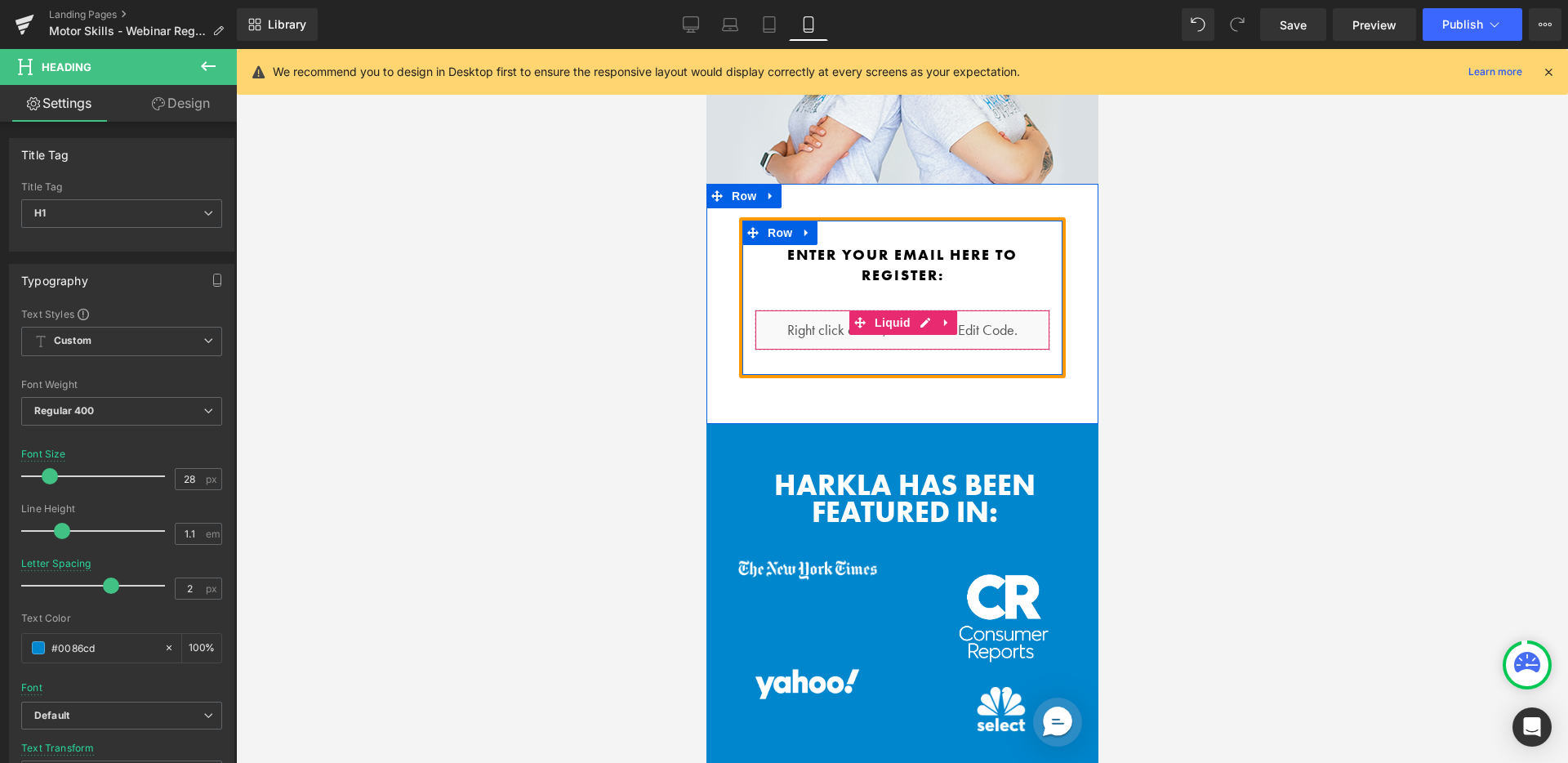
click at [919, 310] on div "Liquid" at bounding box center [901, 330] width 296 height 41
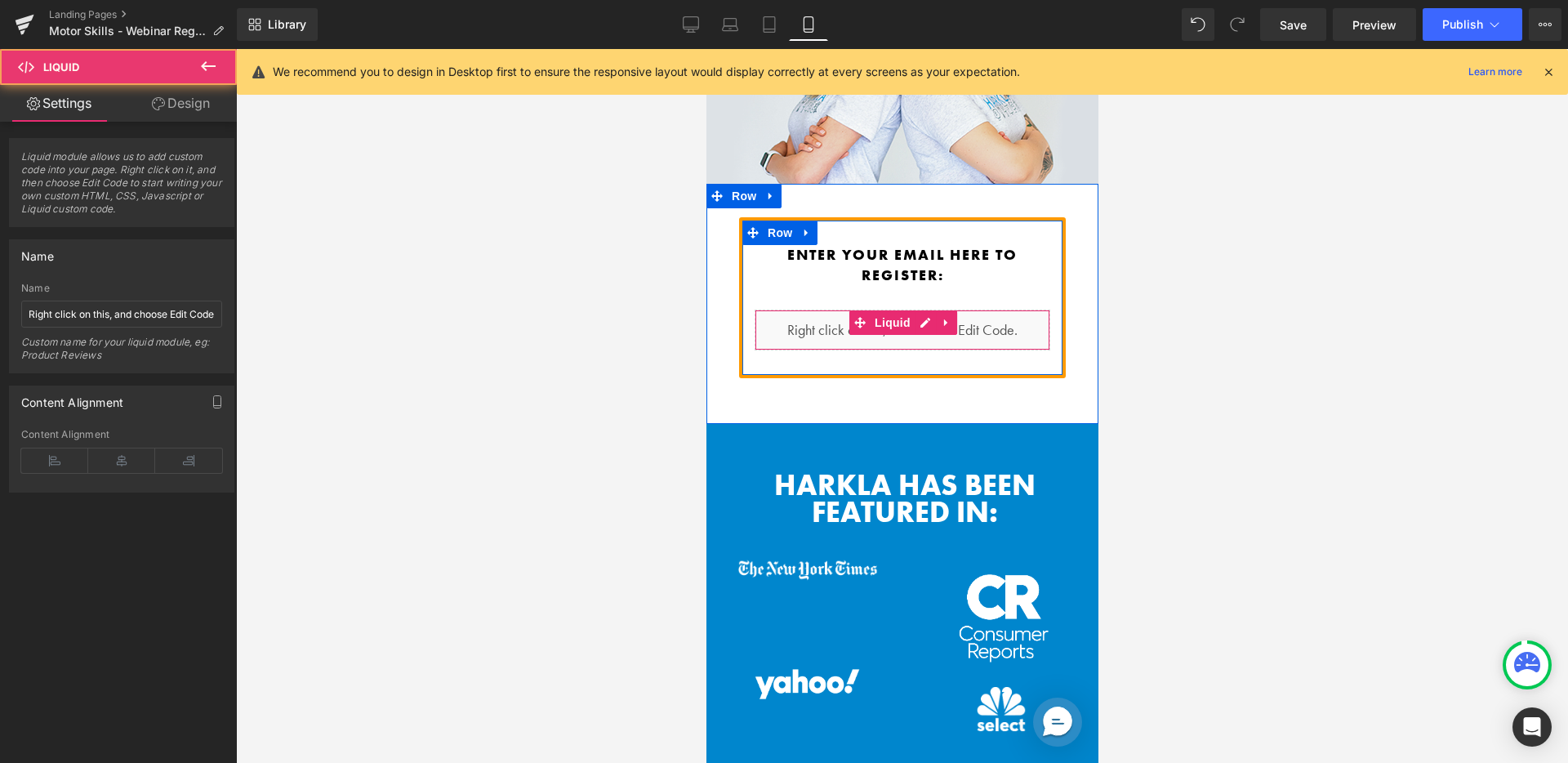
click at [856, 311] on div "Liquid" at bounding box center [901, 330] width 296 height 41
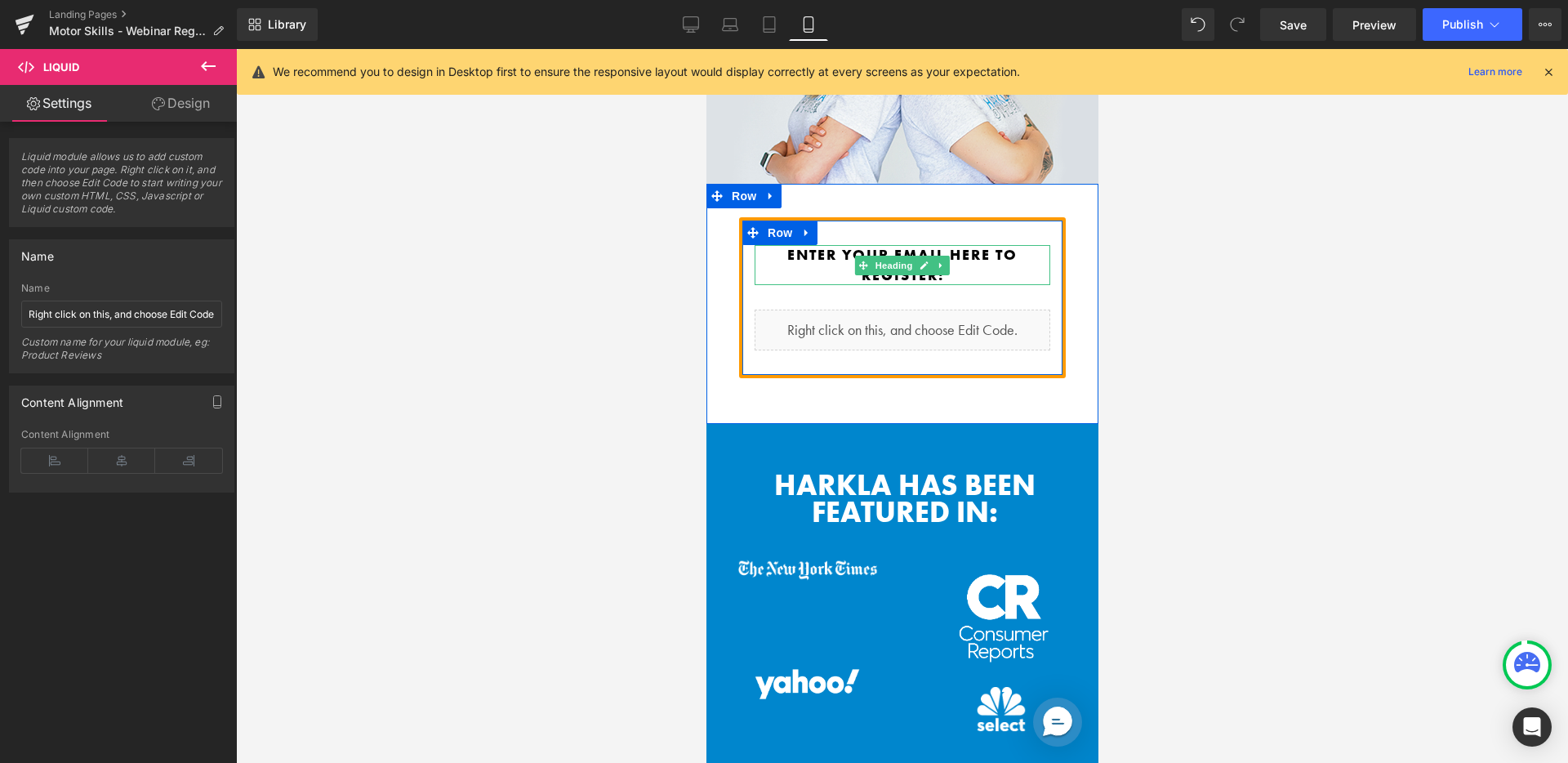
click at [829, 245] on h2 "Enter your email here to register:" at bounding box center [901, 265] width 296 height 40
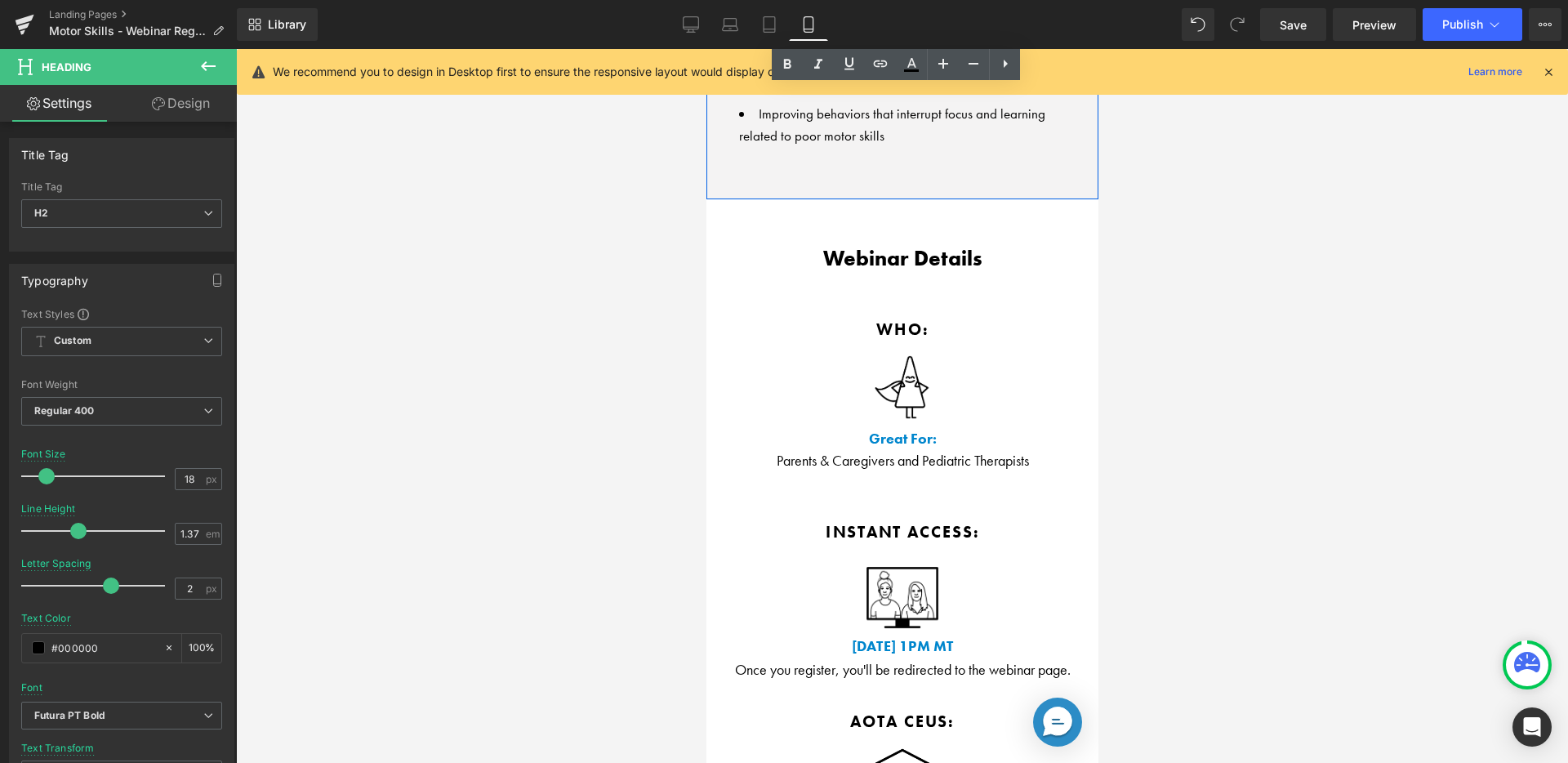
scroll to position [2572, 0]
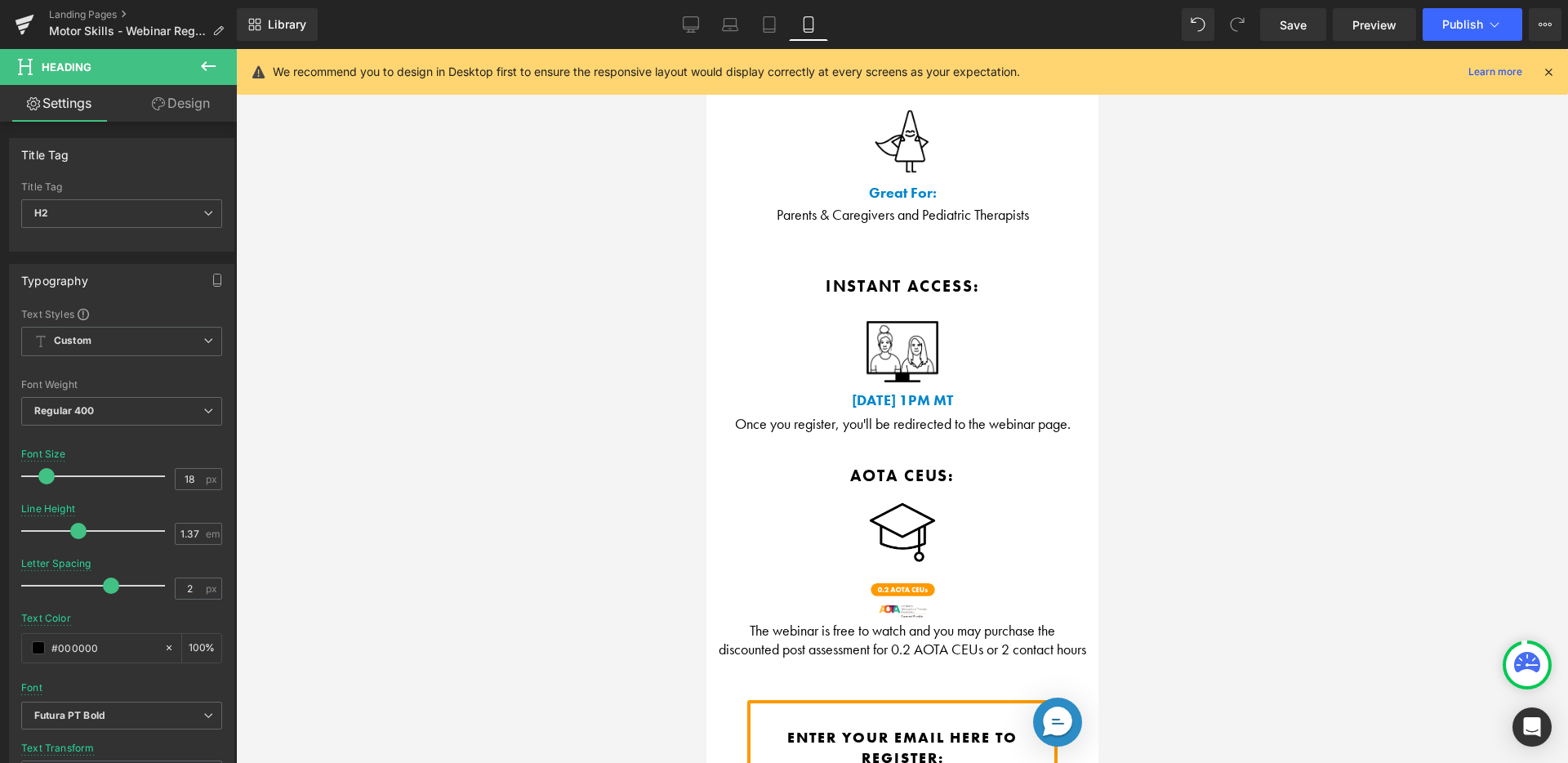
click at [851, 391] on b "[DATE] 1PM MT" at bounding box center [902, 400] width 102 height 19
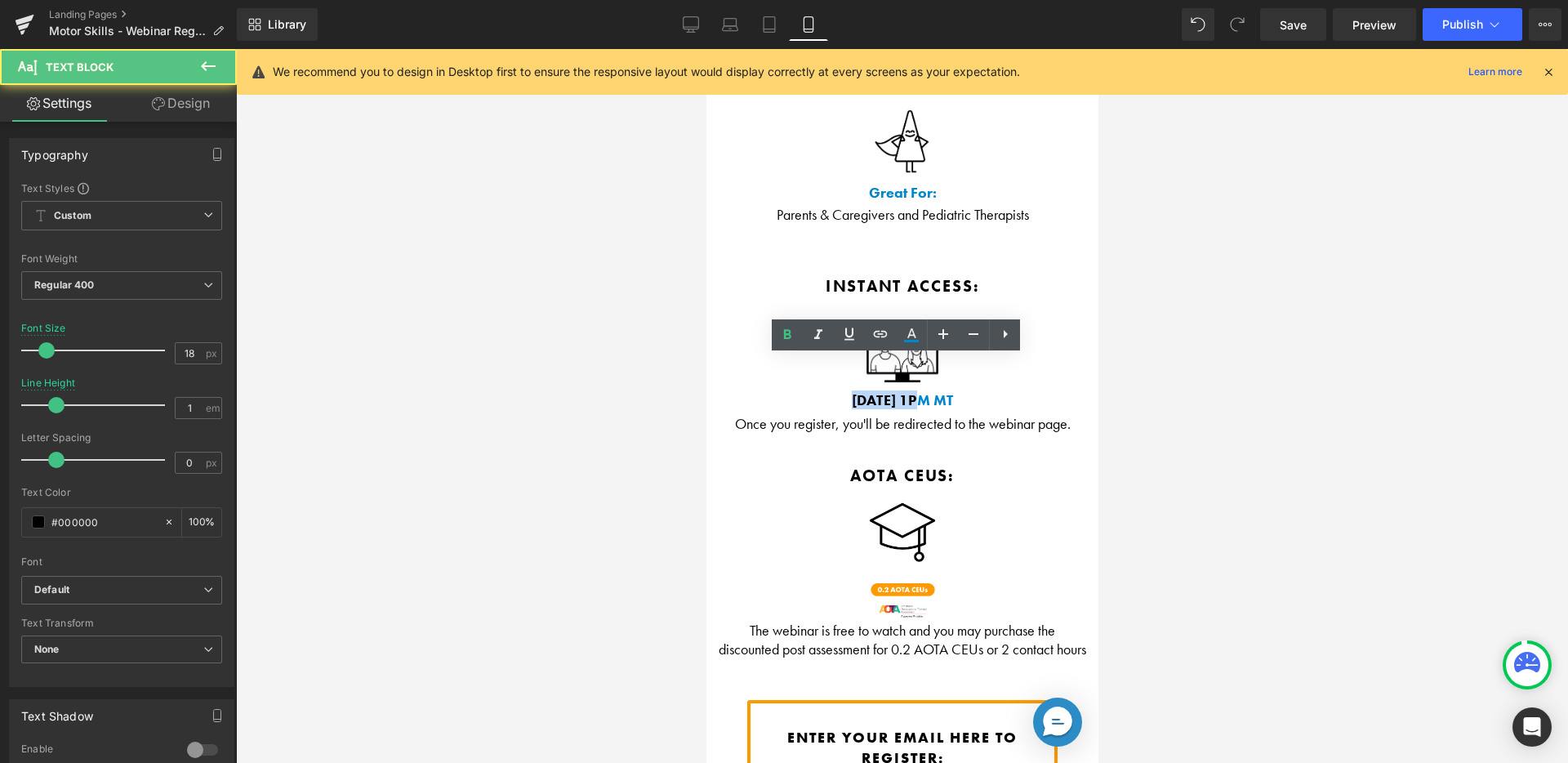
click at [851, 391] on b "[DATE] 1PM MT" at bounding box center [902, 400] width 102 height 19
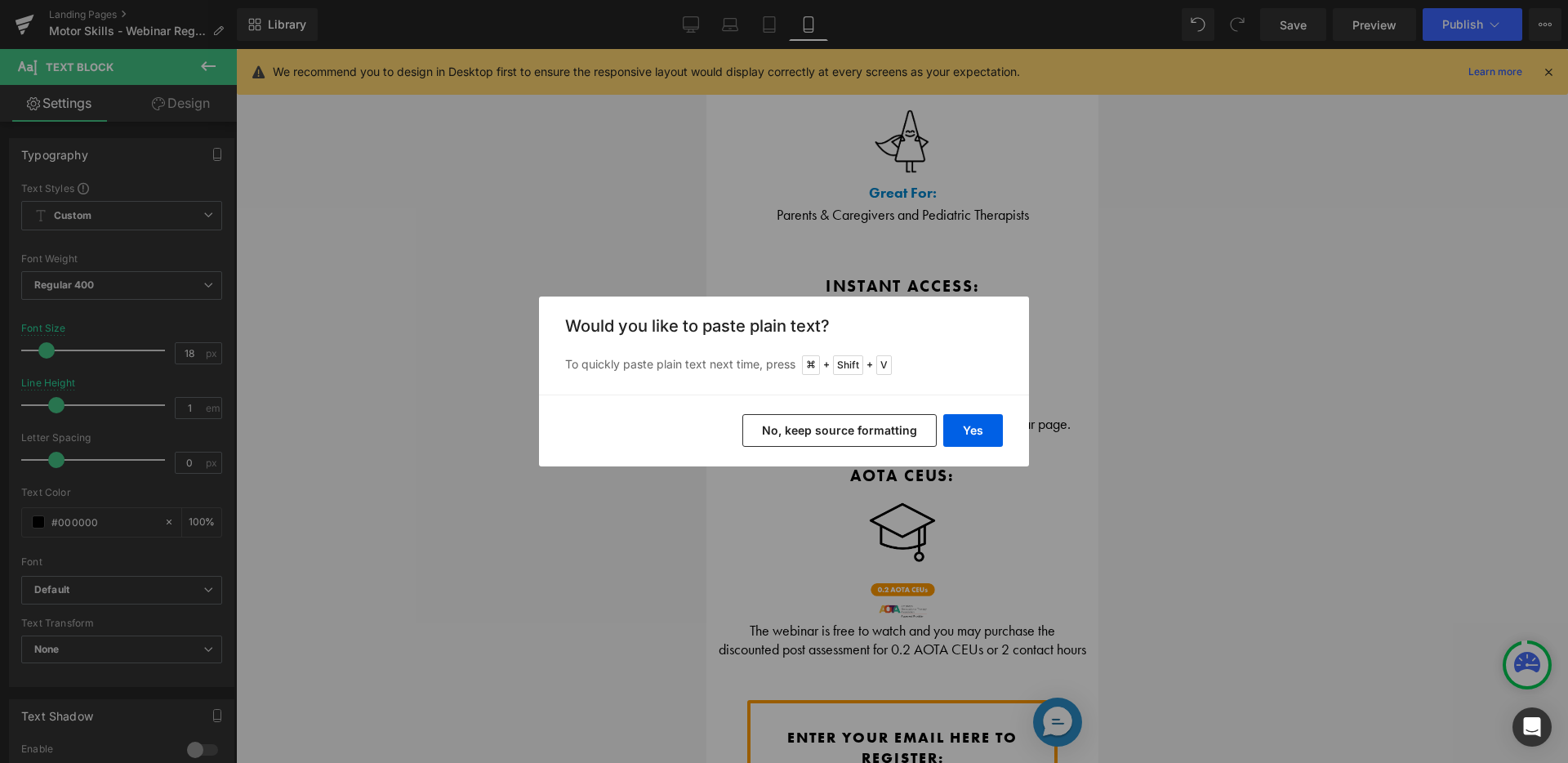
click at [866, 426] on button "No, keep source formatting" at bounding box center [839, 430] width 195 height 33
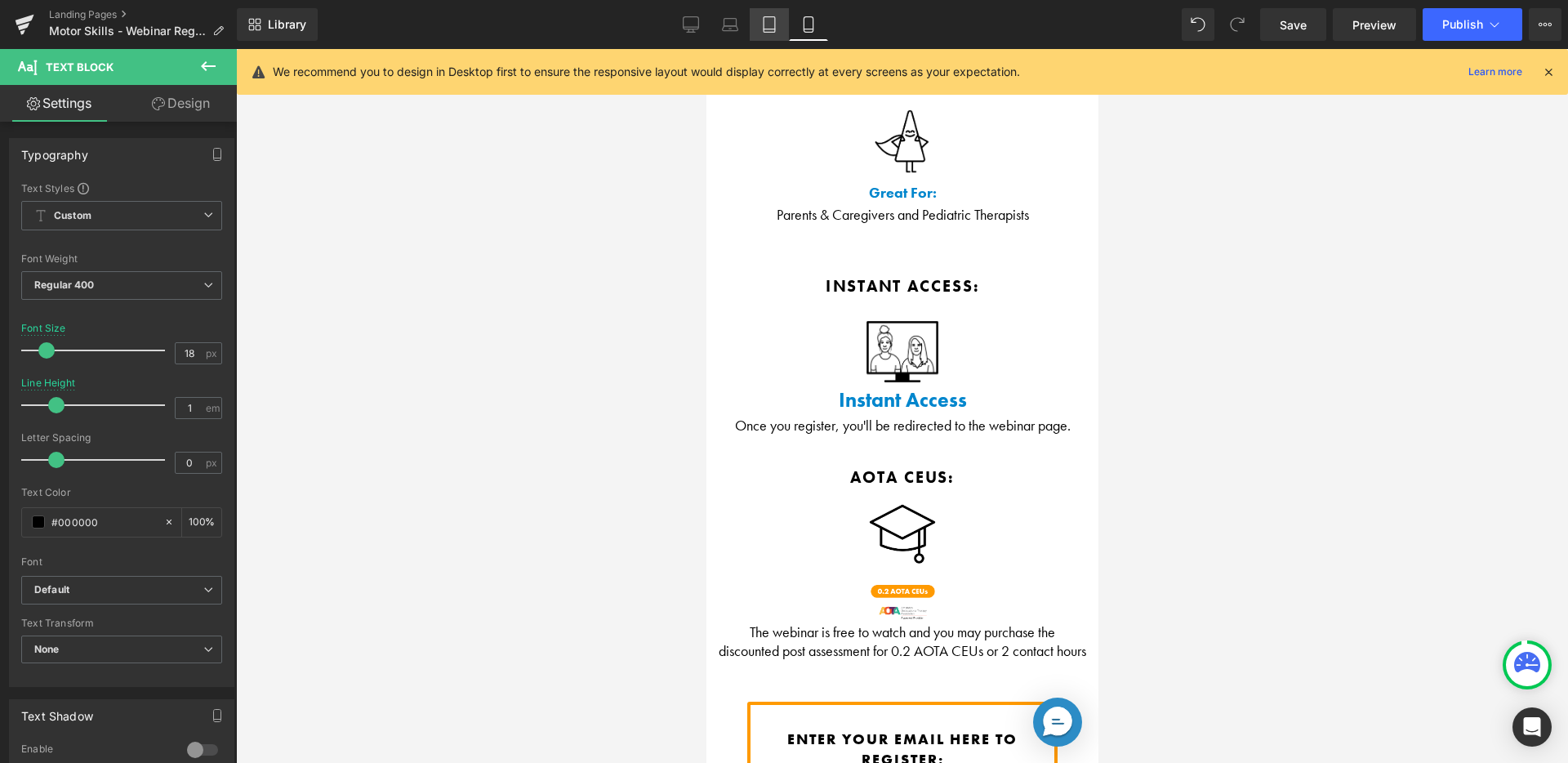
click at [760, 25] on link "Tablet" at bounding box center [769, 24] width 39 height 33
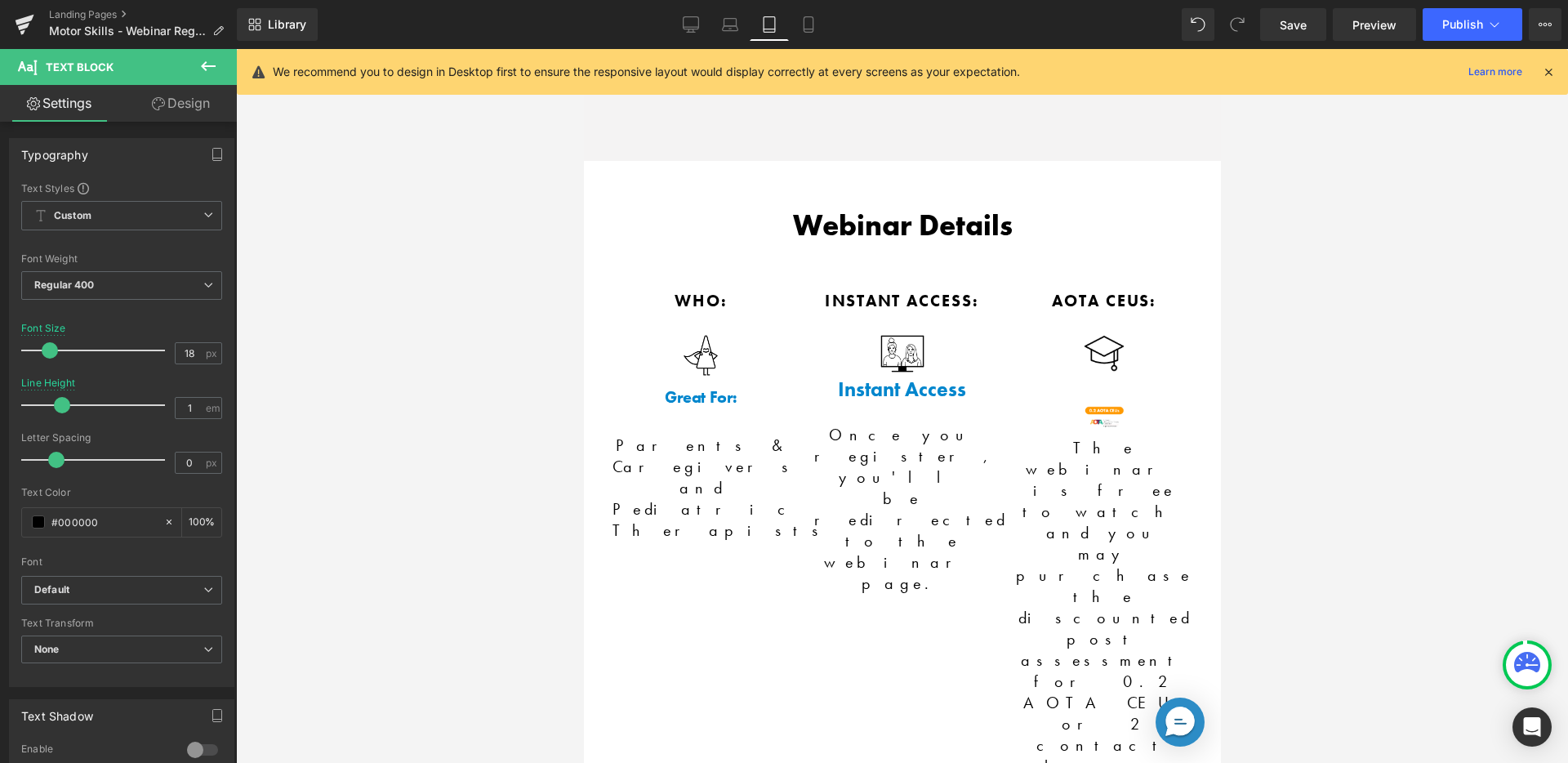
scroll to position [1945, 0]
click at [741, 21] on link "Laptop" at bounding box center [730, 24] width 39 height 33
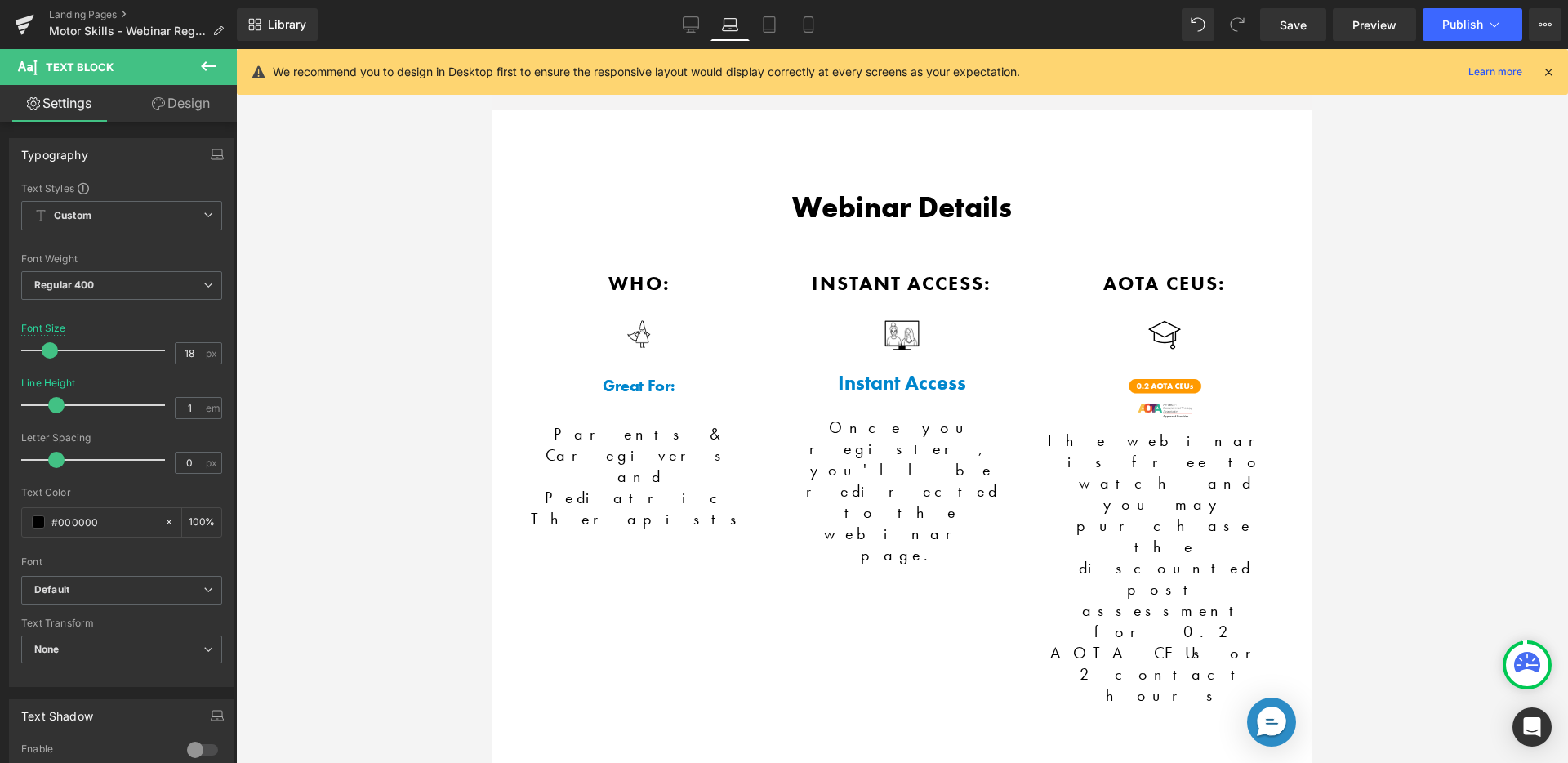
scroll to position [1922, 0]
click at [699, 29] on icon at bounding box center [691, 24] width 16 height 16
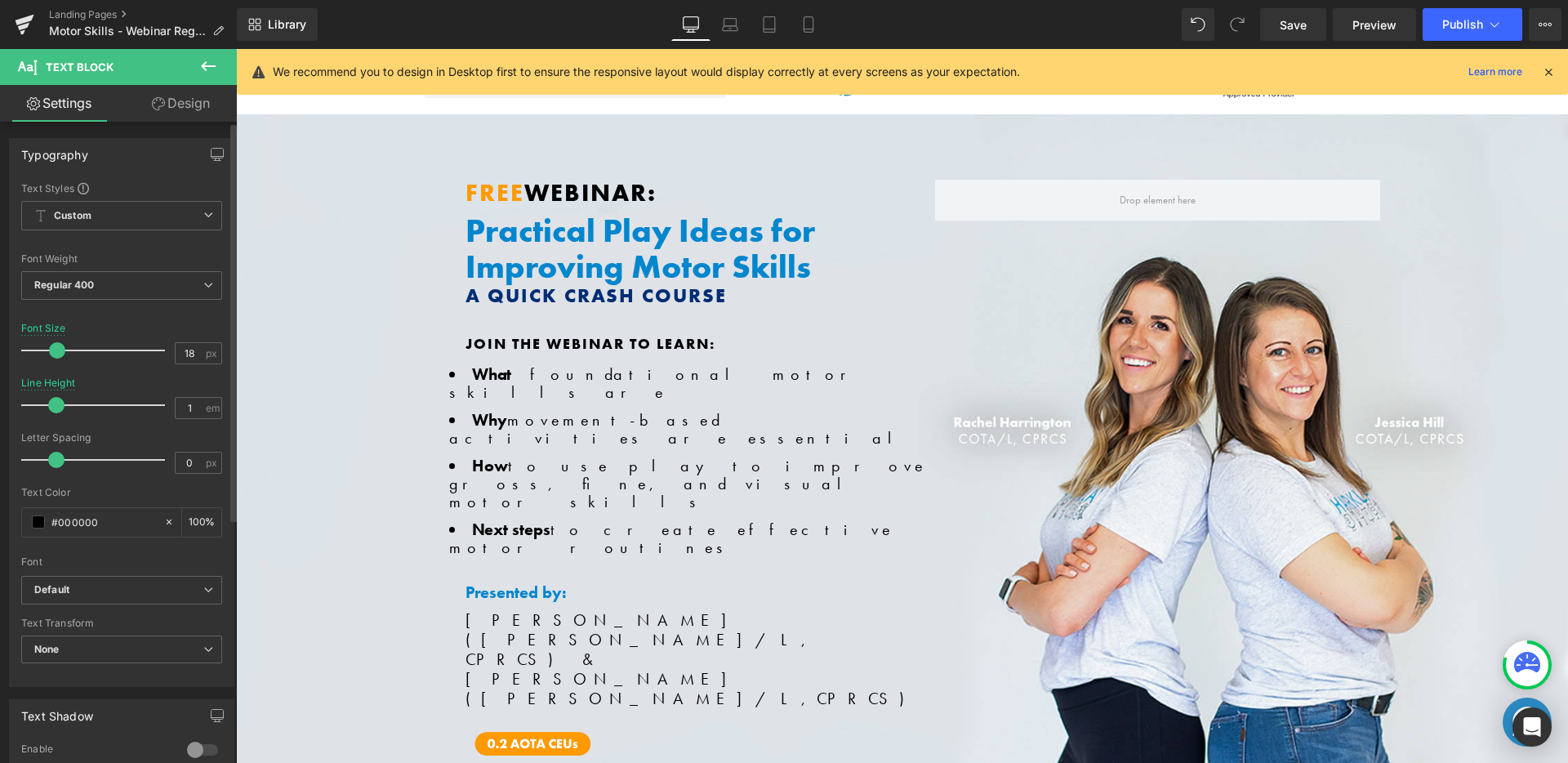
scroll to position [0, 0]
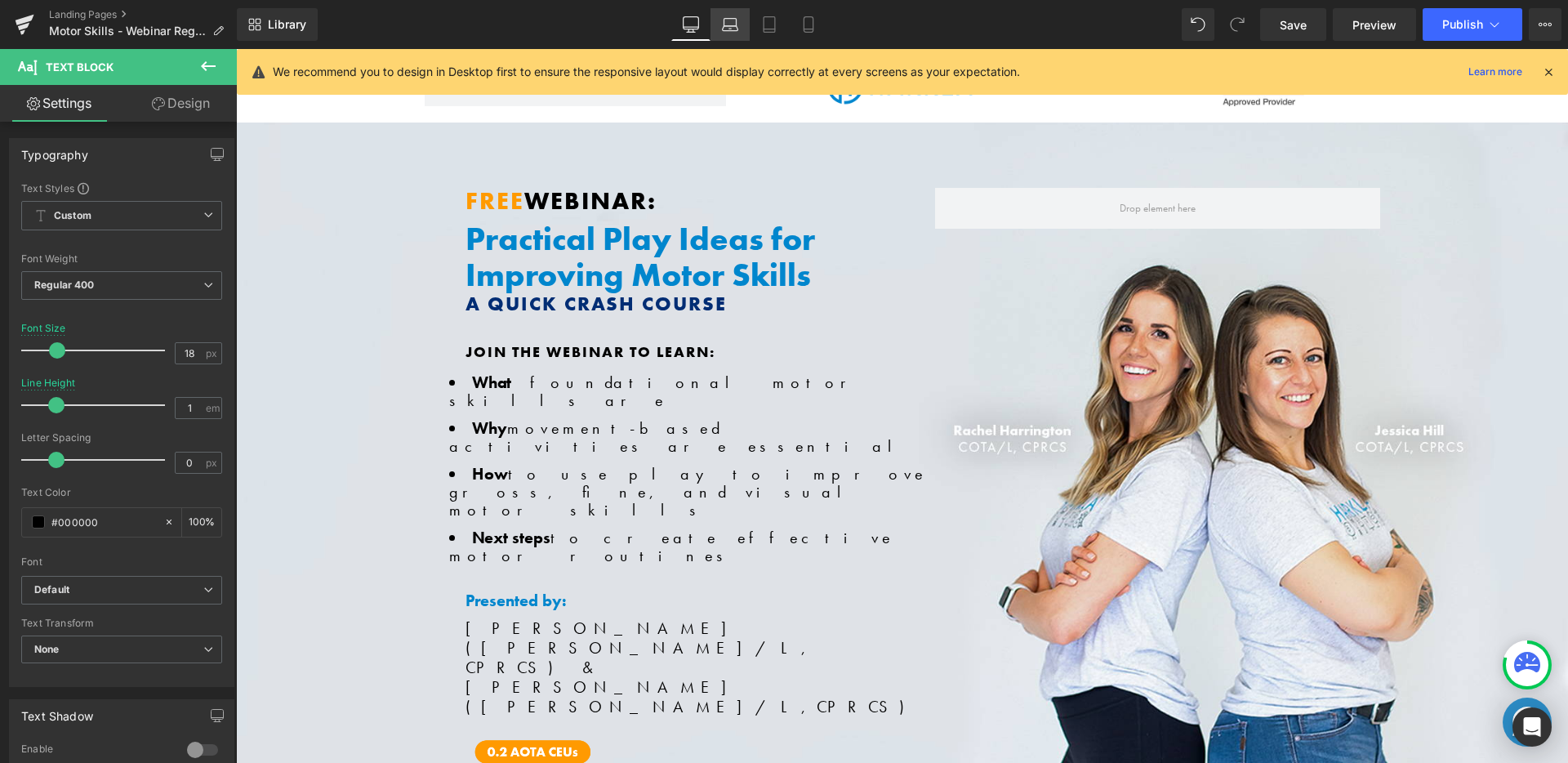
click at [734, 27] on icon at bounding box center [731, 24] width 16 height 16
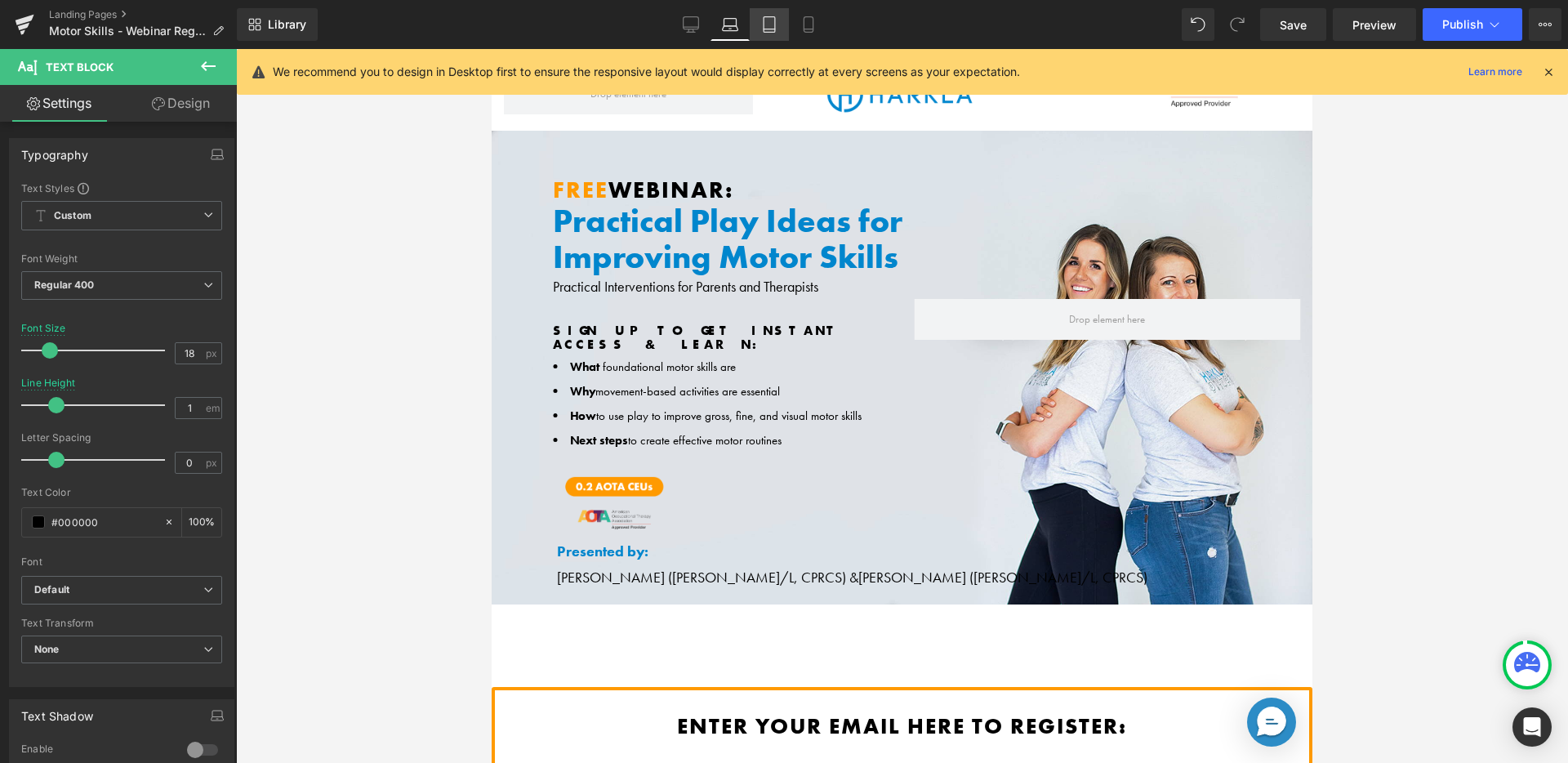
click at [765, 22] on icon at bounding box center [769, 25] width 11 height 16
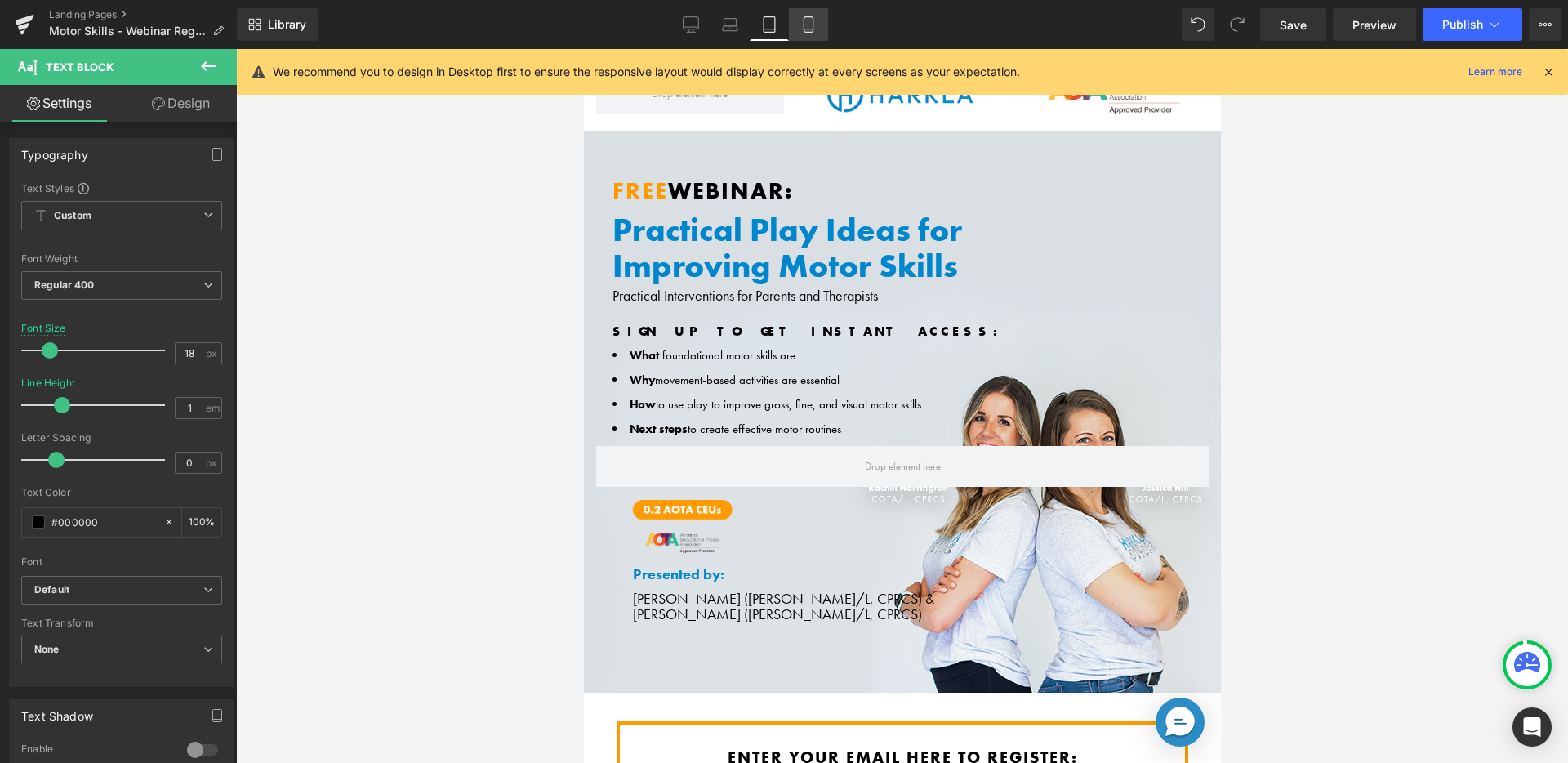
click at [807, 22] on icon at bounding box center [808, 24] width 16 height 16
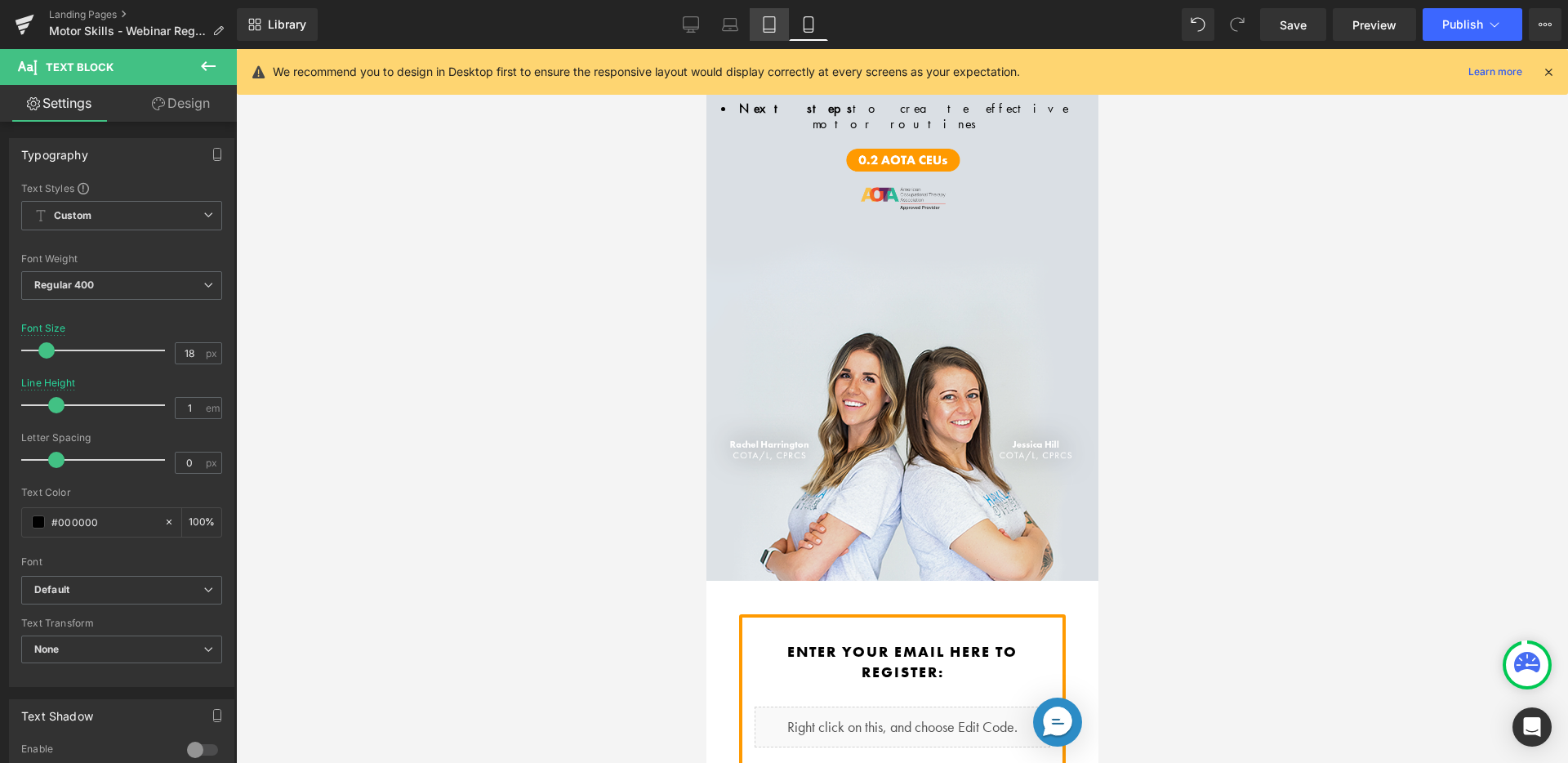
click at [762, 24] on link "Tablet" at bounding box center [769, 24] width 39 height 33
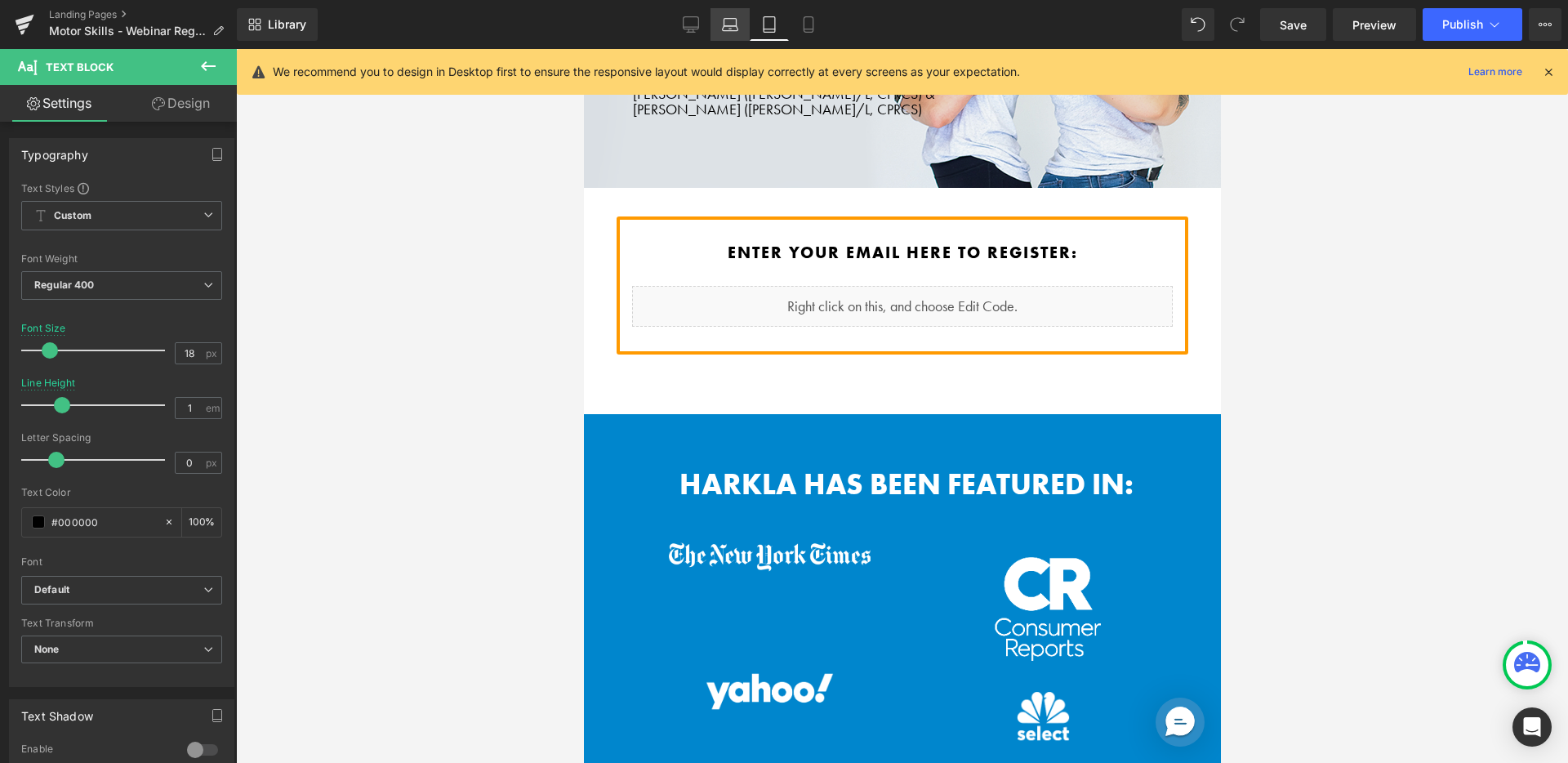
click at [728, 26] on icon at bounding box center [731, 28] width 16 height 5
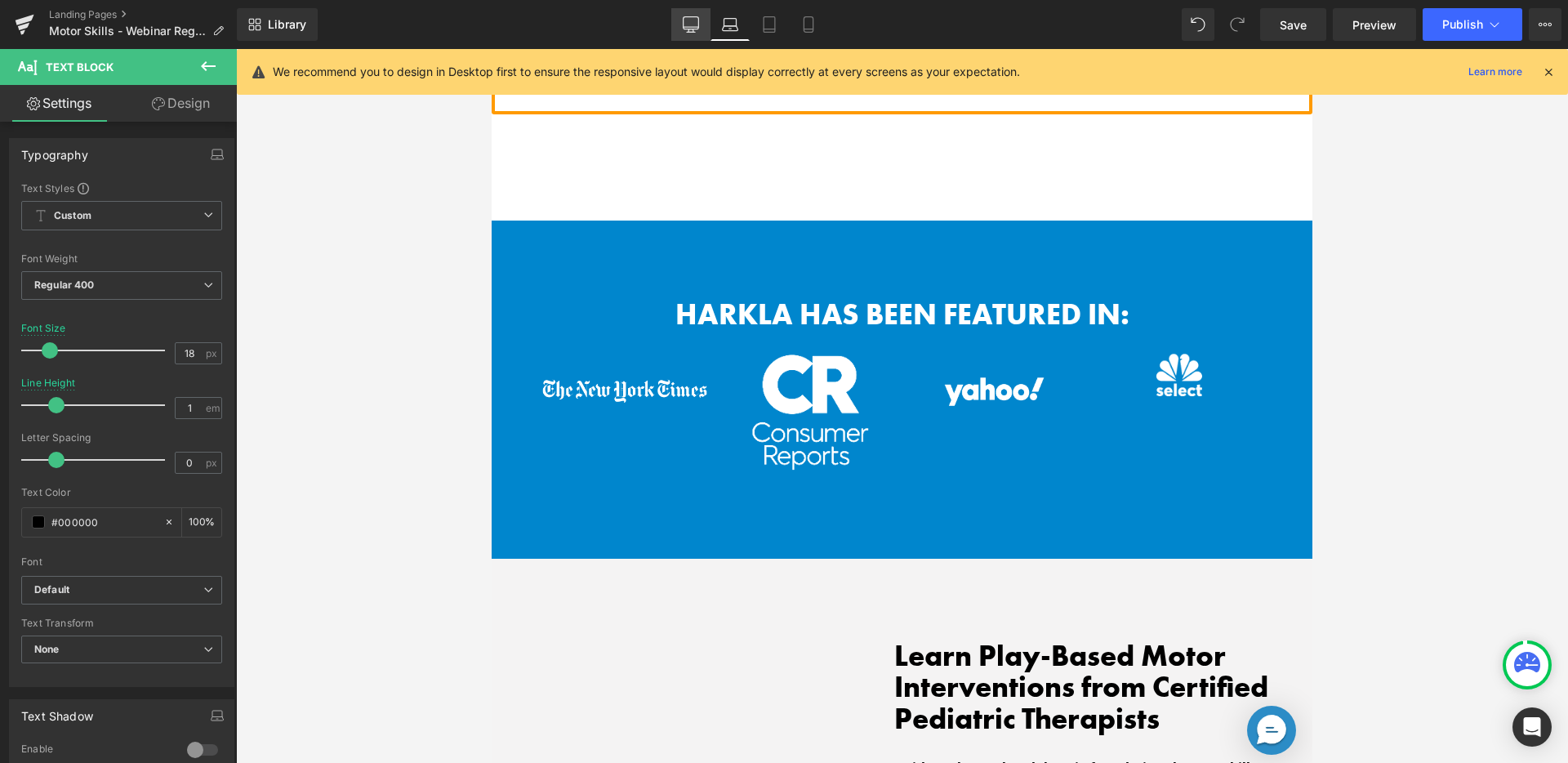
click at [697, 25] on icon at bounding box center [691, 24] width 16 height 16
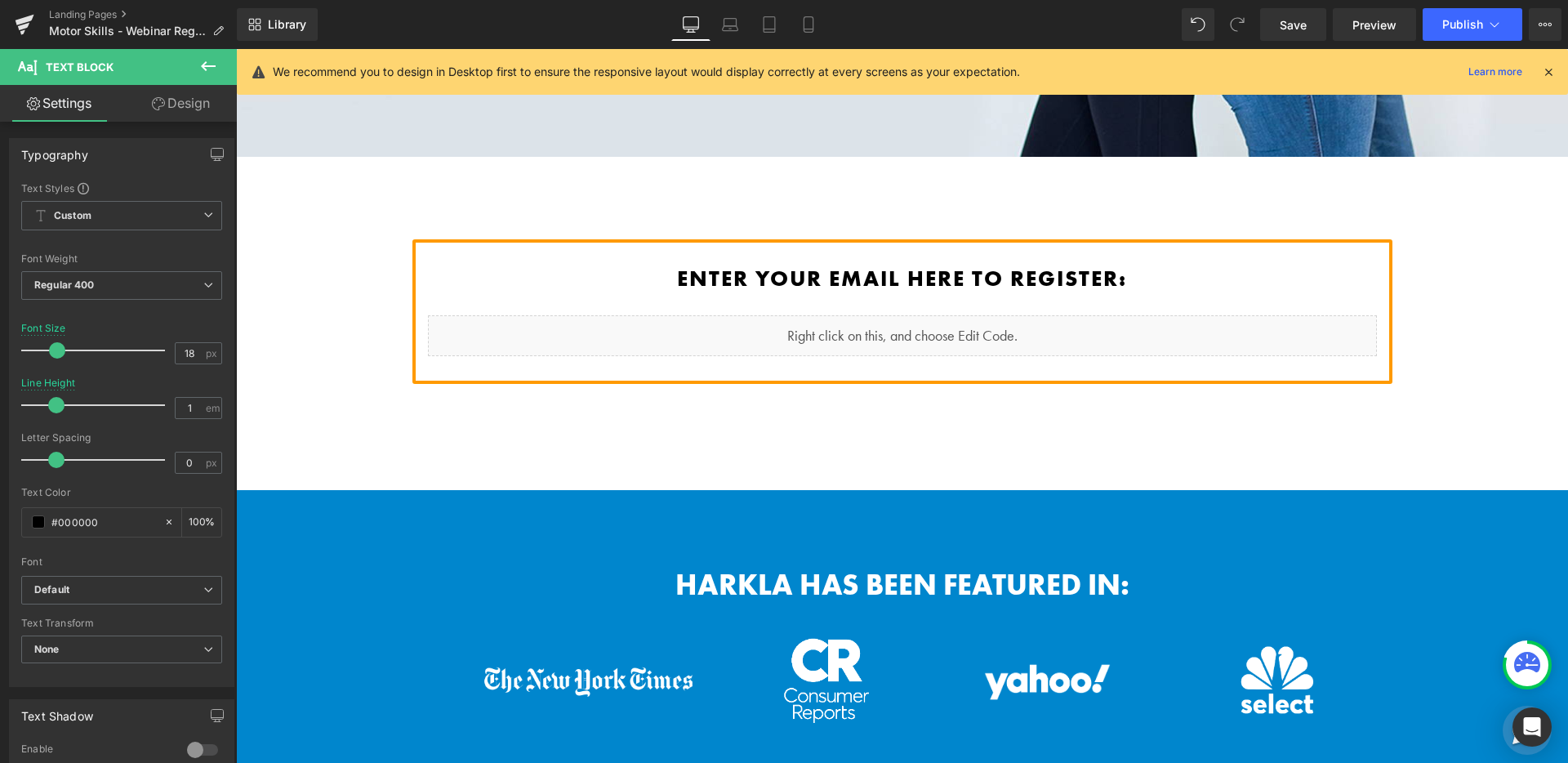
scroll to position [822, 0]
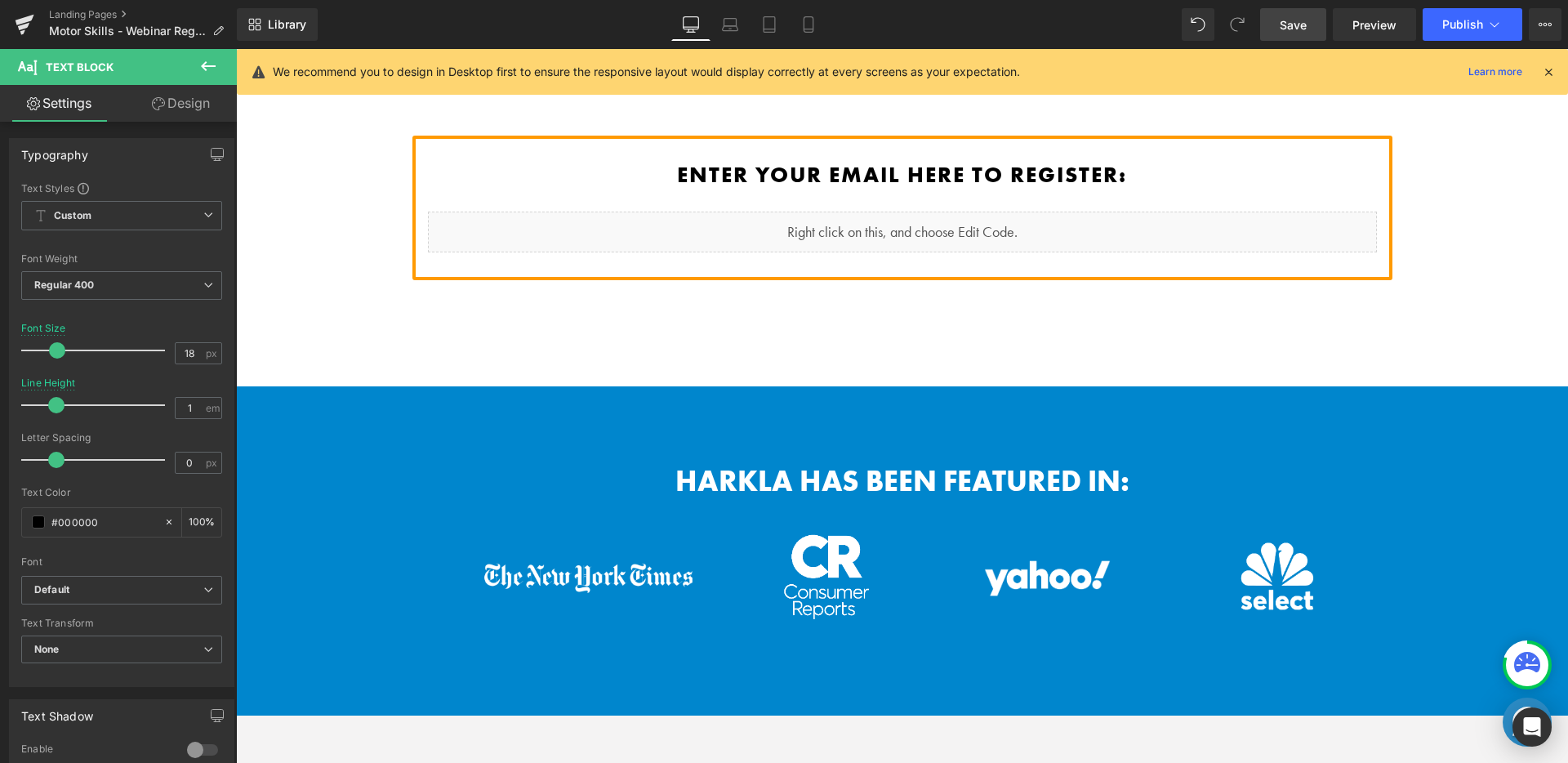
click at [1301, 26] on span "Save" at bounding box center [1293, 24] width 27 height 17
click at [1439, 17] on button "Publish" at bounding box center [1473, 24] width 100 height 33
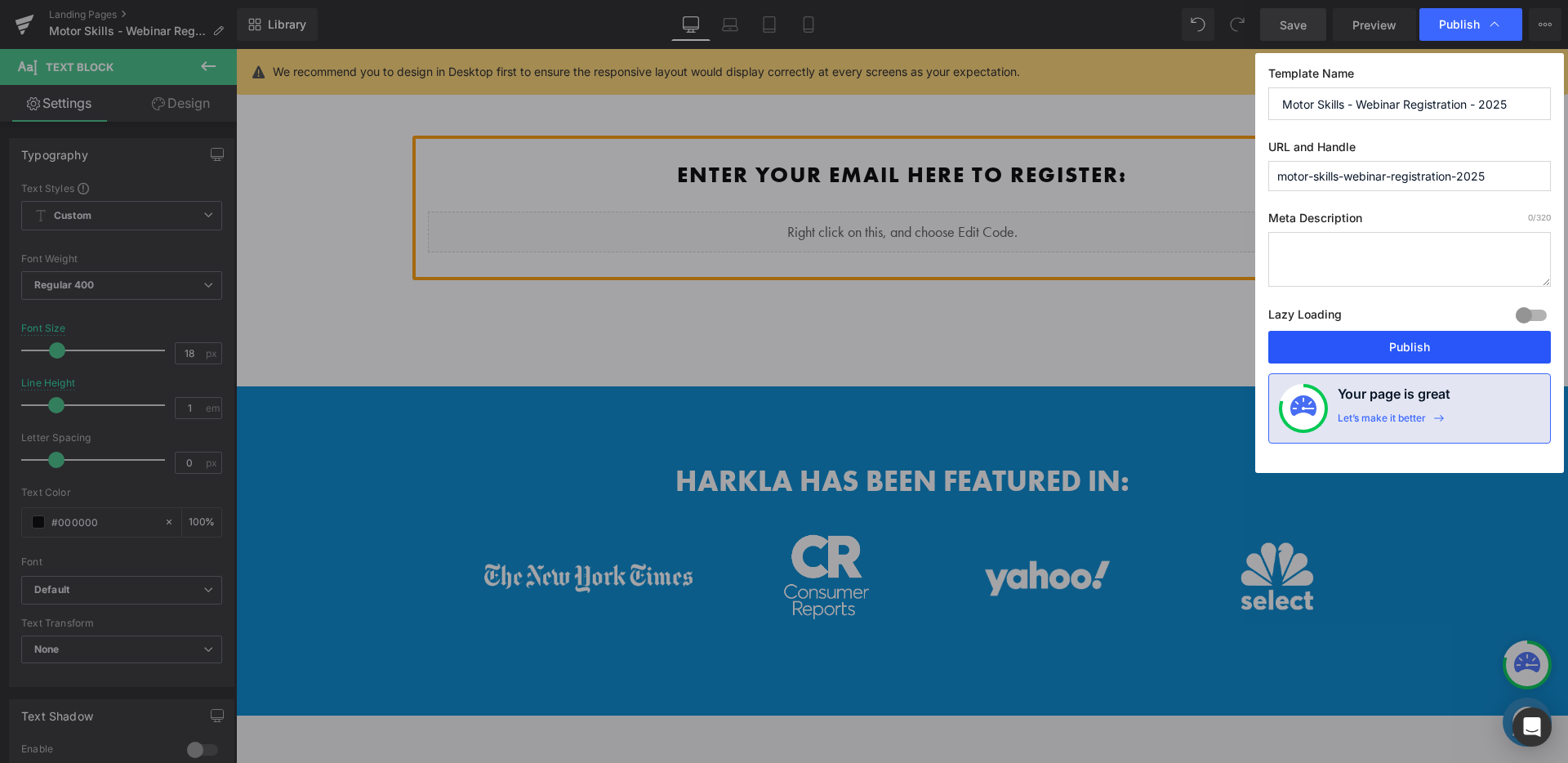
click at [1377, 360] on button "Publish" at bounding box center [1409, 347] width 283 height 33
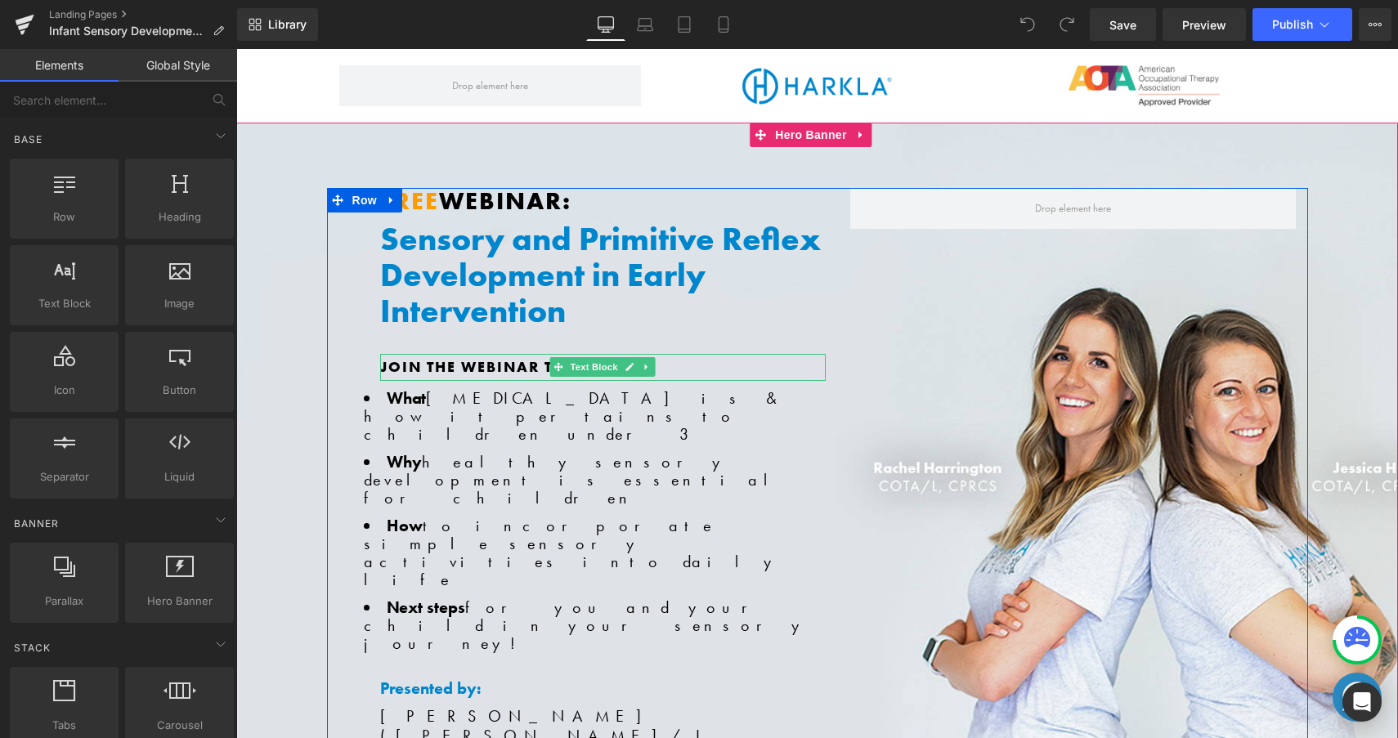
click at [514, 363] on strong "Join the webinar to learn:" at bounding box center [505, 366] width 250 height 19
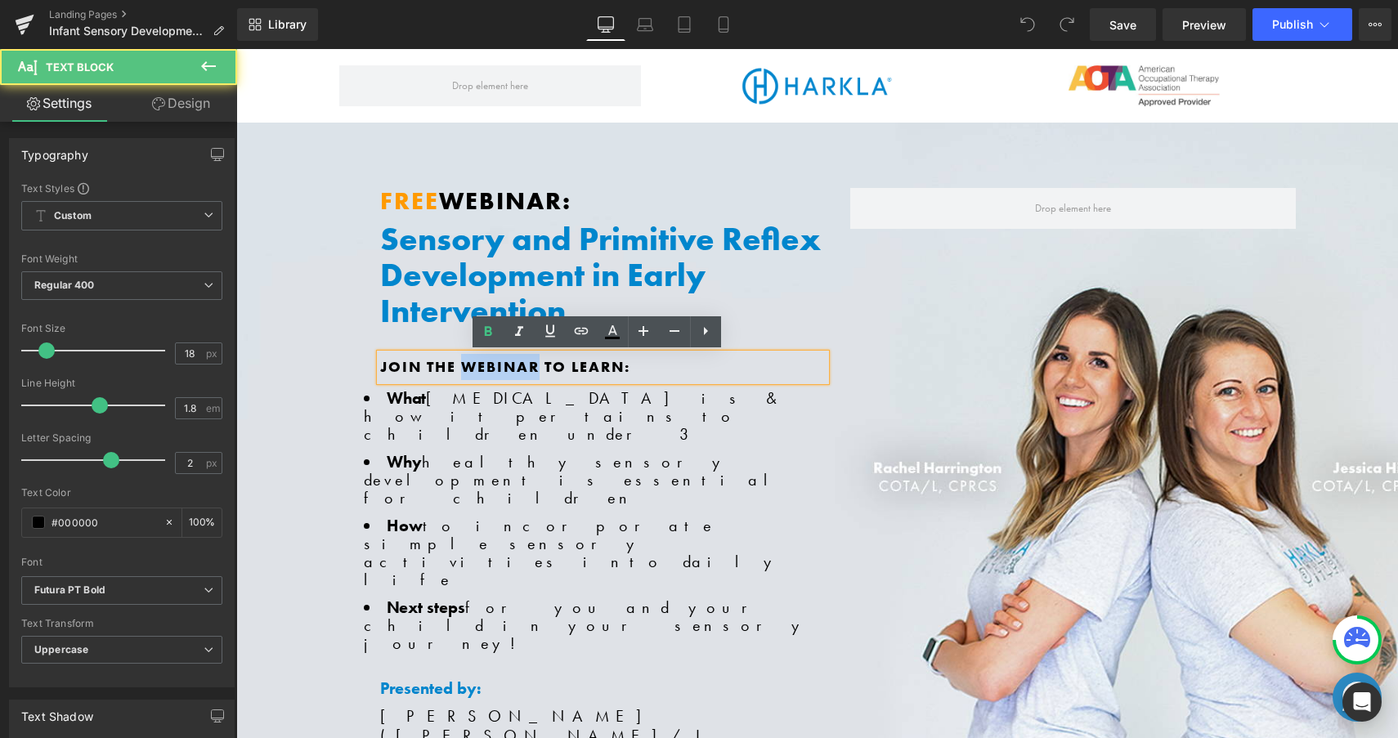
click at [514, 363] on strong "Join the webinar to learn:" at bounding box center [505, 366] width 250 height 19
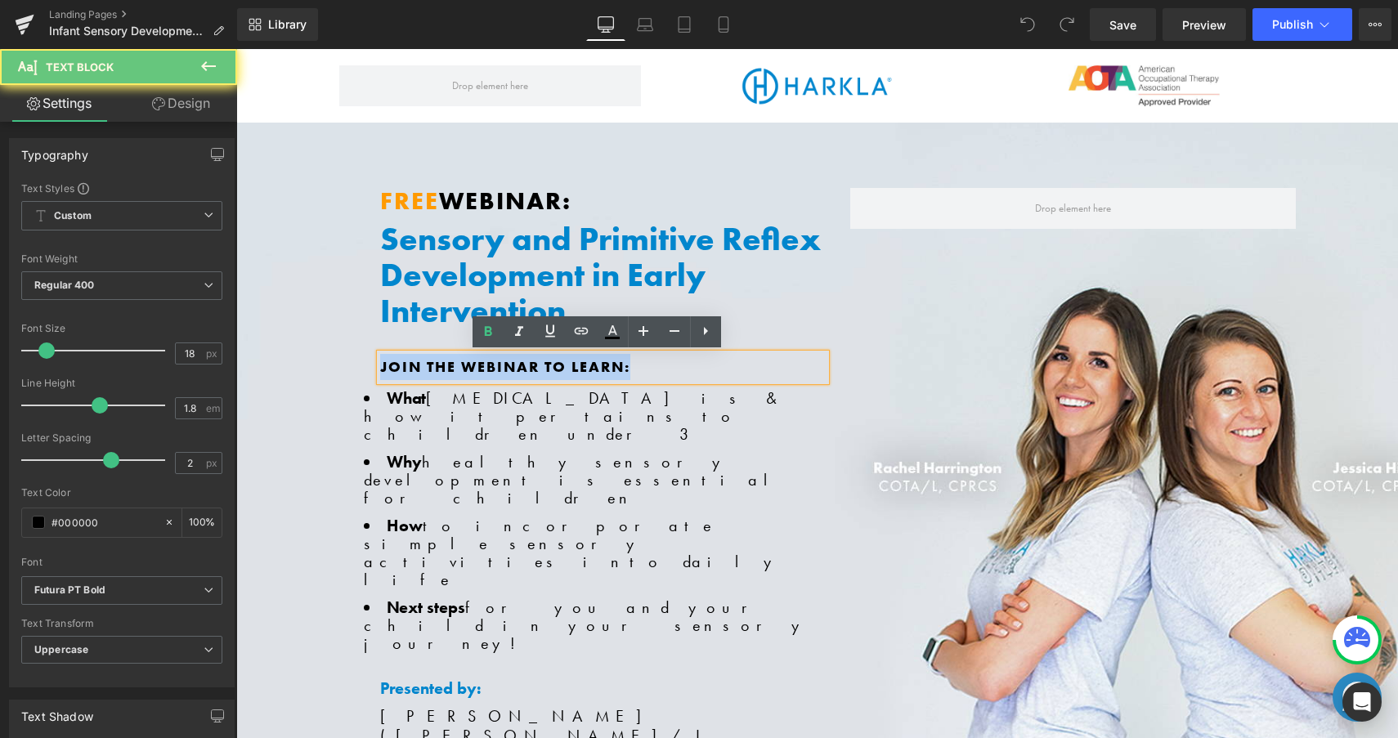
click at [514, 363] on strong "Join the webinar to learn:" at bounding box center [505, 366] width 250 height 19
copy strong "Join the webinar to learn:"
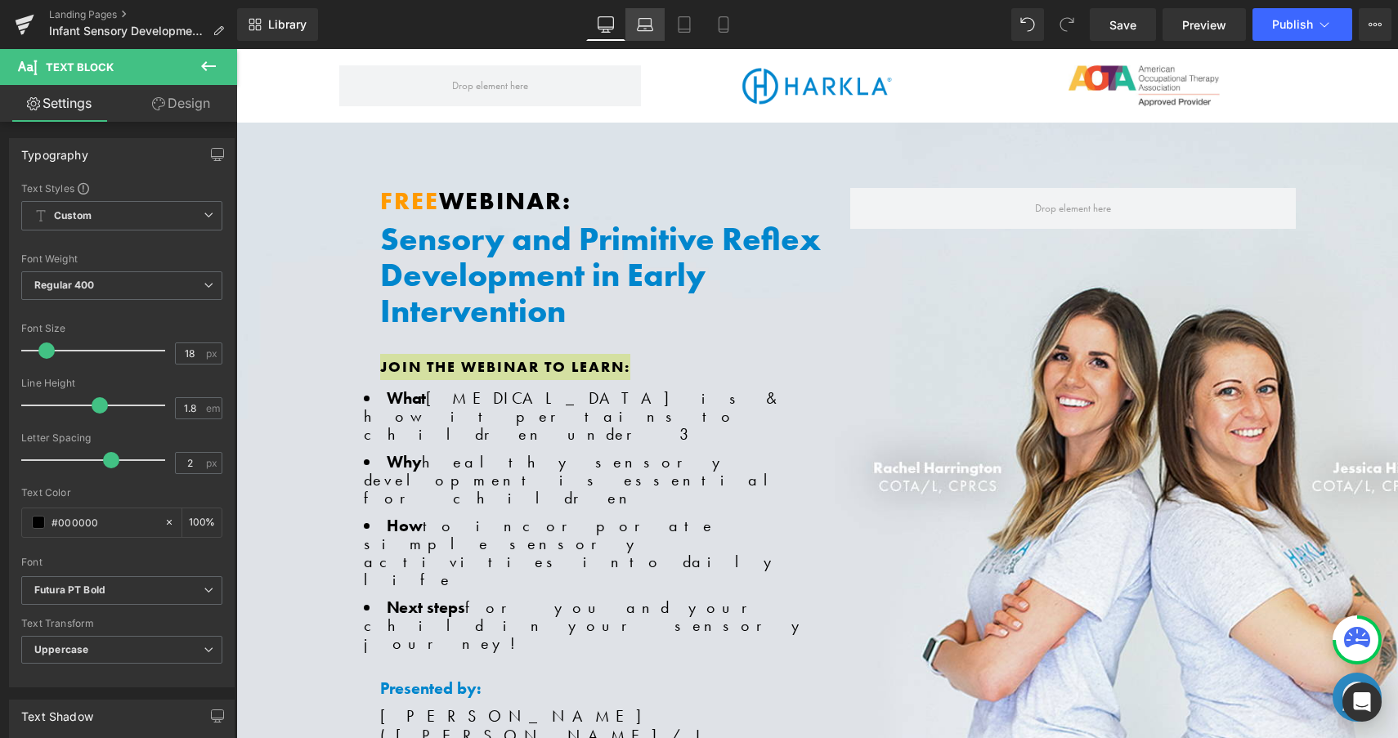
click at [650, 24] on icon at bounding box center [645, 24] width 16 height 16
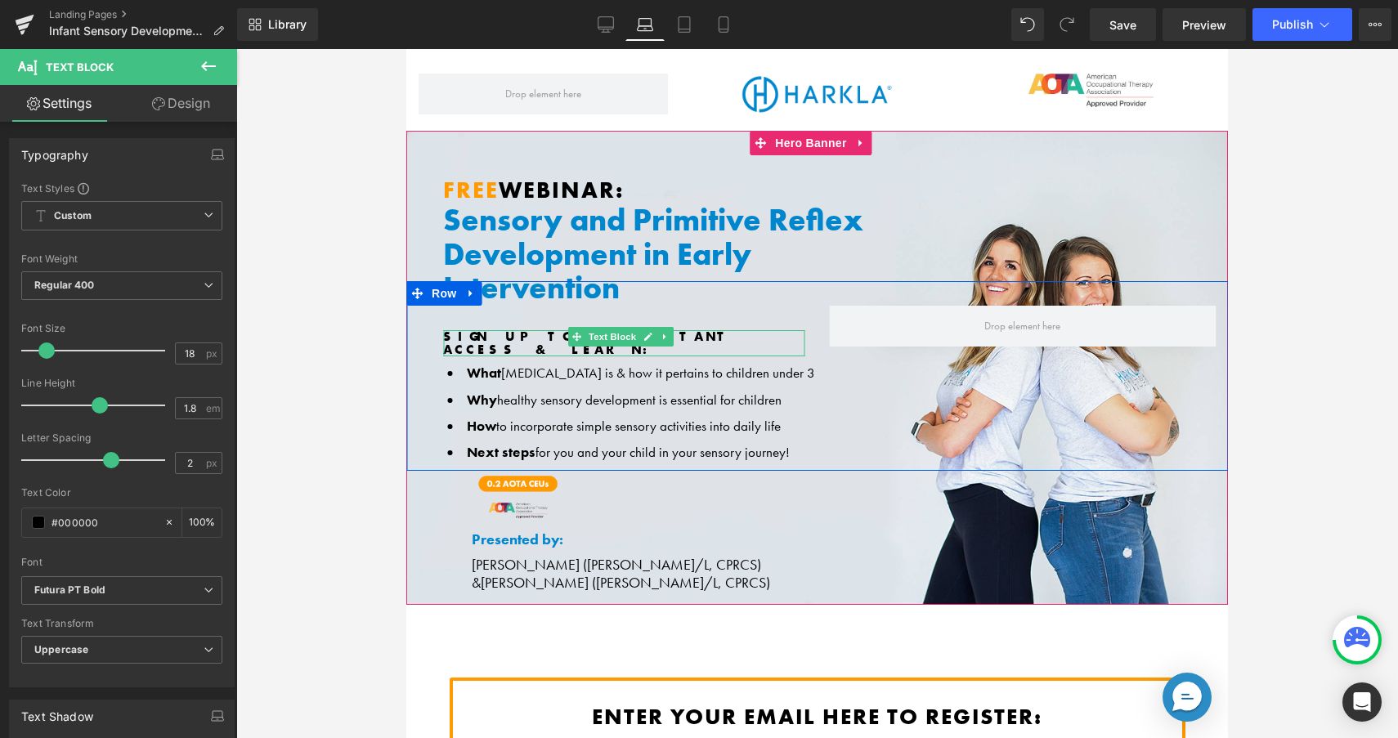
click at [732, 334] on b "SIGN UP TO GET INSTANT ACCESS & LEARN:" at bounding box center [587, 343] width 289 height 30
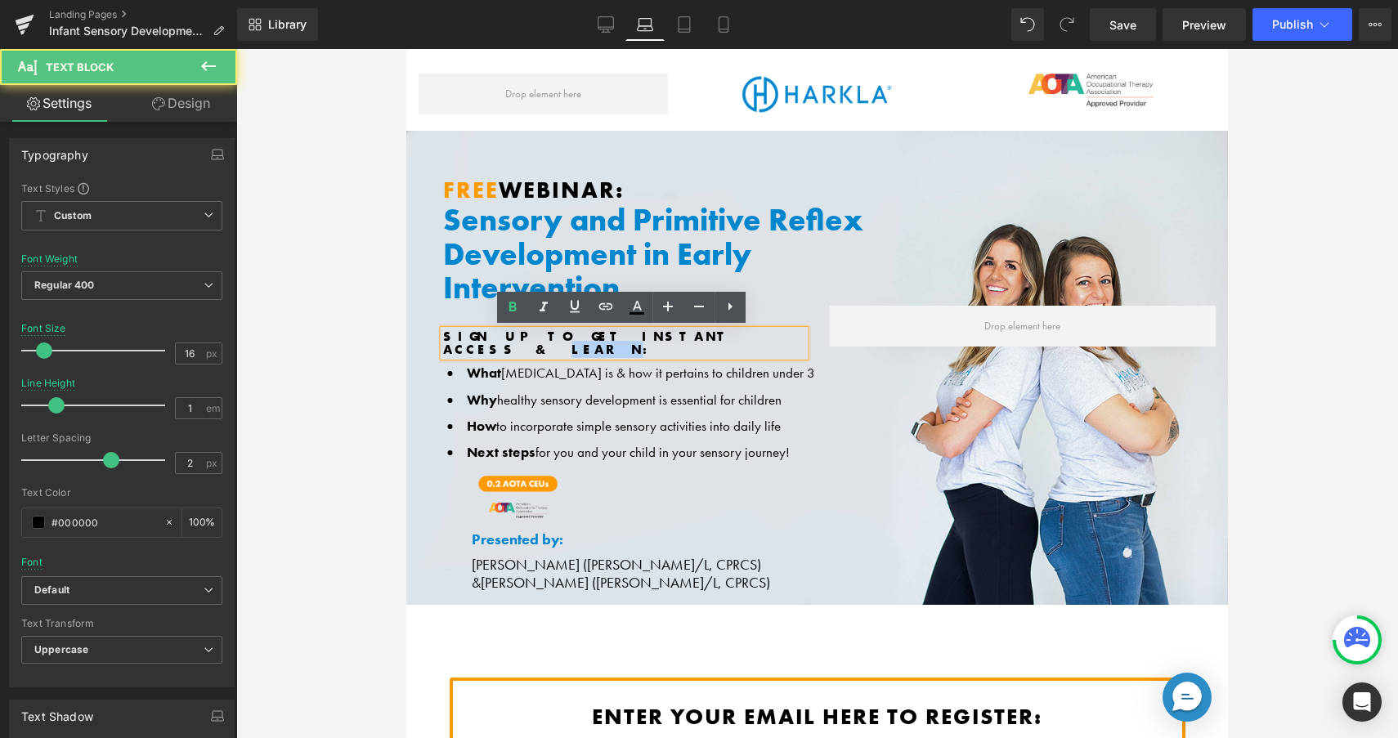
click at [732, 334] on b "SIGN UP TO GET INSTANT ACCESS & LEARN:" at bounding box center [587, 343] width 289 height 30
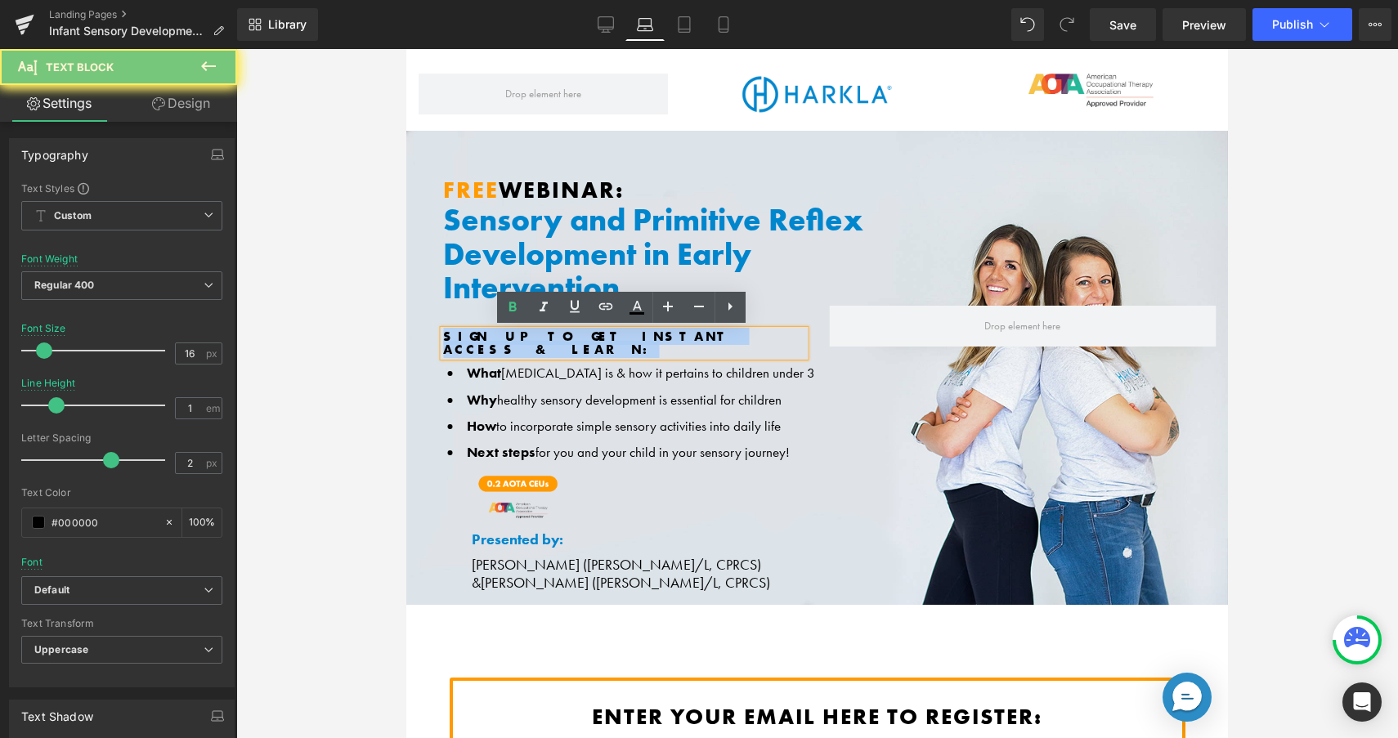
click at [732, 334] on b "SIGN UP TO GET INSTANT ACCESS & LEARN:" at bounding box center [587, 343] width 289 height 30
copy b "SIGN UP TO GET INSTANT ACCESS & LEARN:"
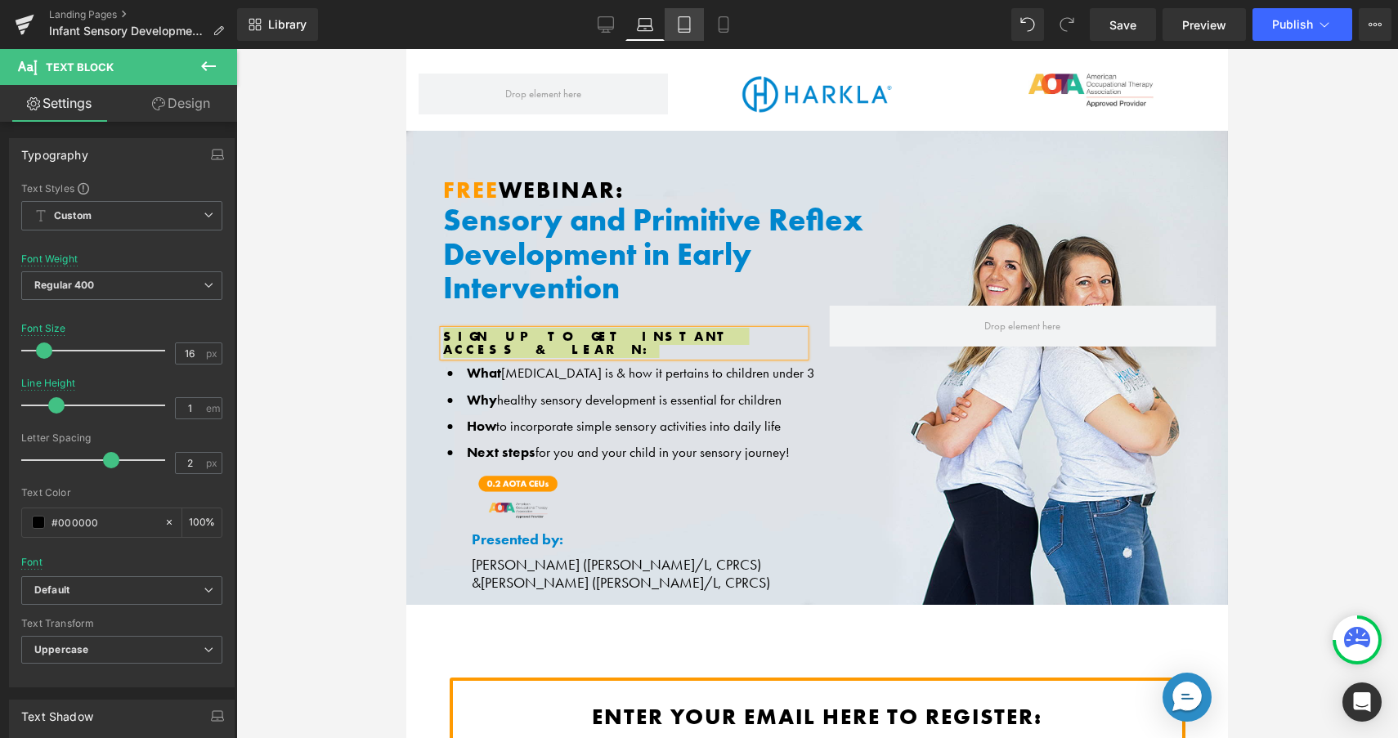
click at [685, 23] on icon at bounding box center [684, 24] width 16 height 16
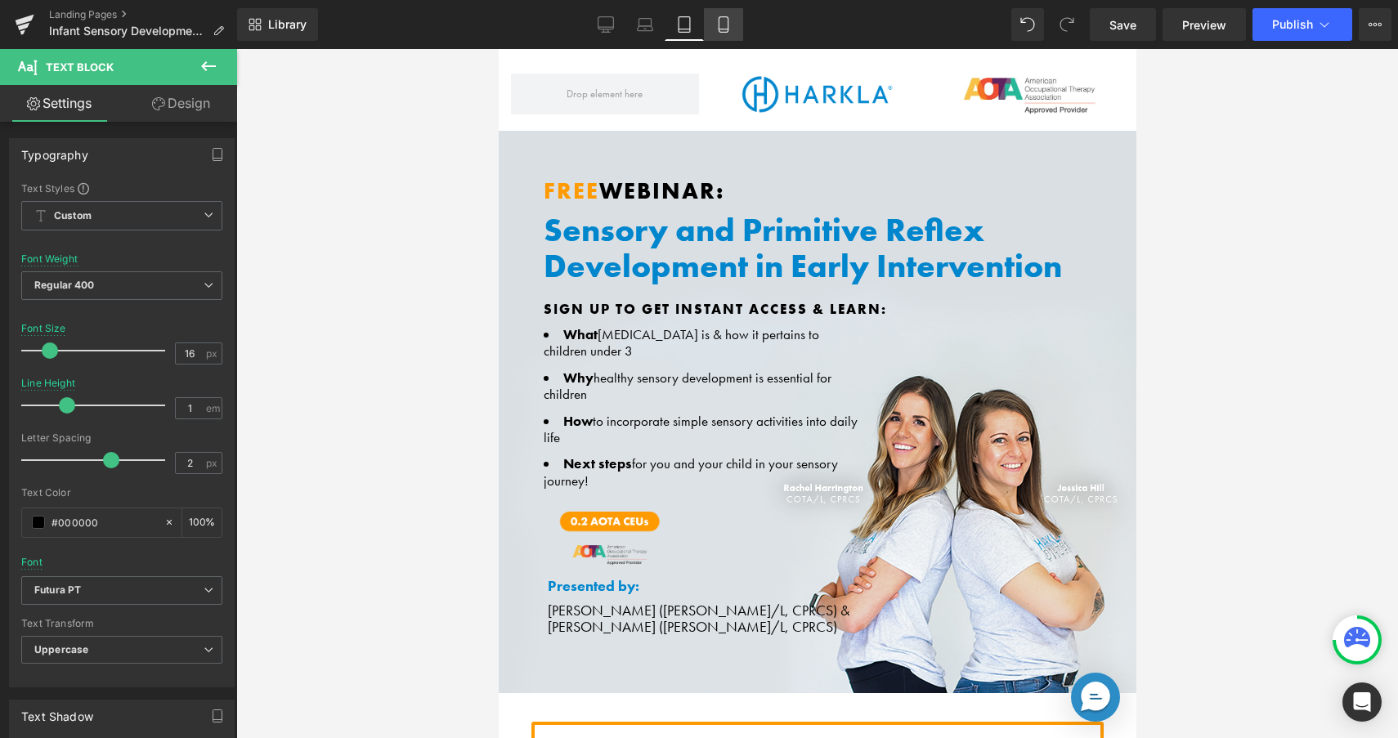
click at [723, 19] on icon at bounding box center [723, 24] width 16 height 16
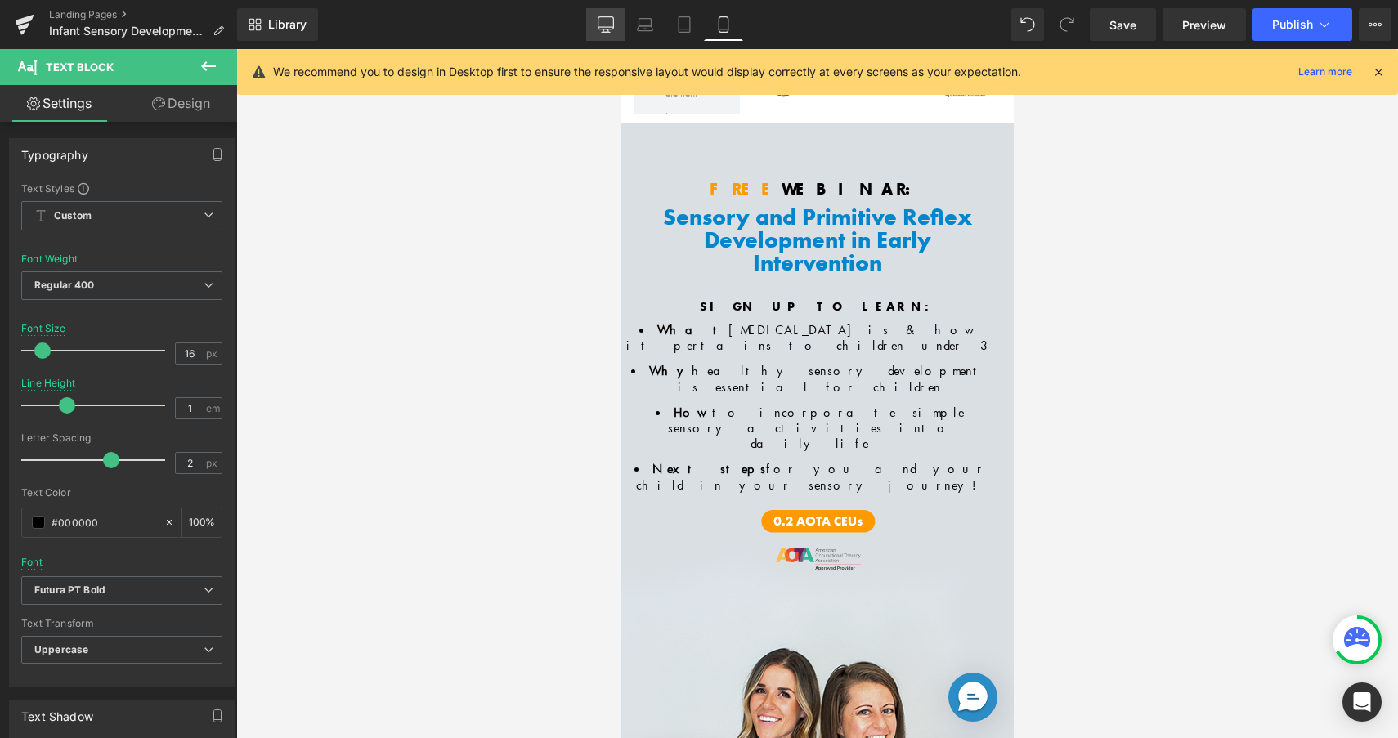
click at [592, 29] on link "Desktop" at bounding box center [605, 24] width 39 height 33
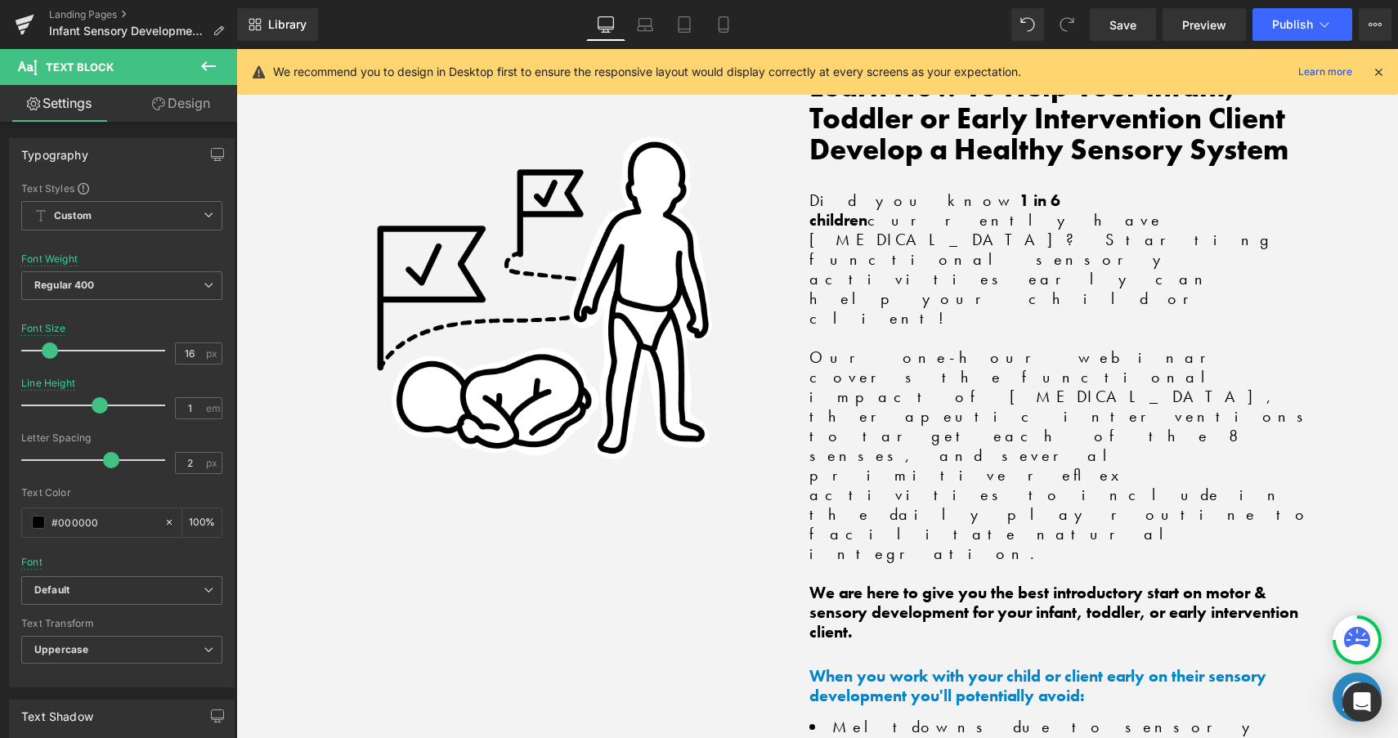
scroll to position [2017, 0]
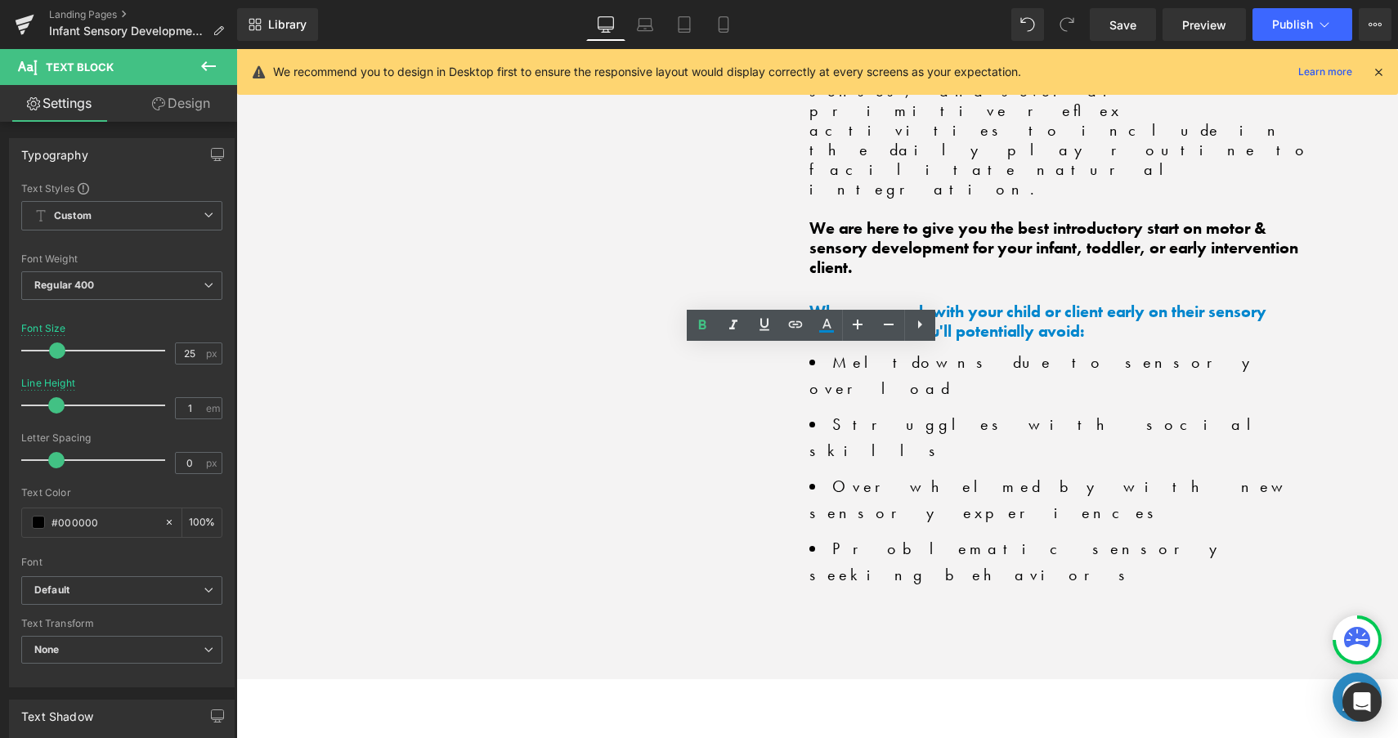
copy b "Instant Access"
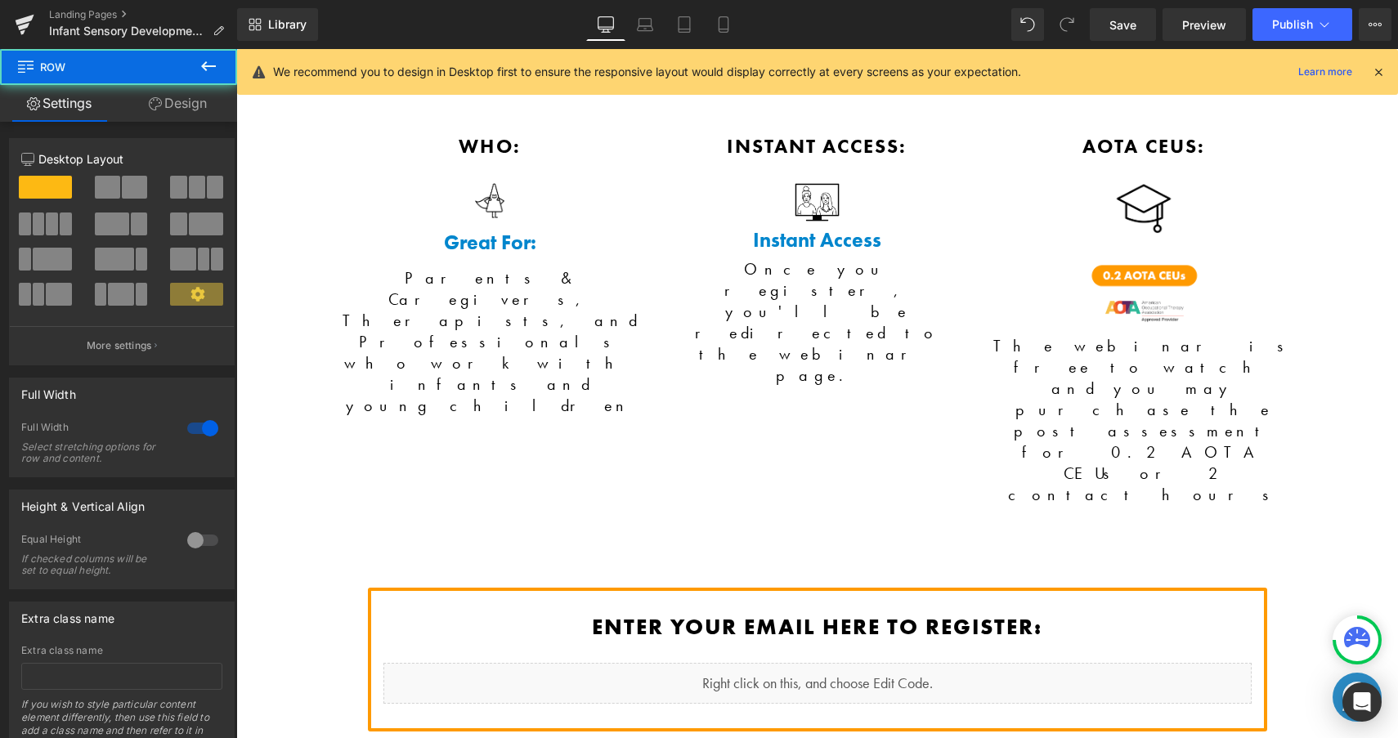
scroll to position [3183, 0]
